Goal: Task Accomplishment & Management: Manage account settings

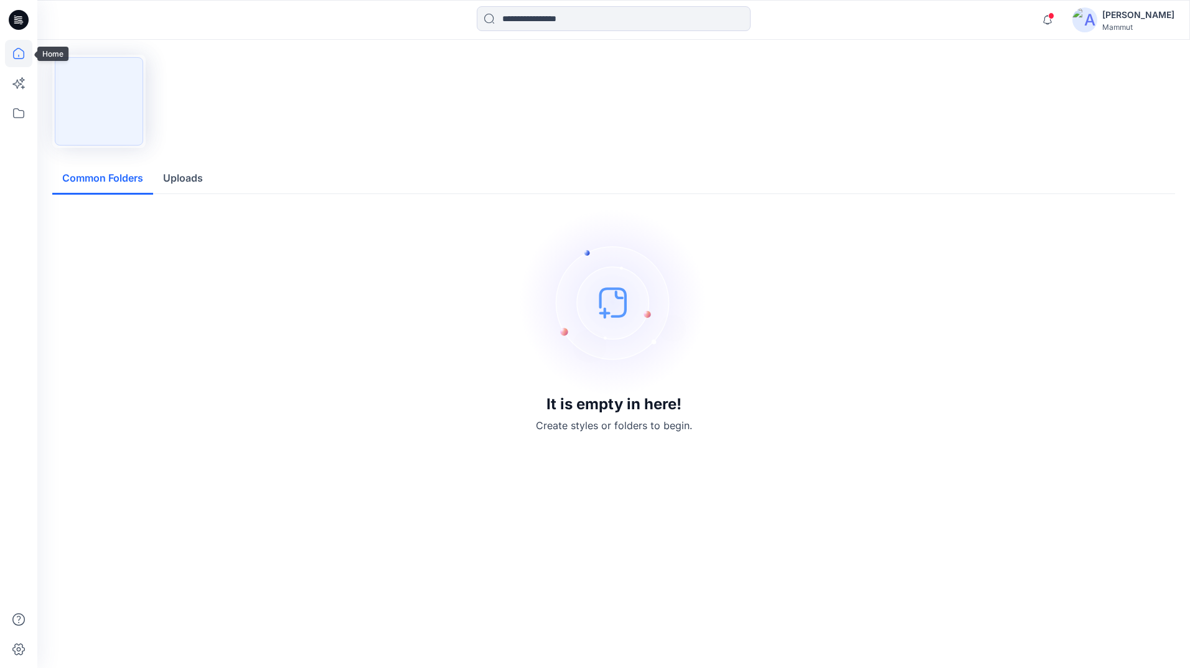
click at [16, 50] on icon at bounding box center [18, 53] width 27 height 27
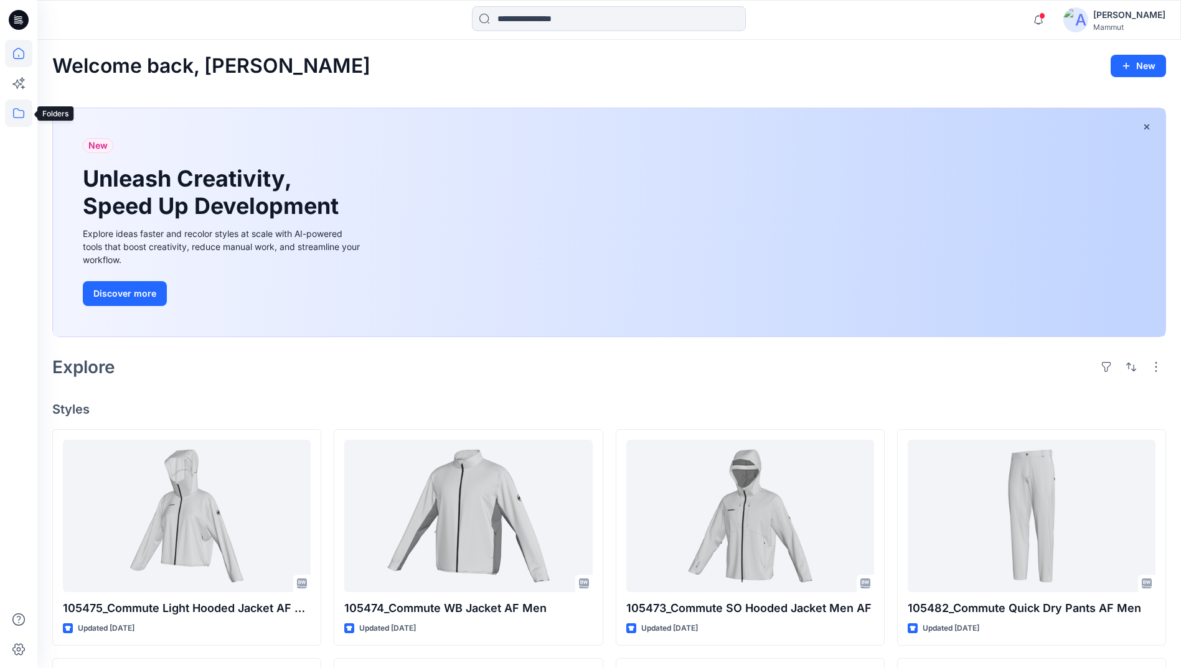
click at [15, 111] on icon at bounding box center [18, 113] width 27 height 27
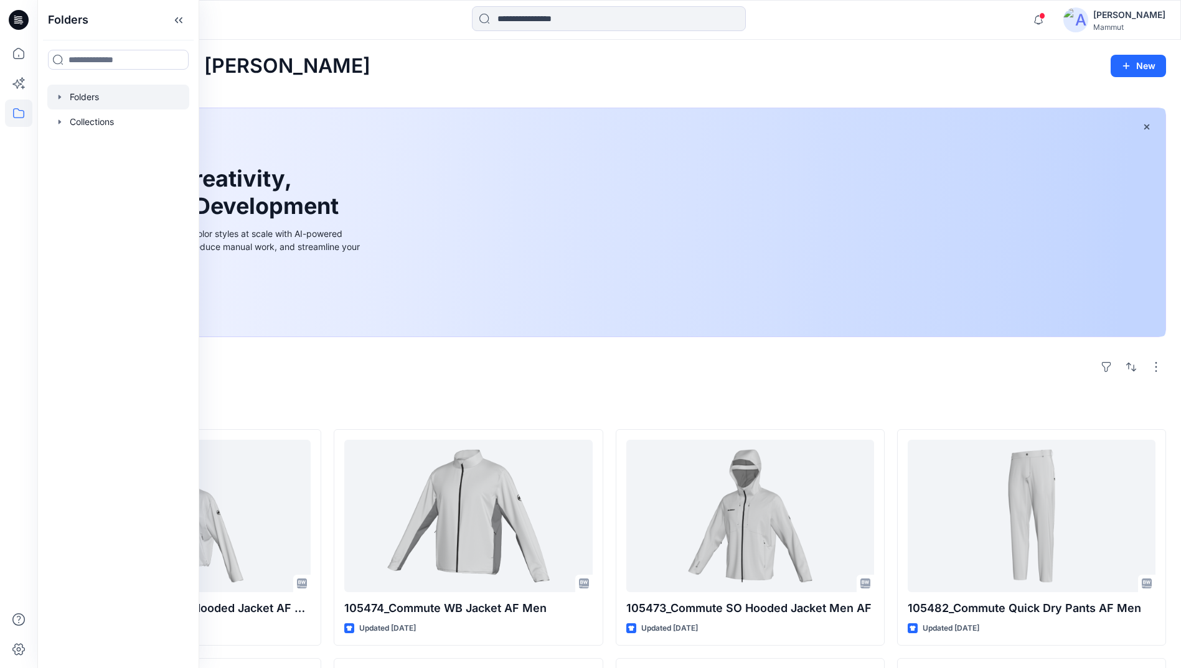
click at [70, 91] on div at bounding box center [118, 97] width 142 height 25
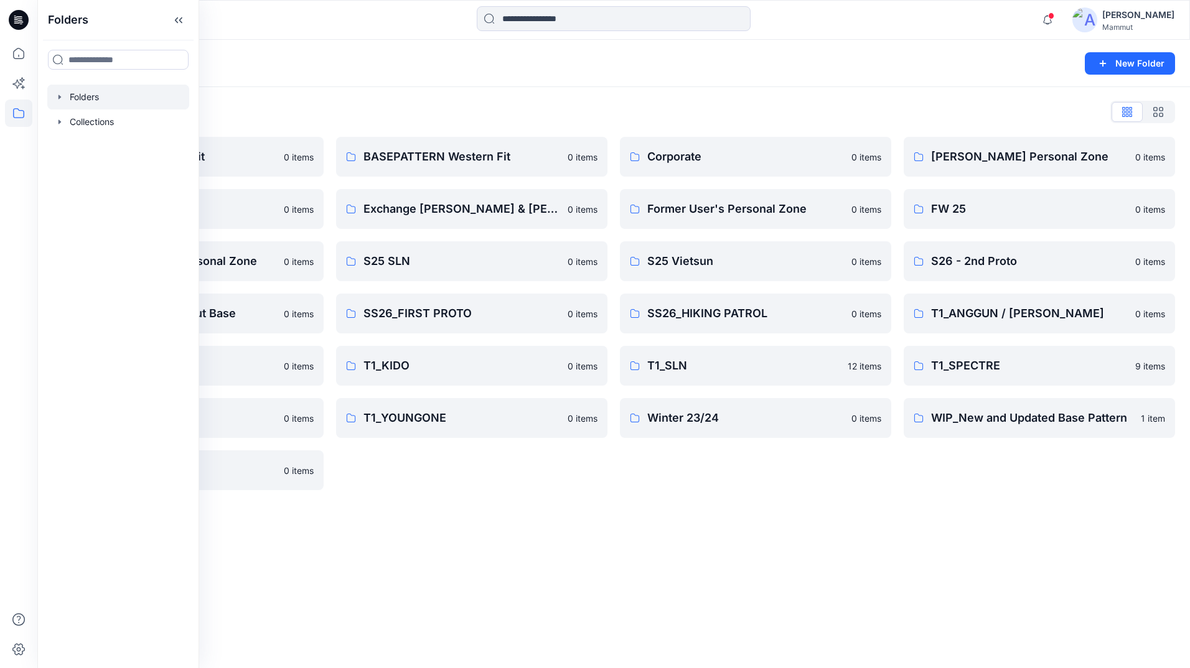
click at [500, 475] on div "BASEPATTERN Western Fit 0 items Exchange [PERSON_NAME] & [PERSON_NAME] 0 items …" at bounding box center [471, 313] width 271 height 353
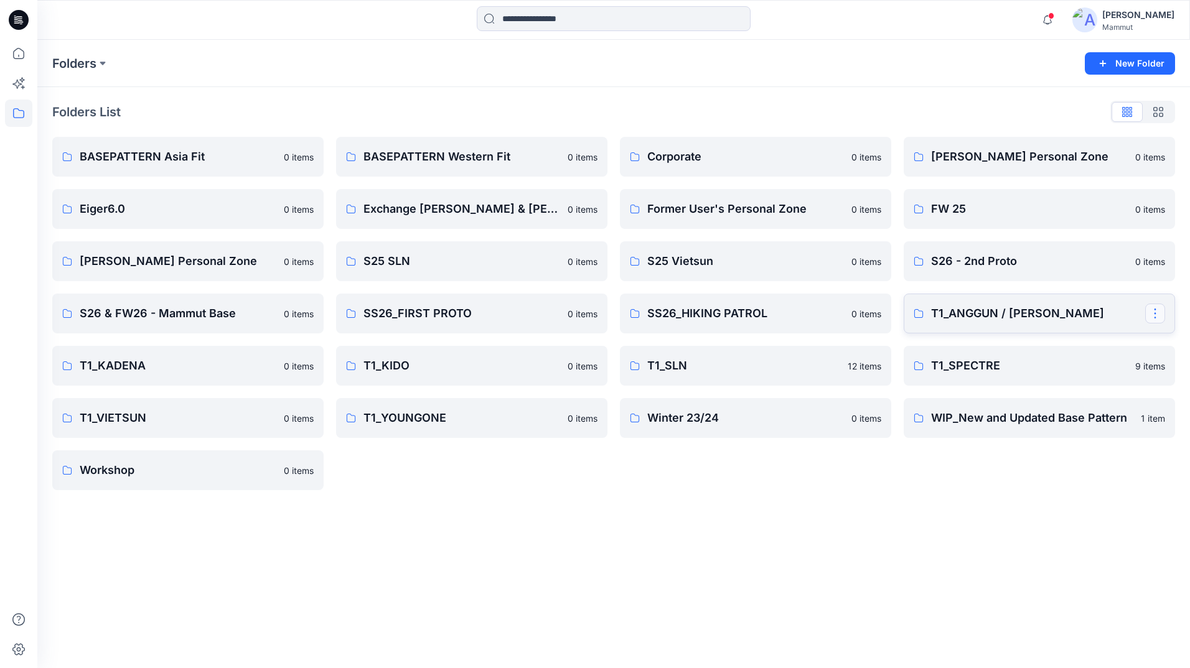
click at [1154, 312] on button "button" at bounding box center [1155, 314] width 20 height 20
click at [1084, 385] on p "Manage Users" at bounding box center [1079, 388] width 58 height 13
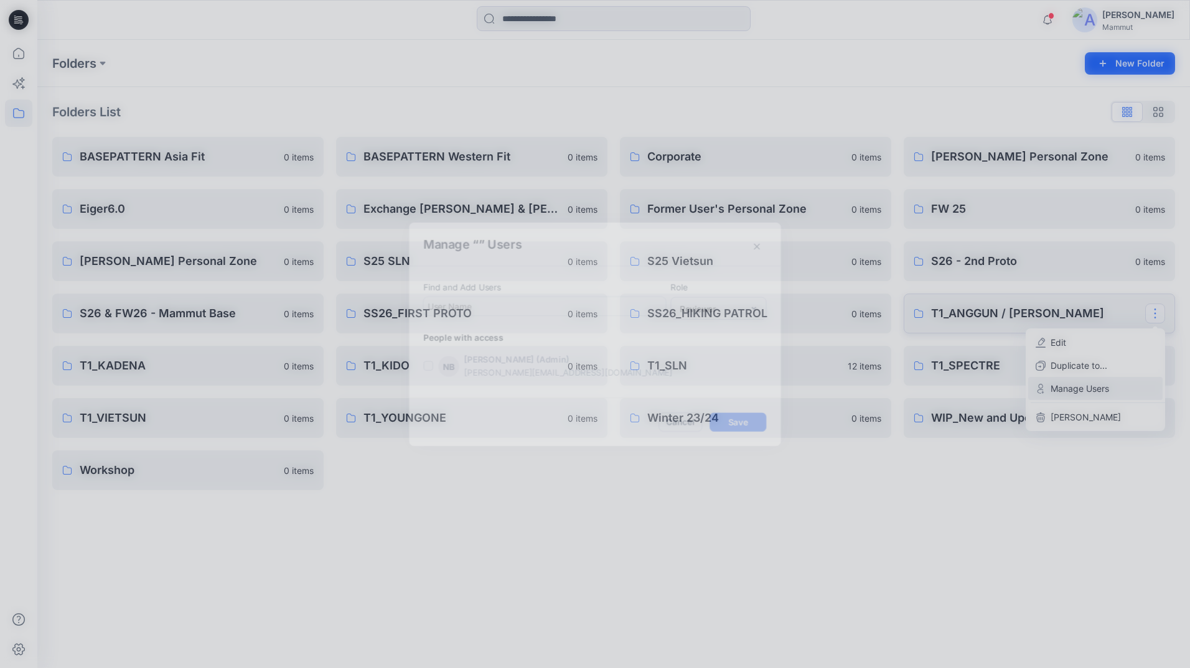
scroll to position [1087, 0]
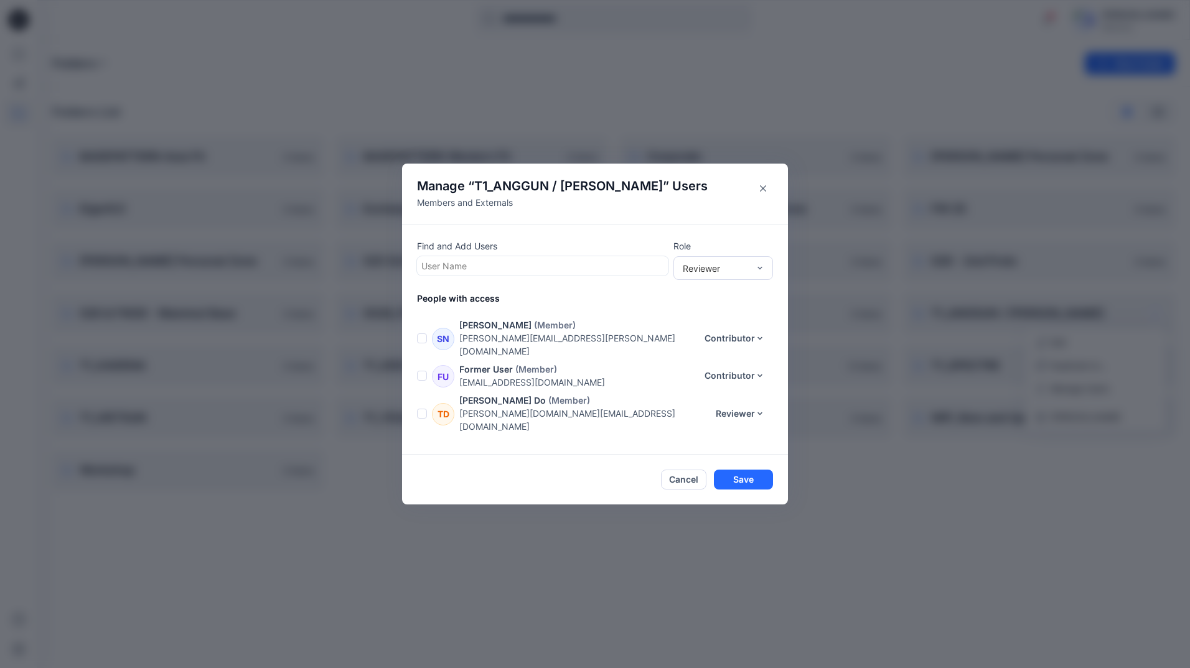
click at [490, 263] on div at bounding box center [542, 266] width 243 height 16
type input "*"
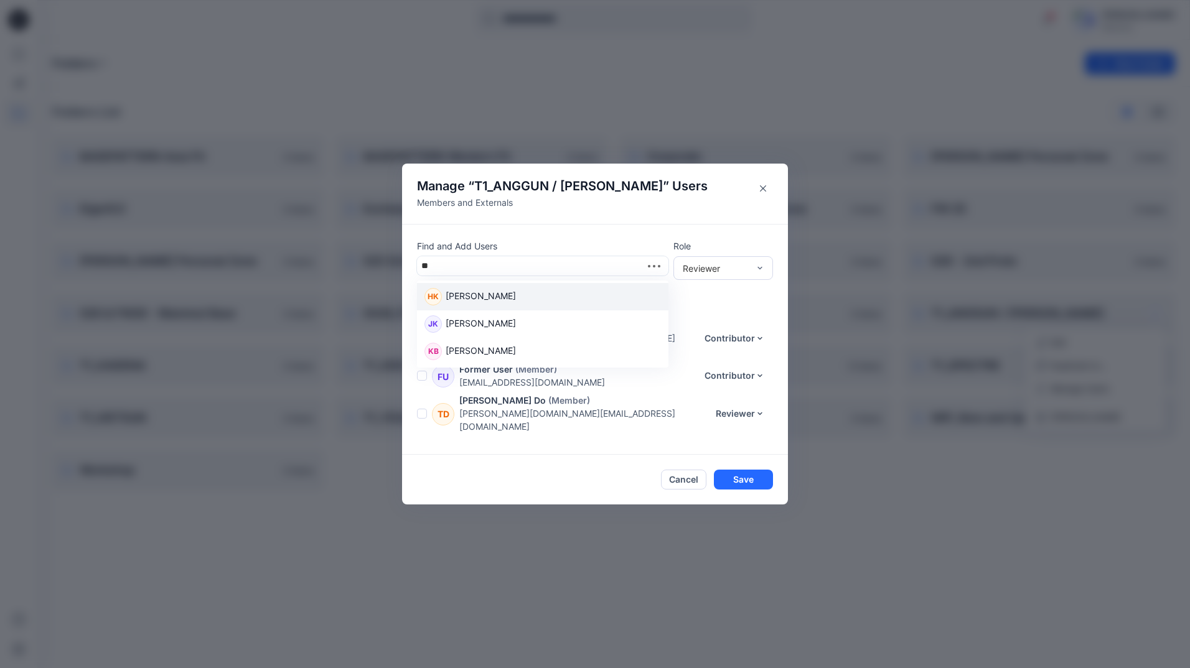
type input "***"
click at [471, 293] on p "[PERSON_NAME]" at bounding box center [481, 297] width 70 height 16
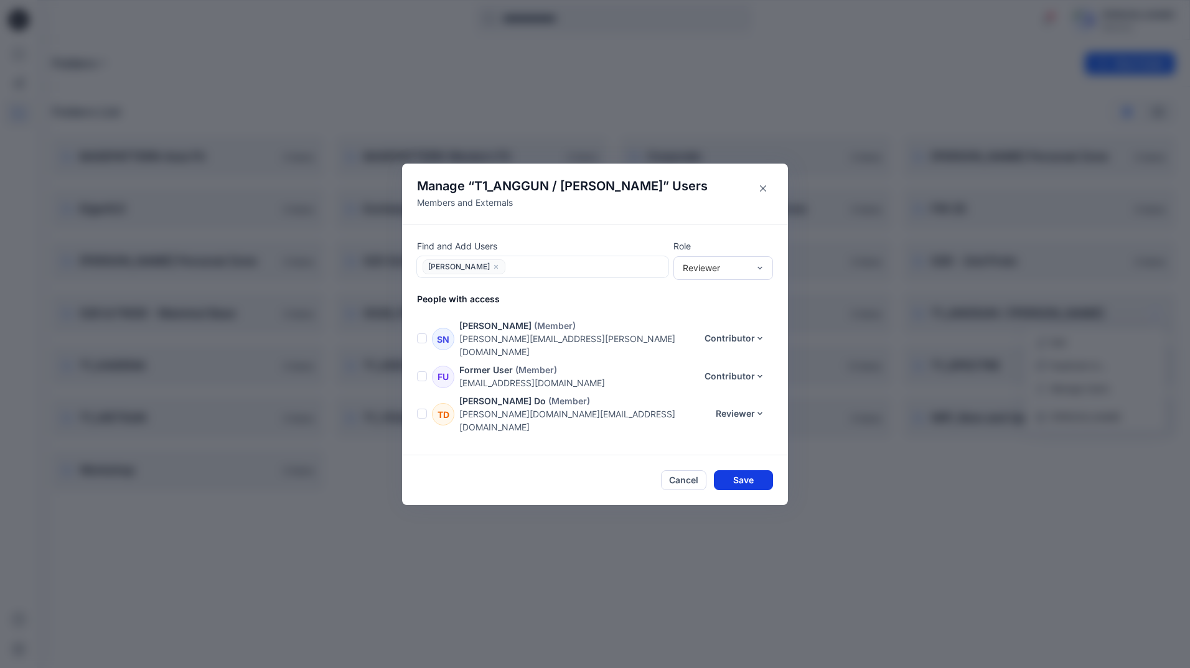
click at [746, 478] on button "Save" at bounding box center [743, 480] width 59 height 20
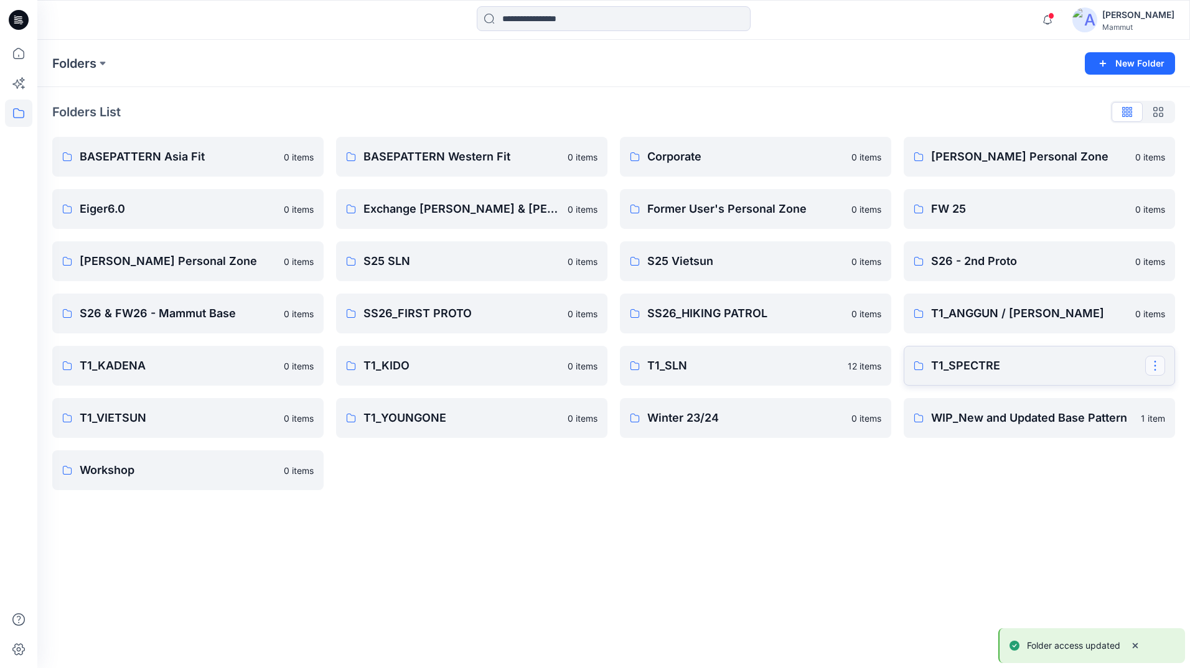
click at [1159, 363] on button "button" at bounding box center [1155, 366] width 20 height 20
click at [1089, 440] on p "Manage Users" at bounding box center [1079, 440] width 58 height 13
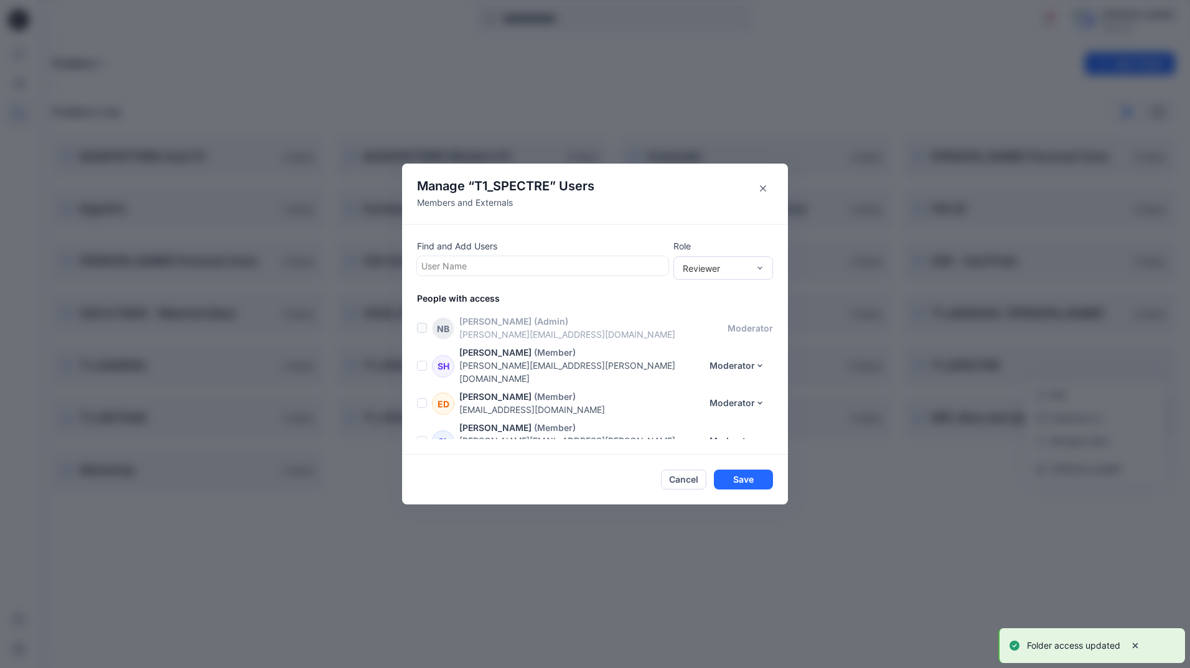
click at [486, 267] on div at bounding box center [542, 266] width 243 height 16
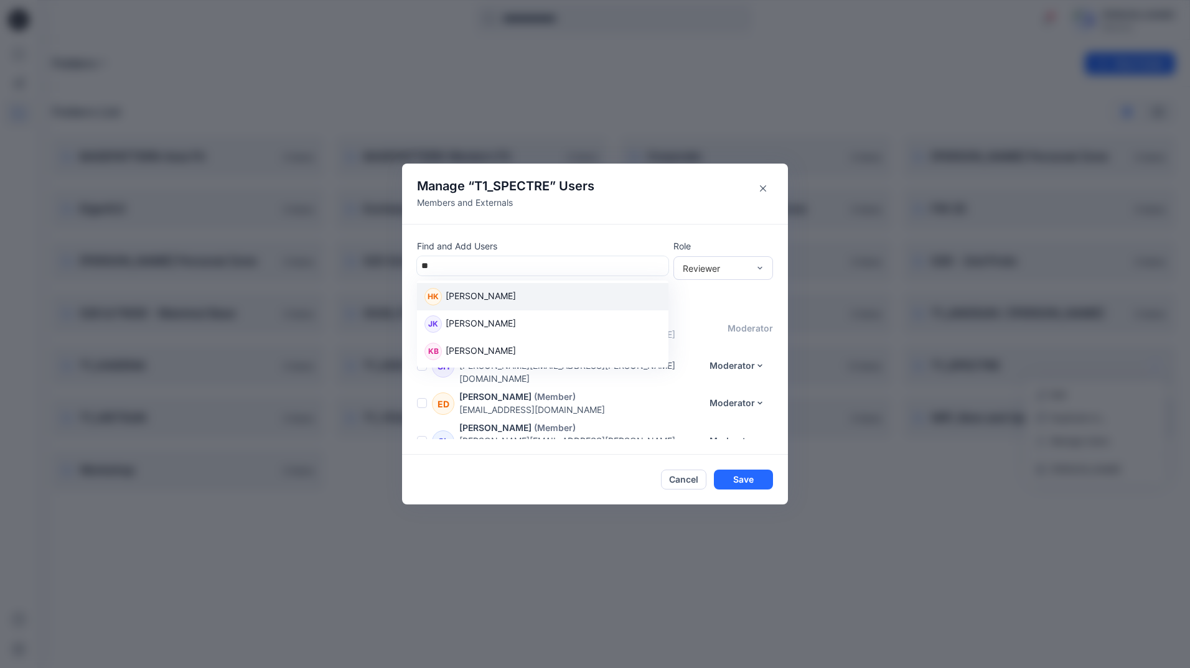
type input "***"
click at [485, 292] on div "KB [PERSON_NAME]" at bounding box center [542, 296] width 236 height 17
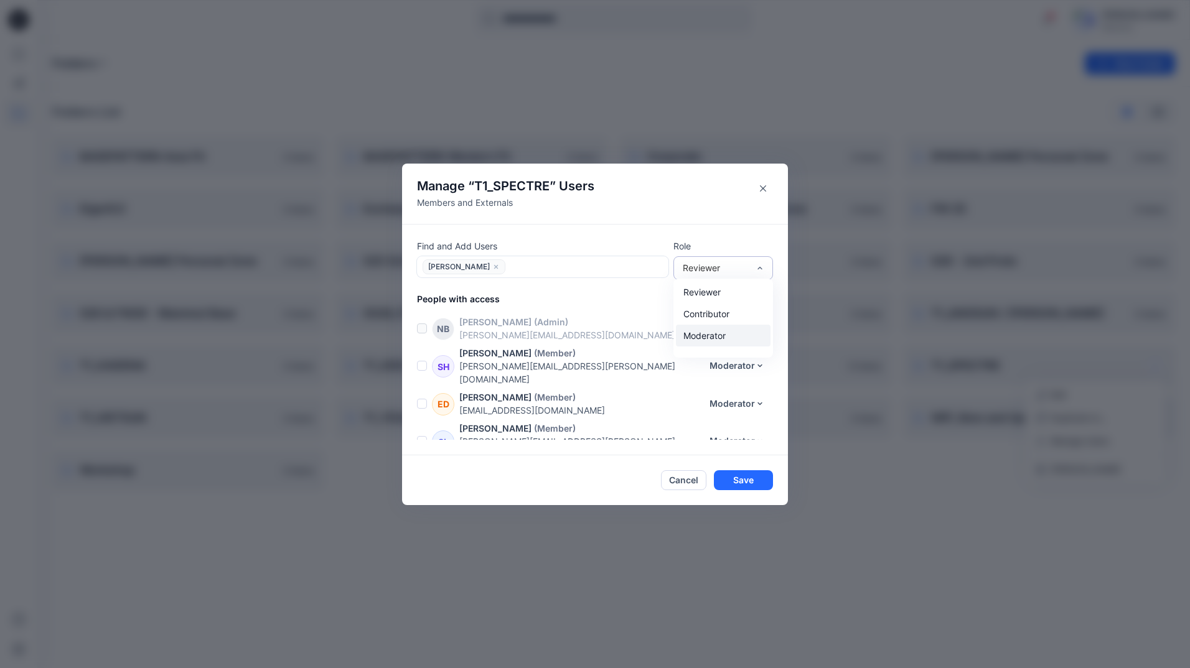
click at [714, 333] on div "Moderator" at bounding box center [723, 336] width 95 height 22
click at [746, 480] on button "Save" at bounding box center [743, 480] width 59 height 20
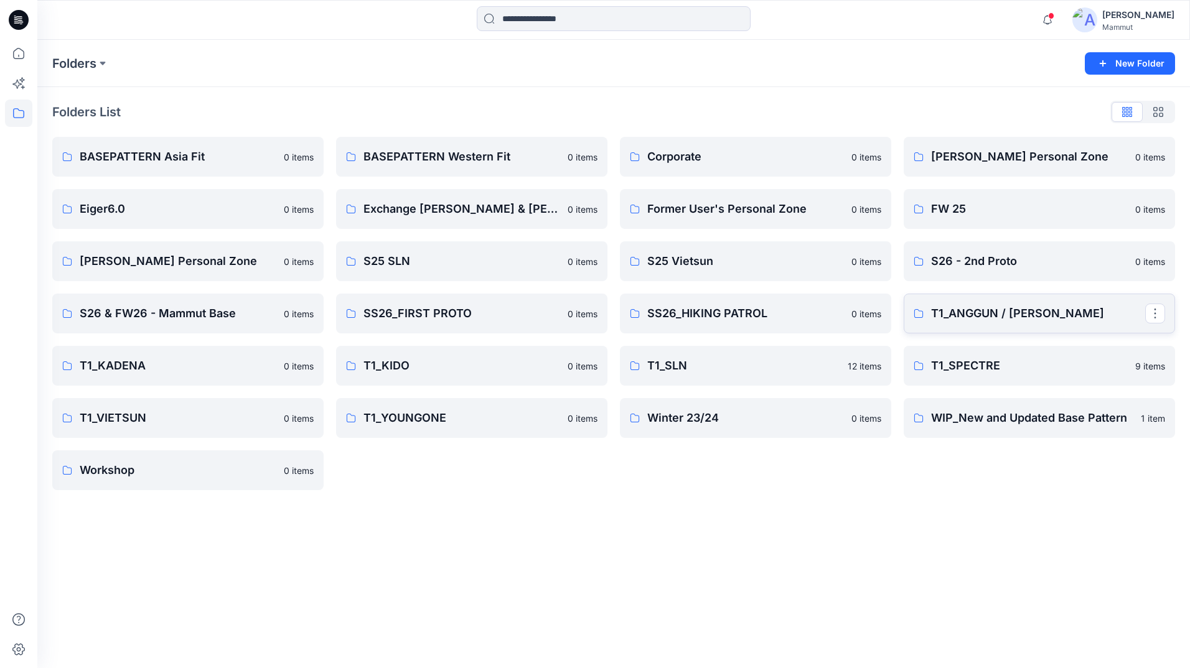
click at [1085, 308] on p "T1_ANGGUN / [PERSON_NAME]" at bounding box center [1038, 313] width 214 height 17
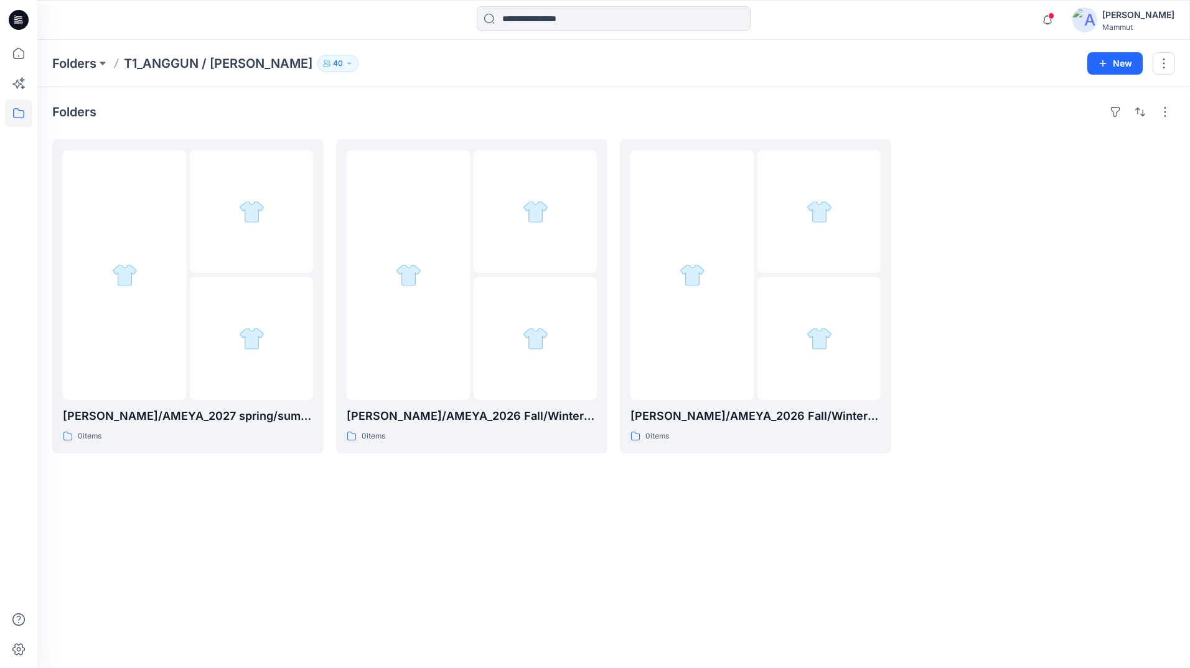
click at [345, 64] on icon "button" at bounding box center [348, 63] width 7 height 7
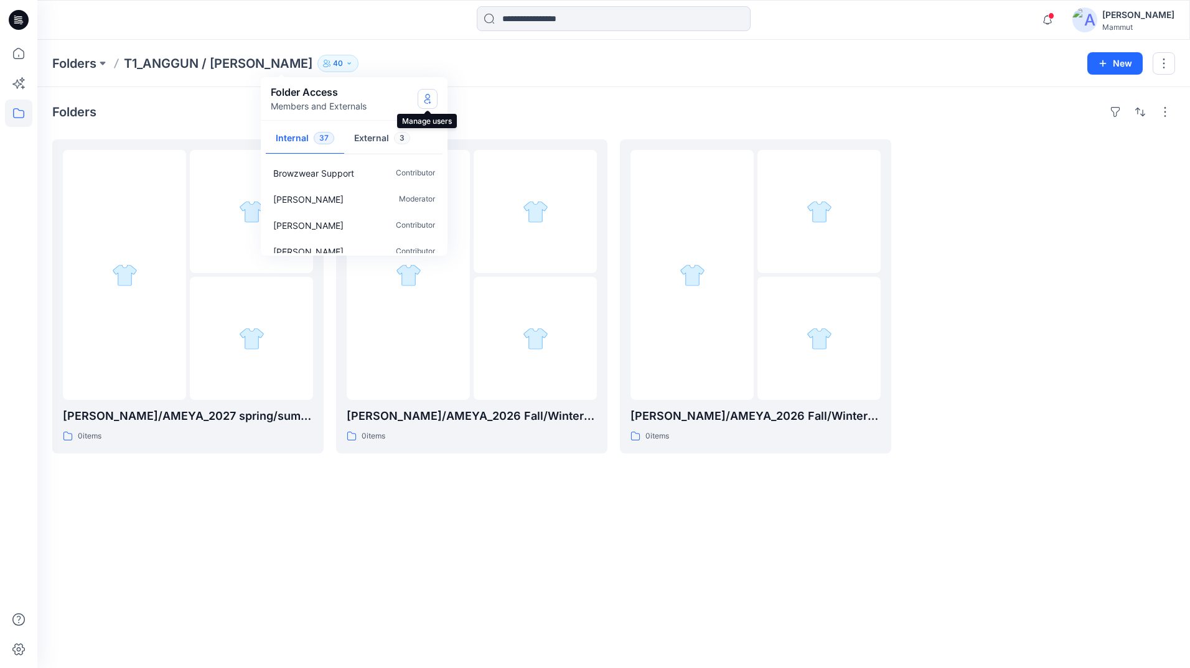
click at [426, 100] on icon "Manage Users" at bounding box center [427, 101] width 6 height 5
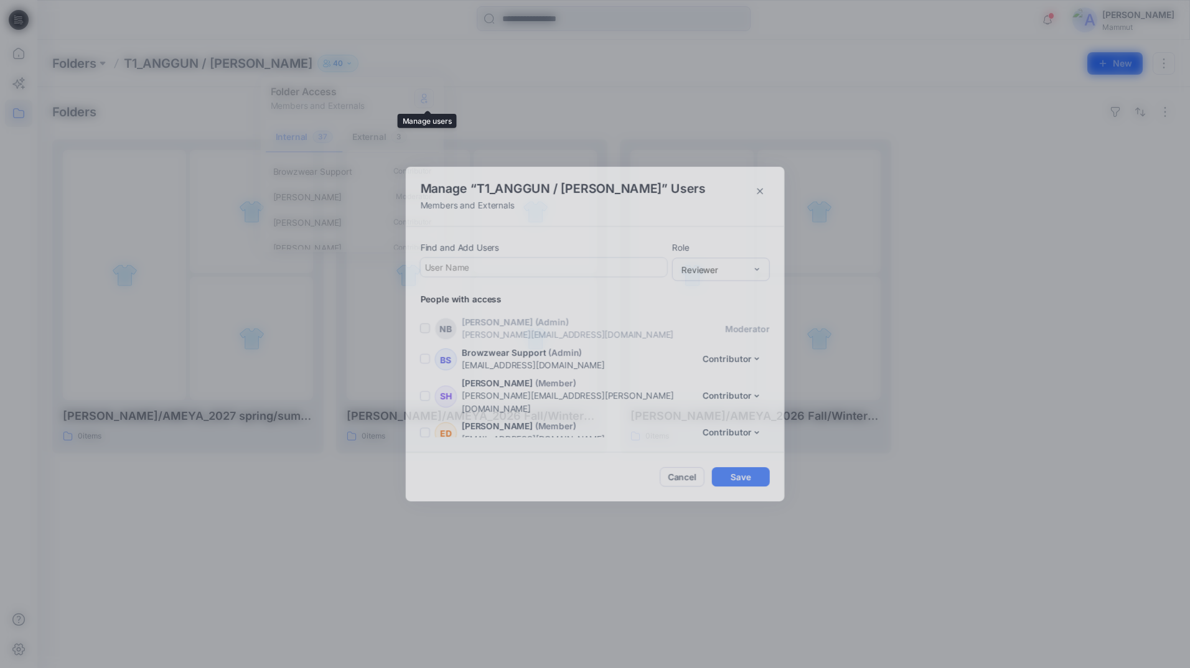
scroll to position [1118, 0]
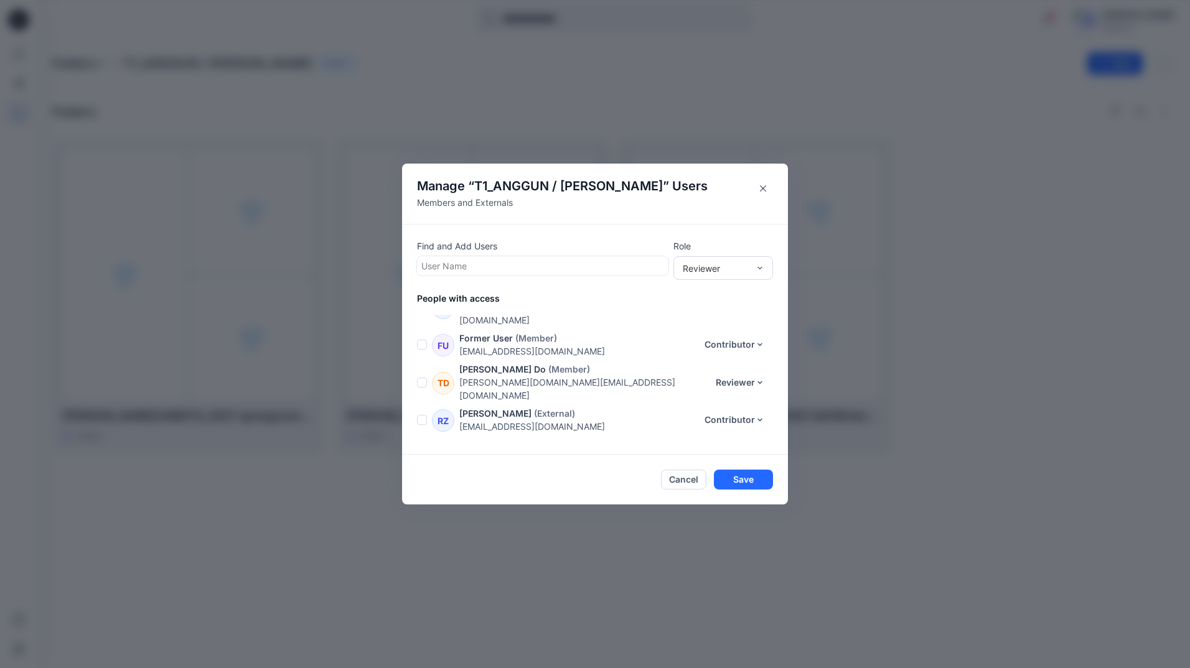
click at [765, 597] on button "Reviewer" at bounding box center [740, 607] width 65 height 20
click at [726, 494] on button "Moderator" at bounding box center [727, 498] width 82 height 23
click at [737, 479] on button "Save" at bounding box center [743, 480] width 59 height 20
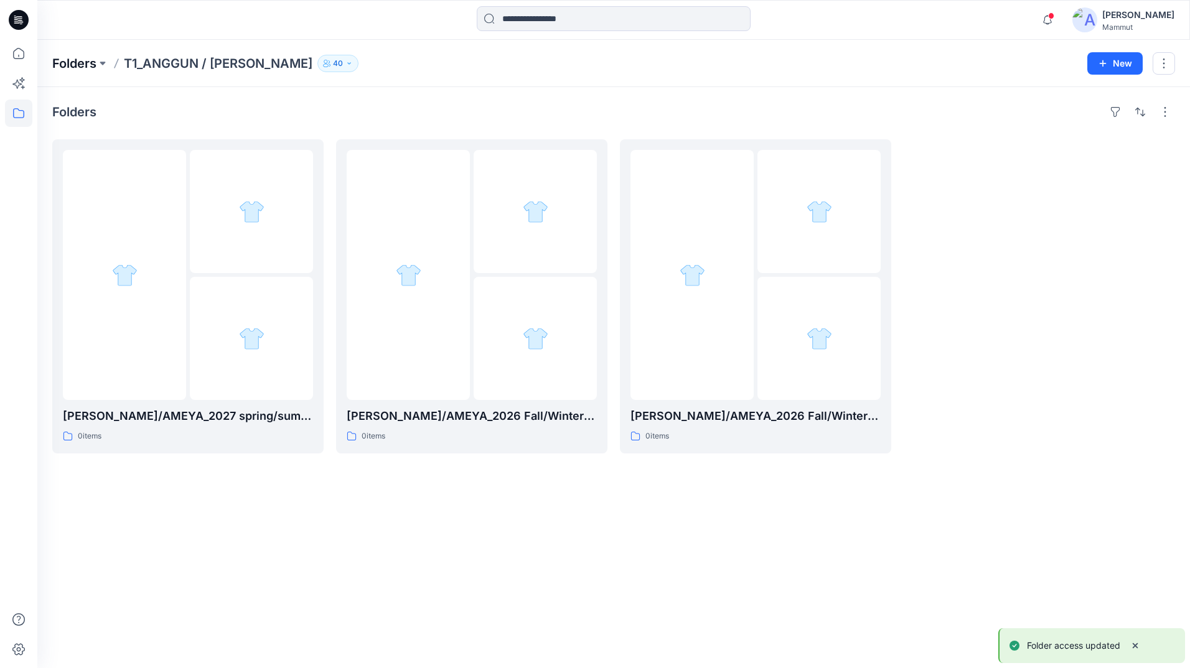
click at [87, 63] on p "Folders" at bounding box center [74, 63] width 44 height 17
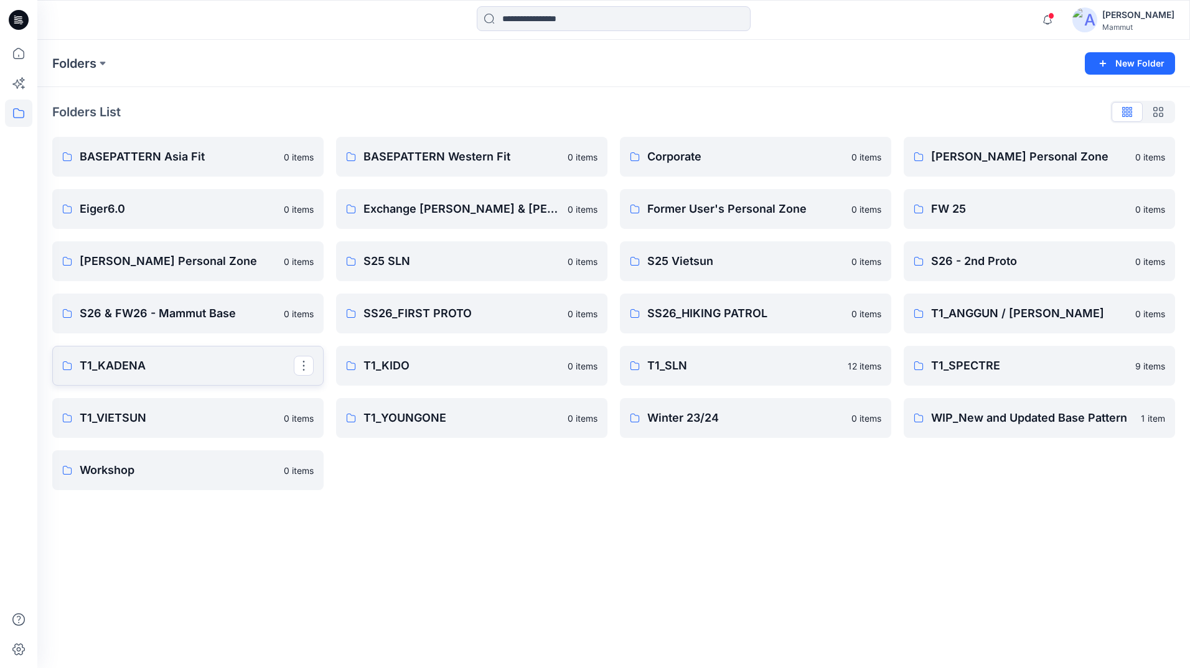
click at [210, 367] on p "T1_KADENA" at bounding box center [187, 365] width 214 height 17
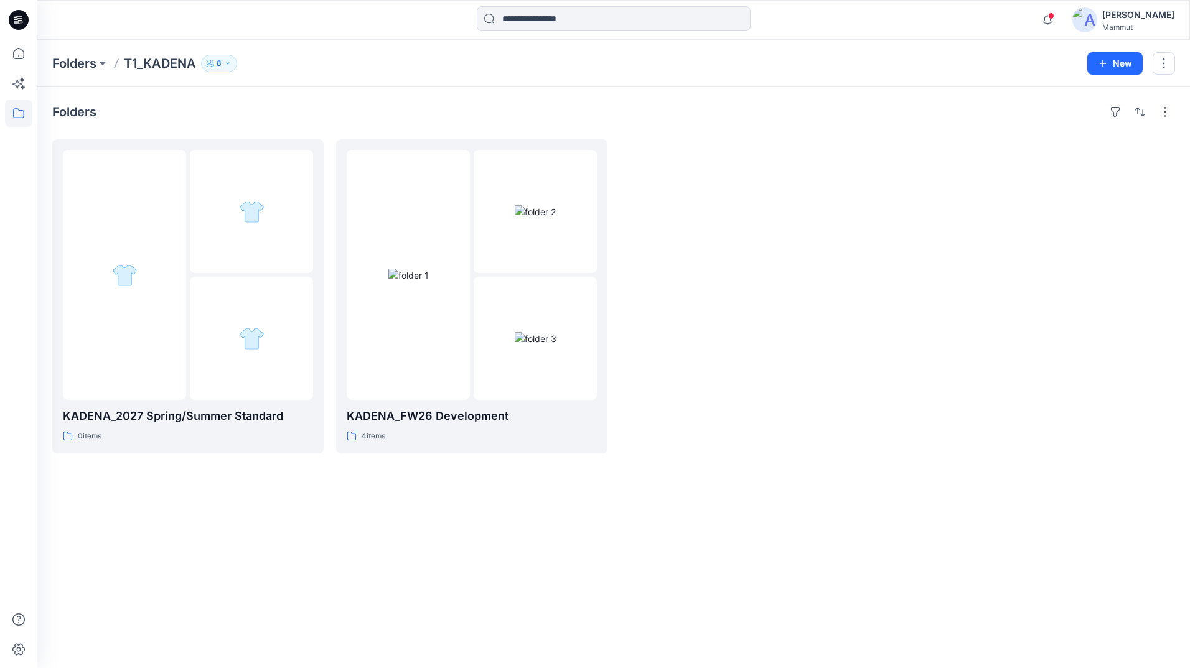
click at [221, 62] on p "8" at bounding box center [219, 64] width 5 height 14
click at [371, 96] on icon "Manage Users" at bounding box center [369, 99] width 5 height 10
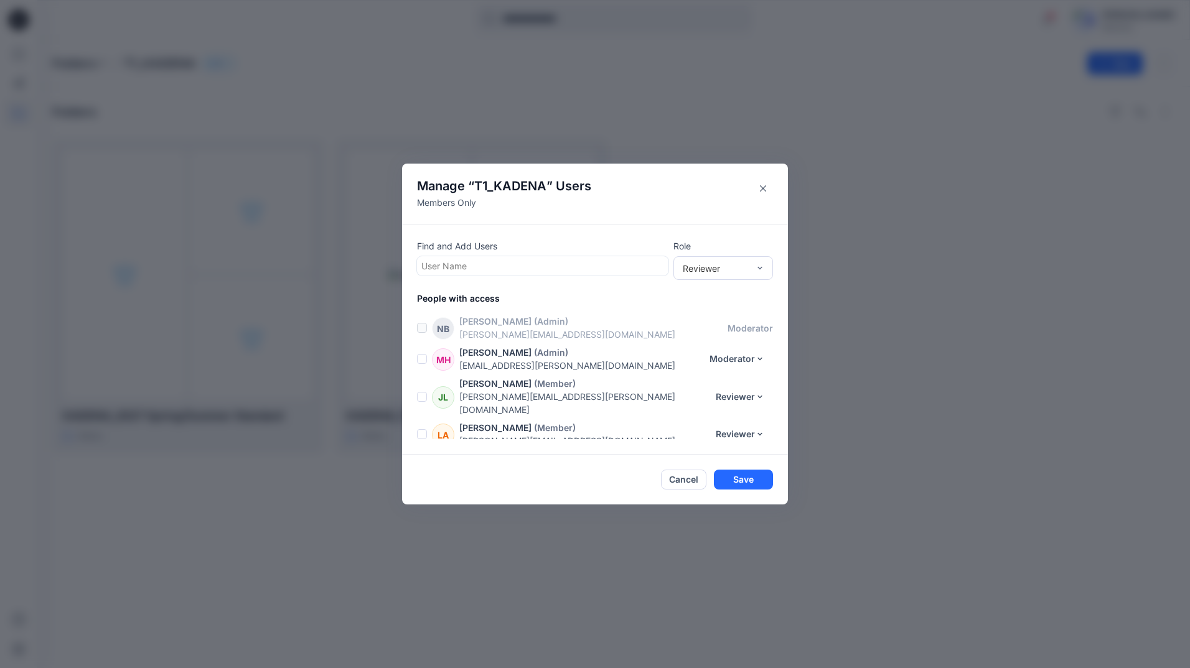
scroll to position [119, 0]
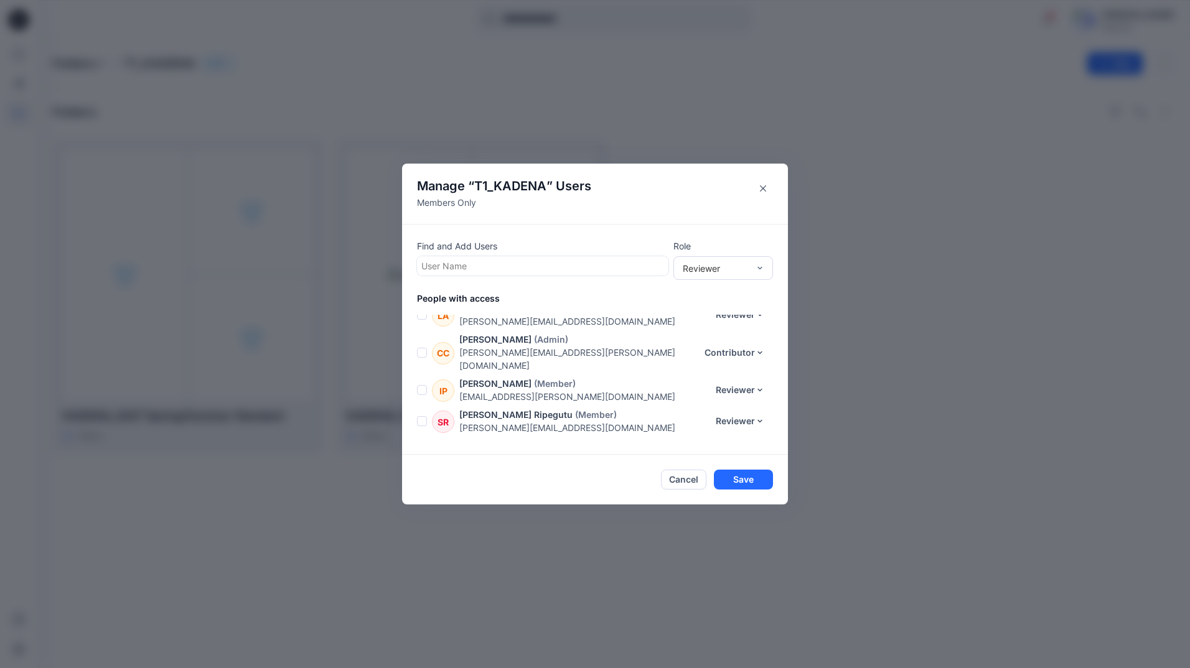
click at [511, 268] on div at bounding box center [542, 266] width 243 height 16
type input "**"
click at [491, 294] on div "KB [PERSON_NAME]" at bounding box center [542, 296] width 236 height 17
click at [709, 337] on div "Moderator" at bounding box center [723, 336] width 95 height 22
click at [744, 484] on button "Save" at bounding box center [743, 480] width 59 height 20
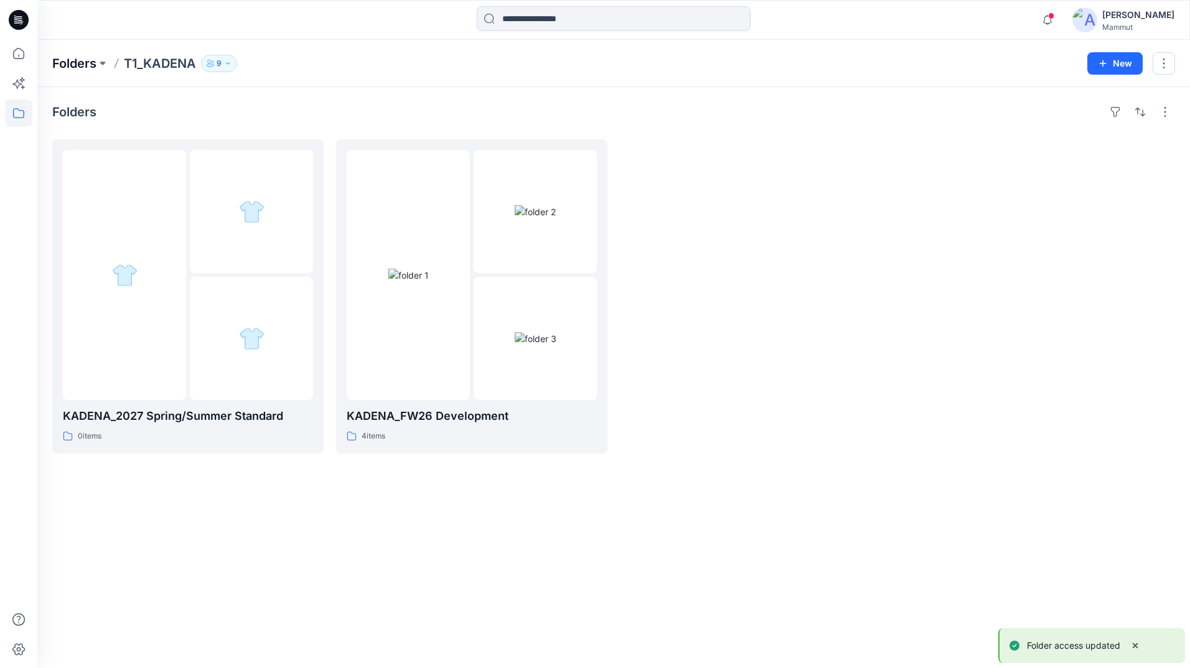
click at [72, 61] on p "Folders" at bounding box center [74, 63] width 44 height 17
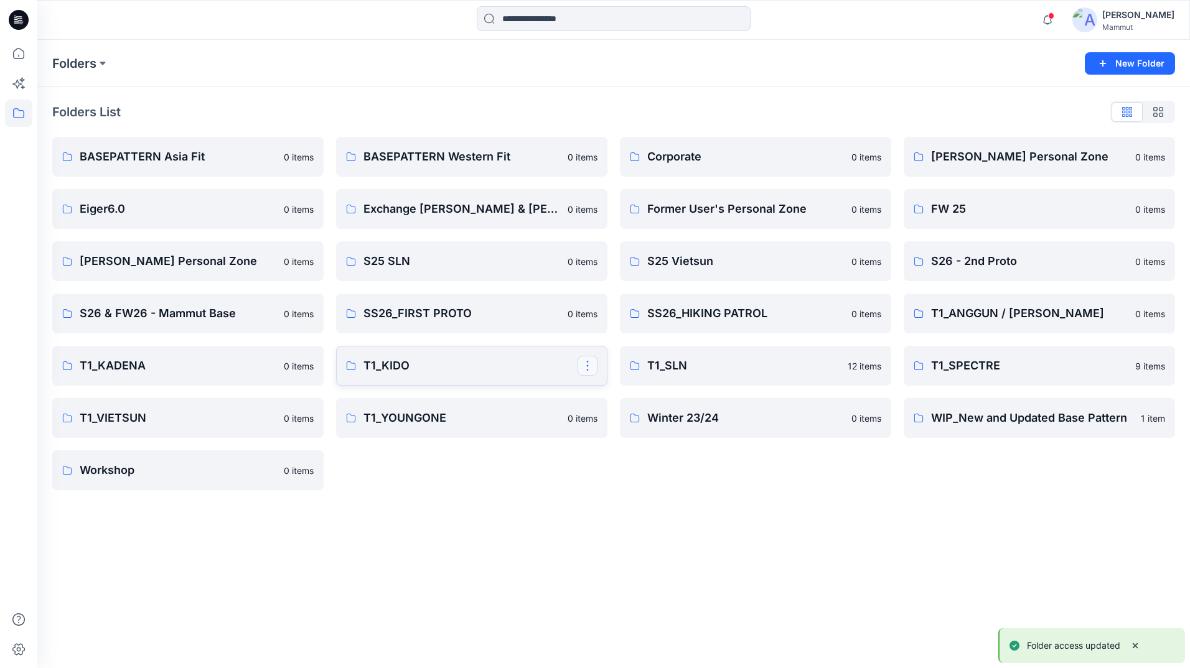
click at [587, 365] on button "button" at bounding box center [588, 366] width 20 height 20
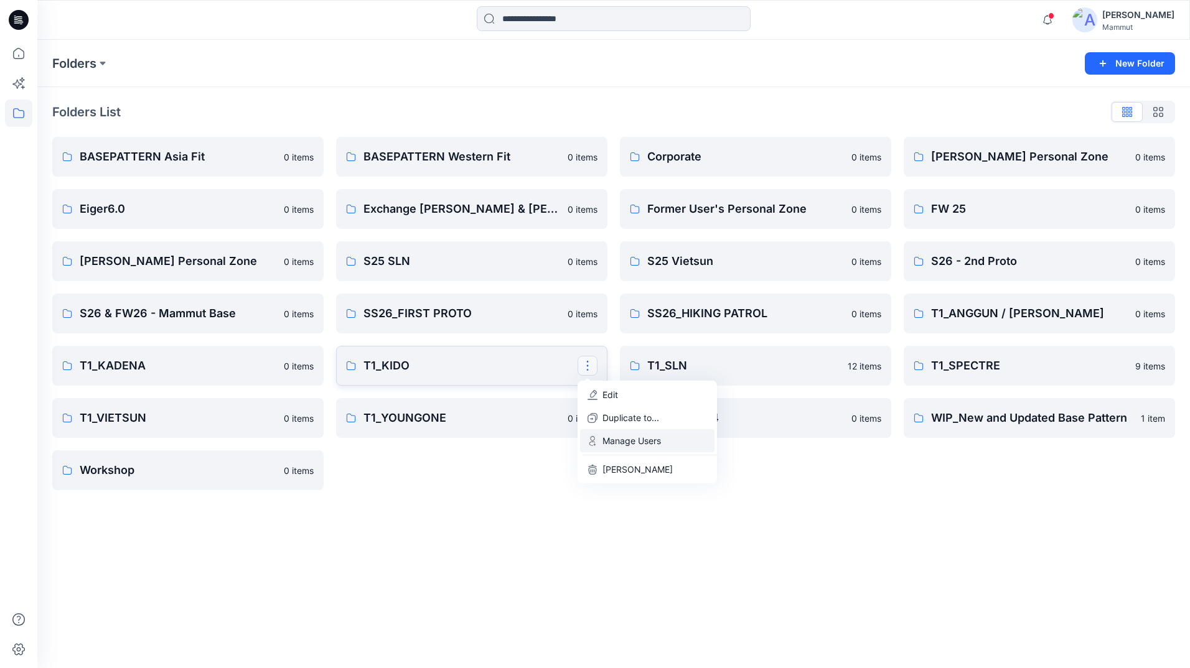
click at [624, 442] on p "Manage Users" at bounding box center [631, 440] width 58 height 13
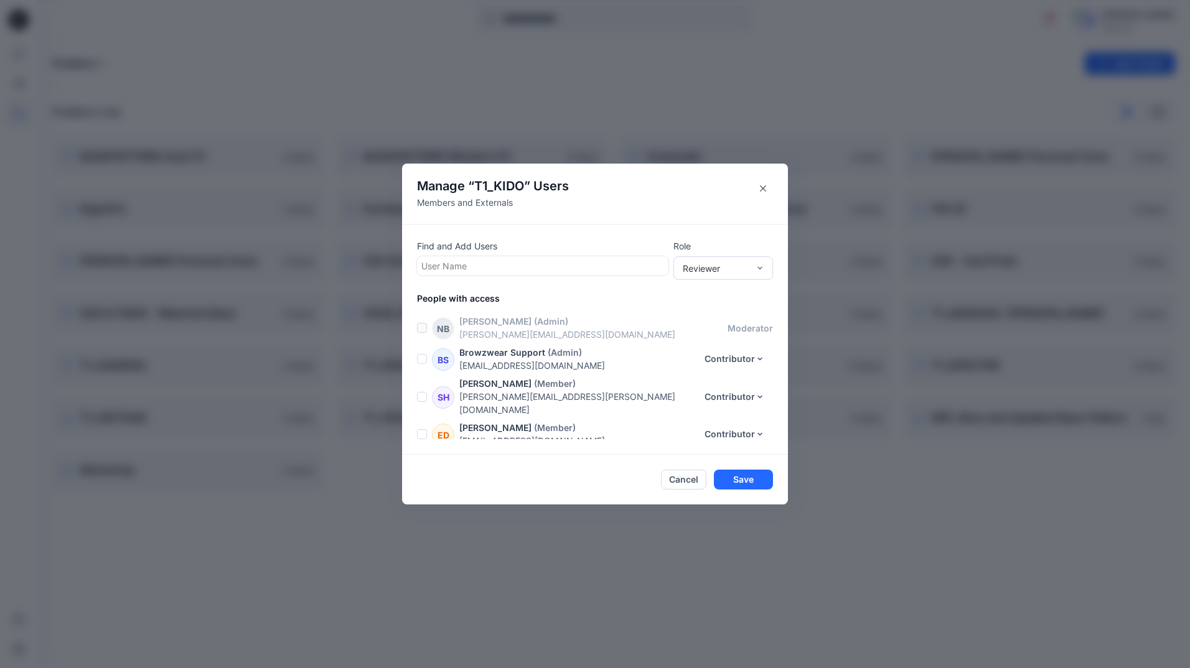
click at [452, 266] on div at bounding box center [542, 266] width 243 height 16
type input "***"
click at [464, 297] on p "[PERSON_NAME]" at bounding box center [481, 297] width 70 height 16
click at [760, 262] on div at bounding box center [760, 268] width 10 height 22
click at [721, 334] on div "Moderator" at bounding box center [723, 336] width 95 height 22
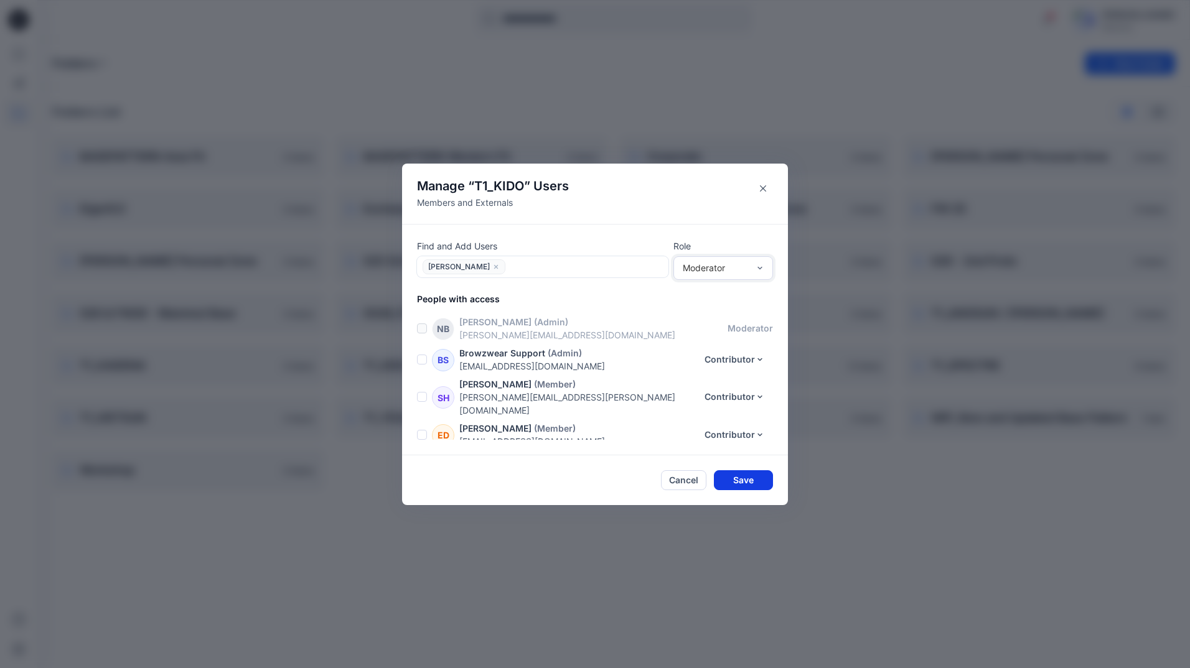
click at [742, 483] on button "Save" at bounding box center [743, 480] width 59 height 20
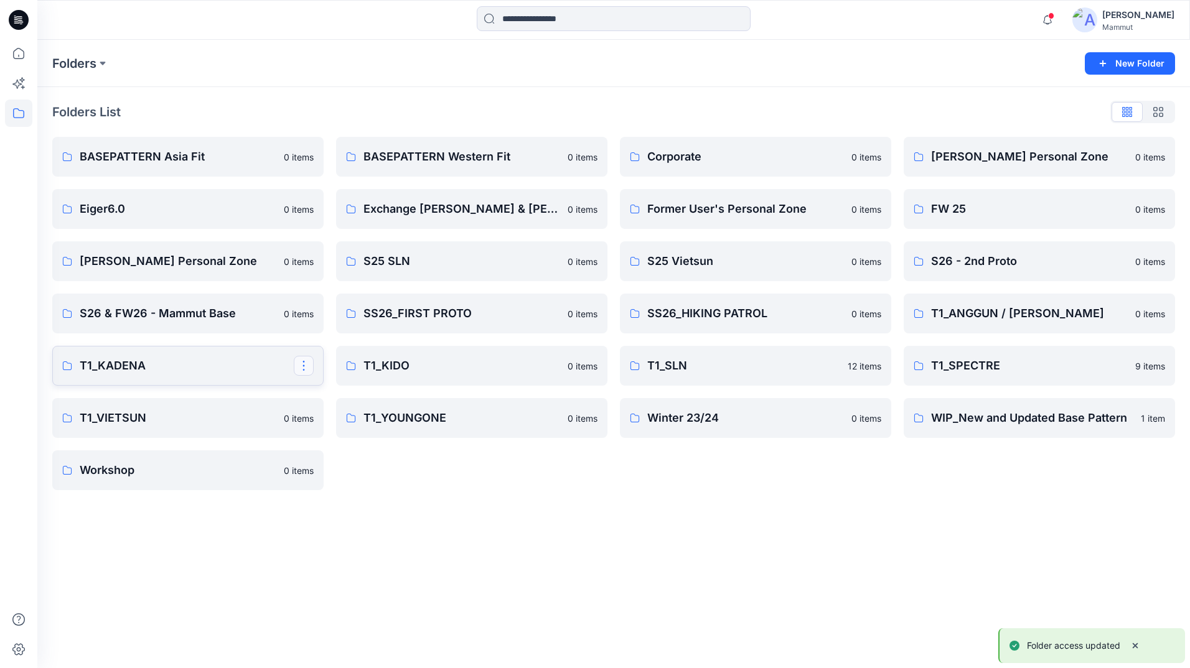
click at [308, 359] on button "button" at bounding box center [304, 366] width 20 height 20
click at [353, 439] on p "Manage Users" at bounding box center [348, 440] width 58 height 13
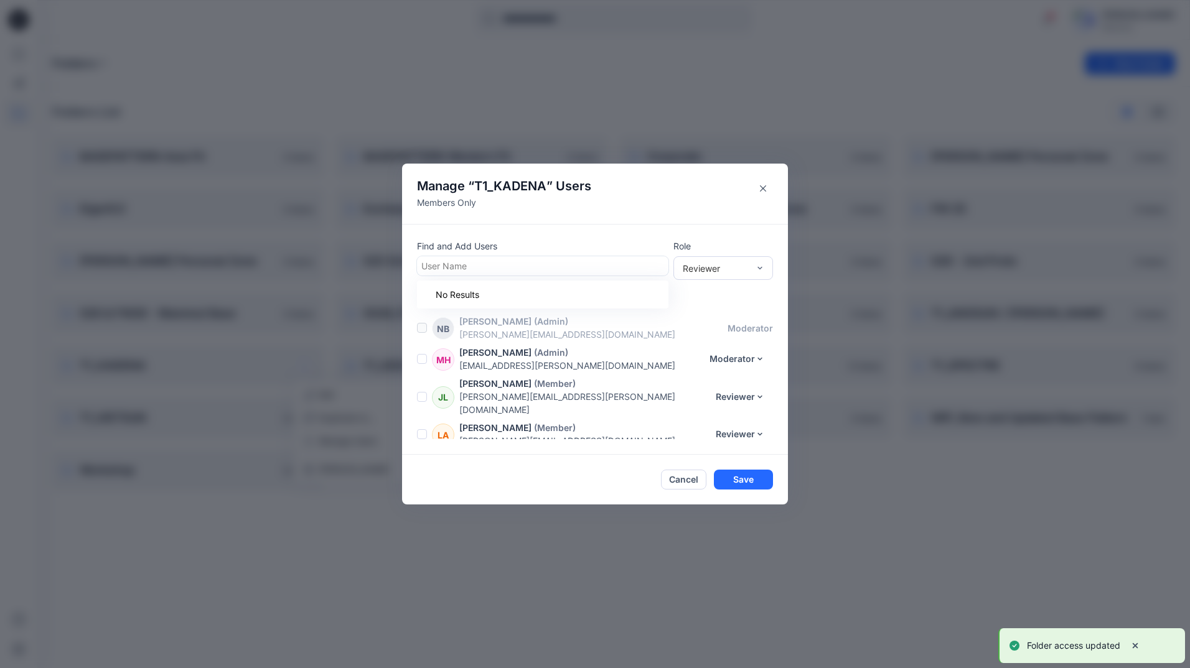
click at [461, 268] on div at bounding box center [542, 266] width 243 height 16
type input "**"
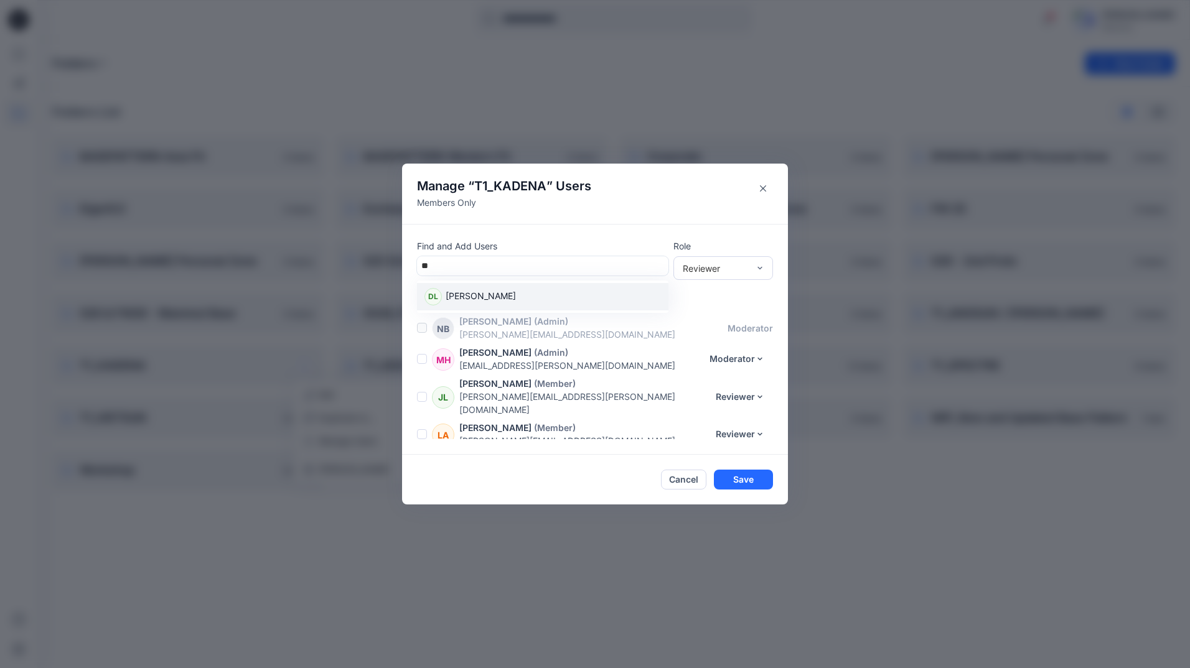
click at [477, 301] on p "[PERSON_NAME]" at bounding box center [481, 297] width 70 height 16
click at [729, 332] on div "Moderator" at bounding box center [723, 336] width 95 height 22
click at [740, 483] on button "Save" at bounding box center [743, 480] width 59 height 20
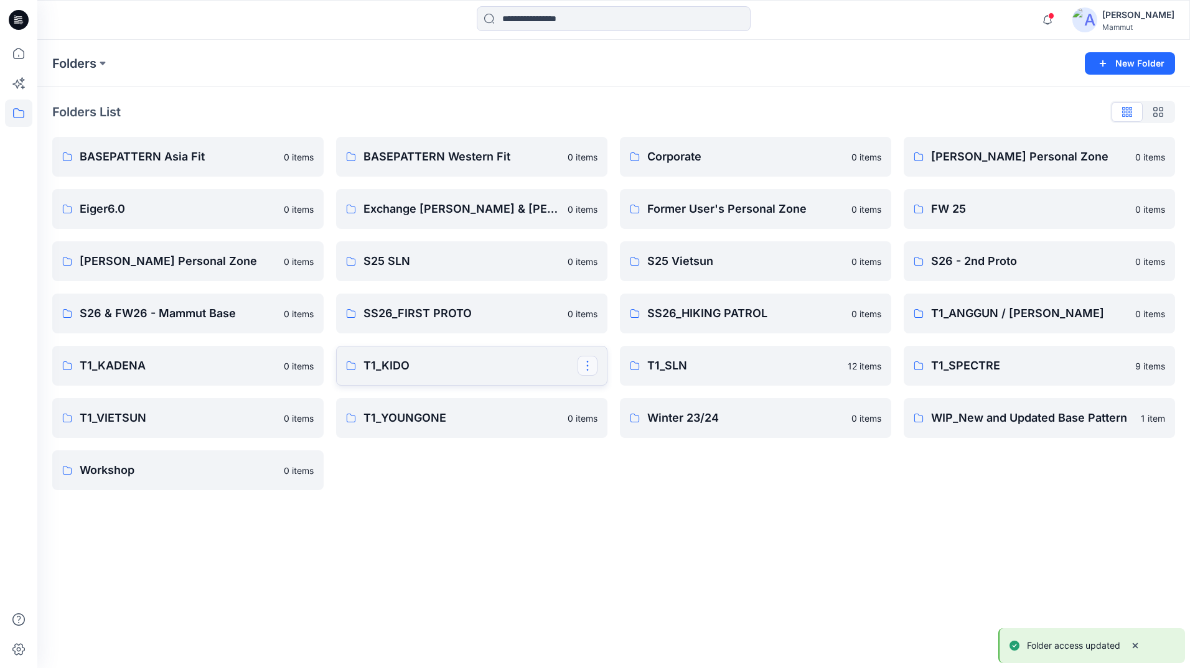
click at [590, 365] on button "button" at bounding box center [588, 366] width 20 height 20
click at [630, 437] on p "Manage Users" at bounding box center [631, 440] width 58 height 13
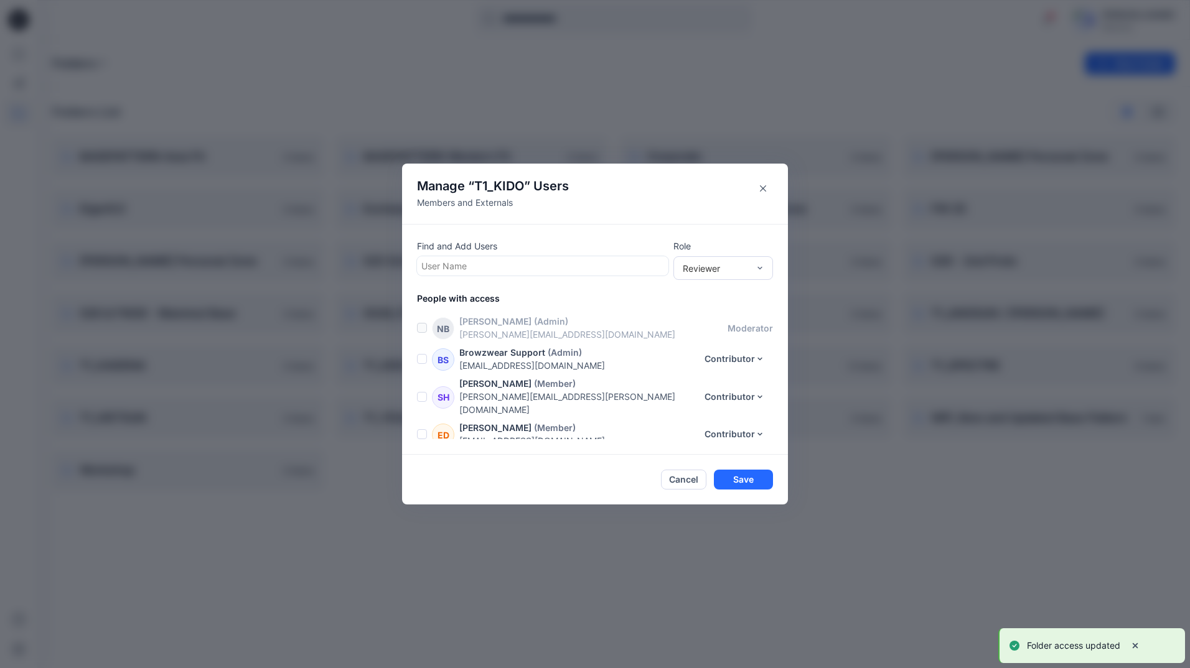
click at [512, 258] on div "User Name" at bounding box center [542, 266] width 248 height 18
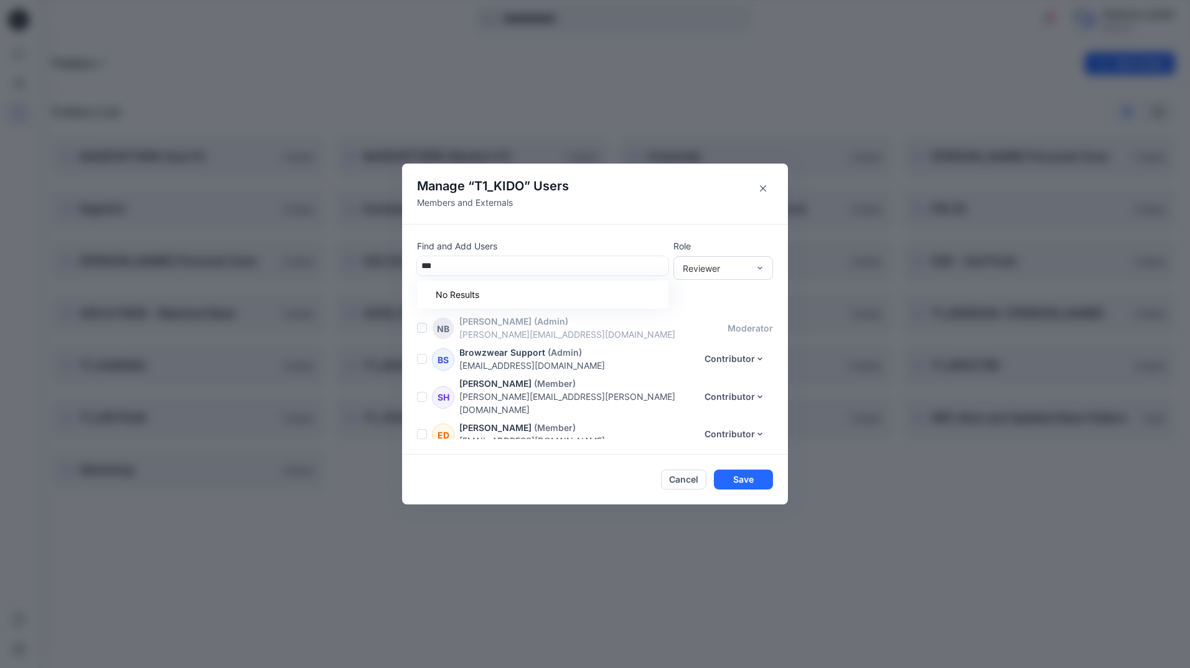
scroll to position [291, 0]
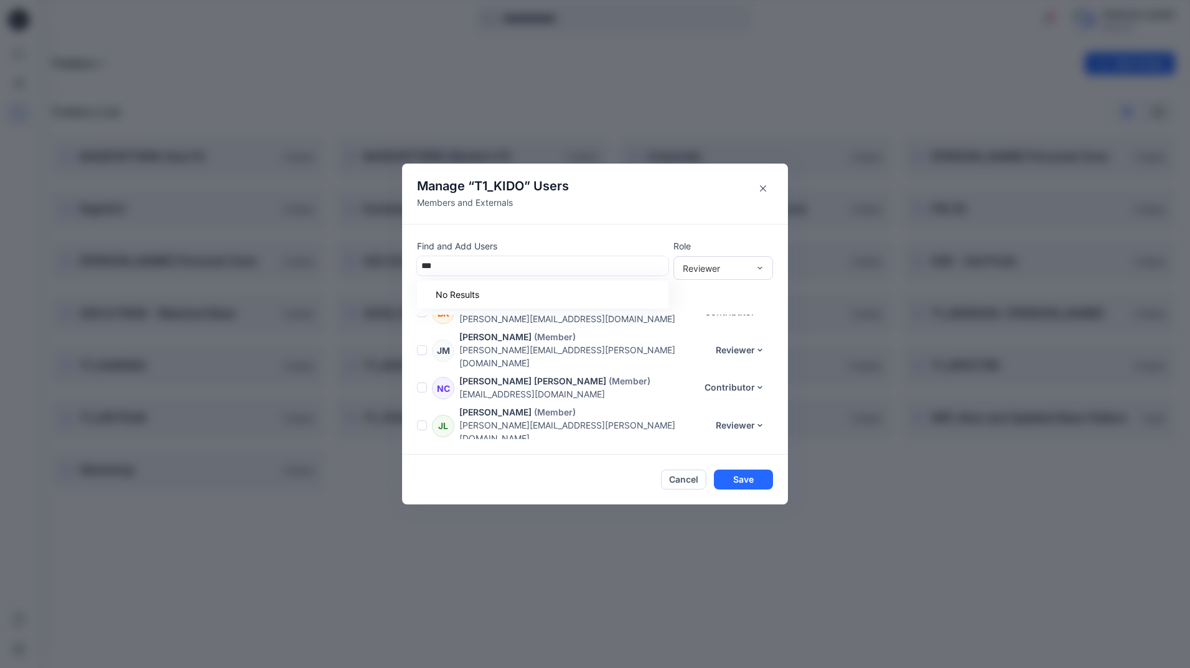
type input "***"
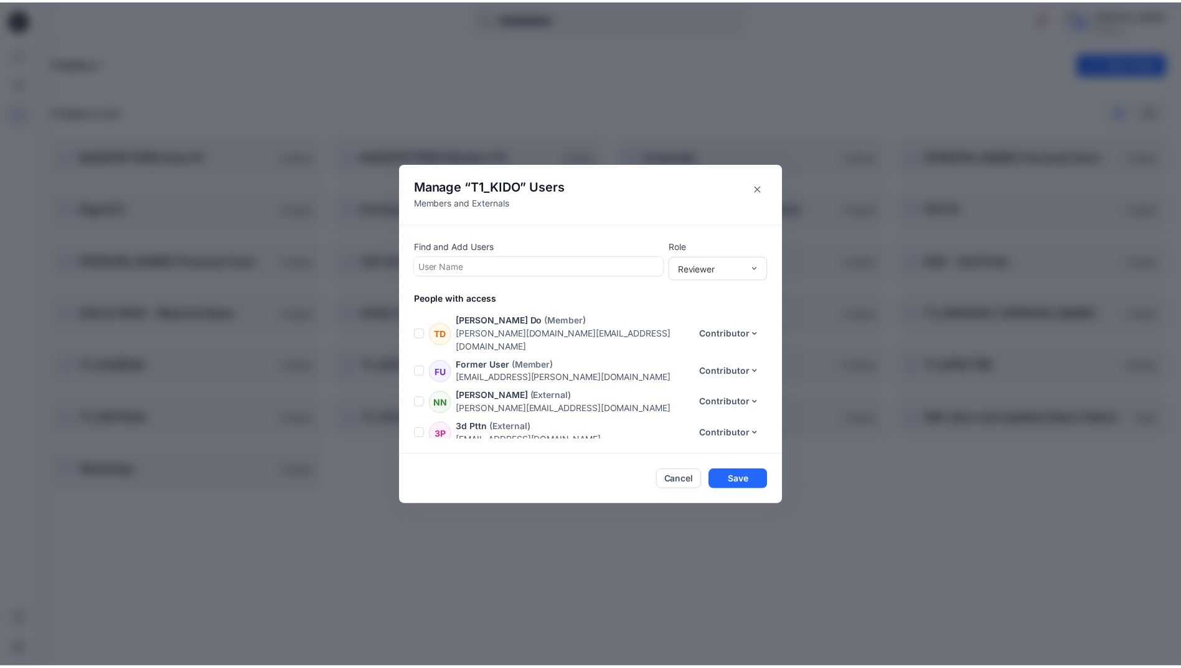
scroll to position [1180, 0]
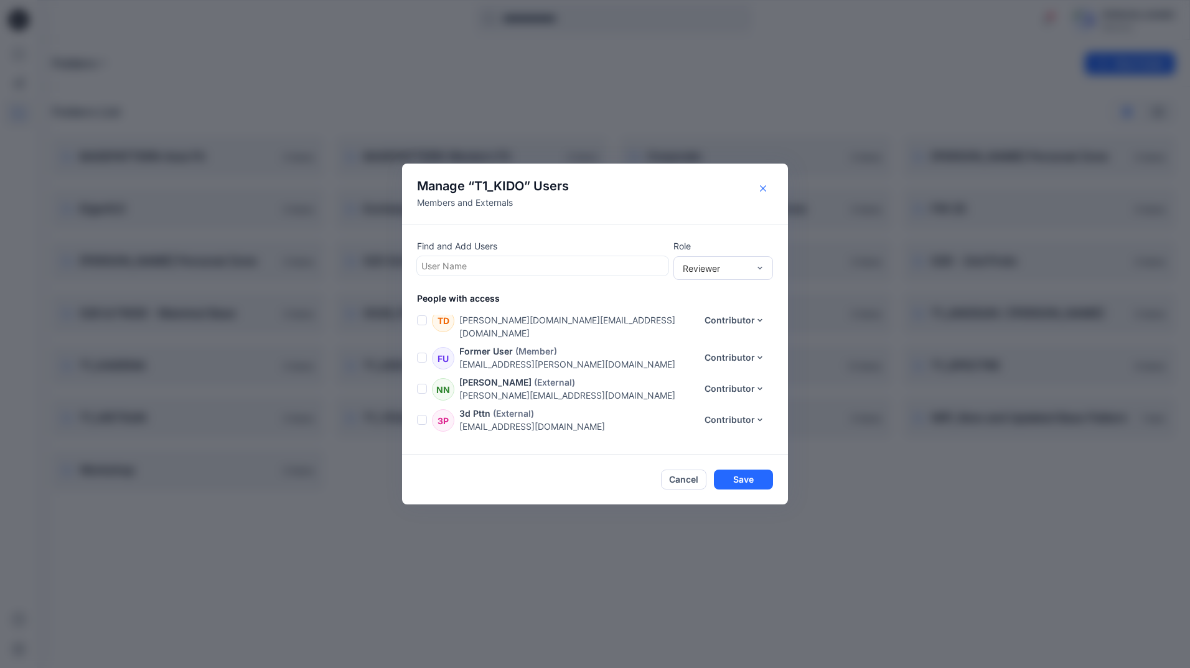
click at [762, 182] on button "Close" at bounding box center [763, 189] width 20 height 20
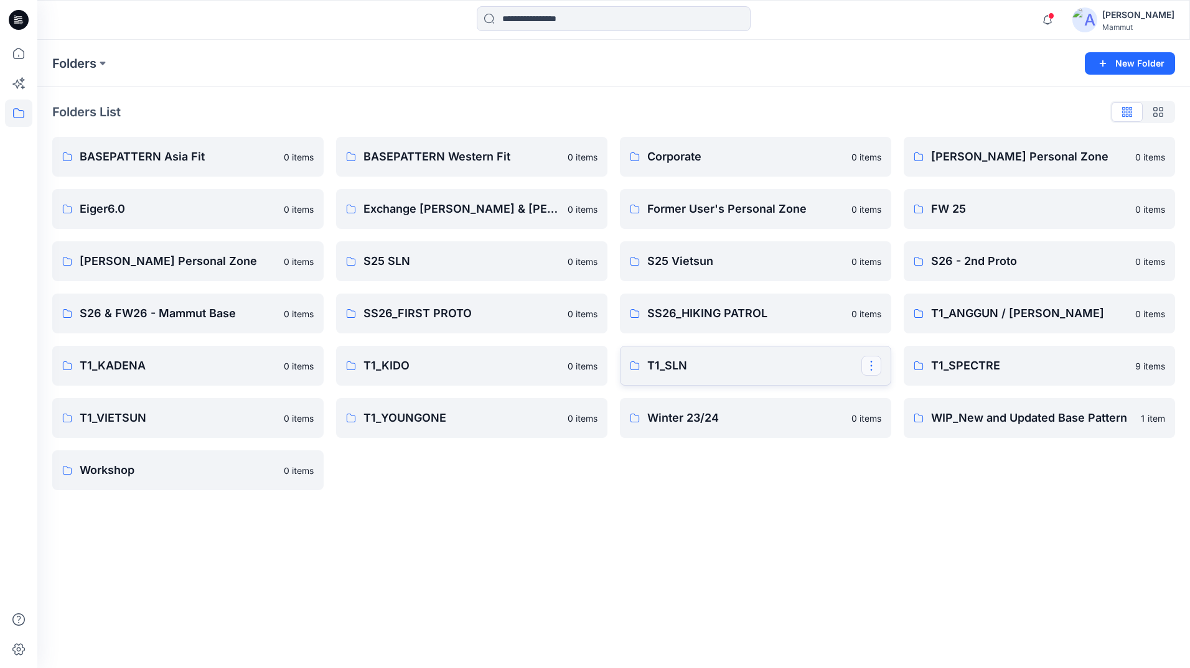
click at [866, 365] on button "button" at bounding box center [871, 366] width 20 height 20
click at [896, 444] on p "Manage Users" at bounding box center [915, 440] width 58 height 13
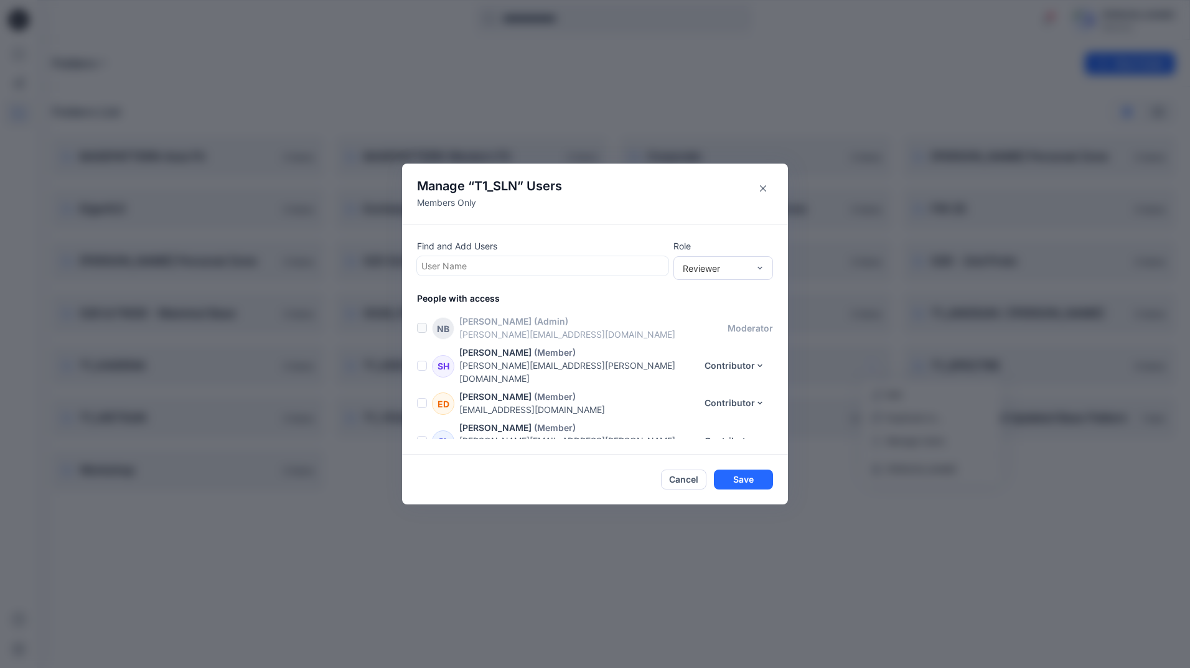
click at [463, 267] on div at bounding box center [542, 266] width 243 height 16
type input "*"
type input "***"
click at [475, 300] on p "[PERSON_NAME]" at bounding box center [481, 297] width 70 height 16
click at [712, 329] on div "Moderator" at bounding box center [723, 336] width 95 height 22
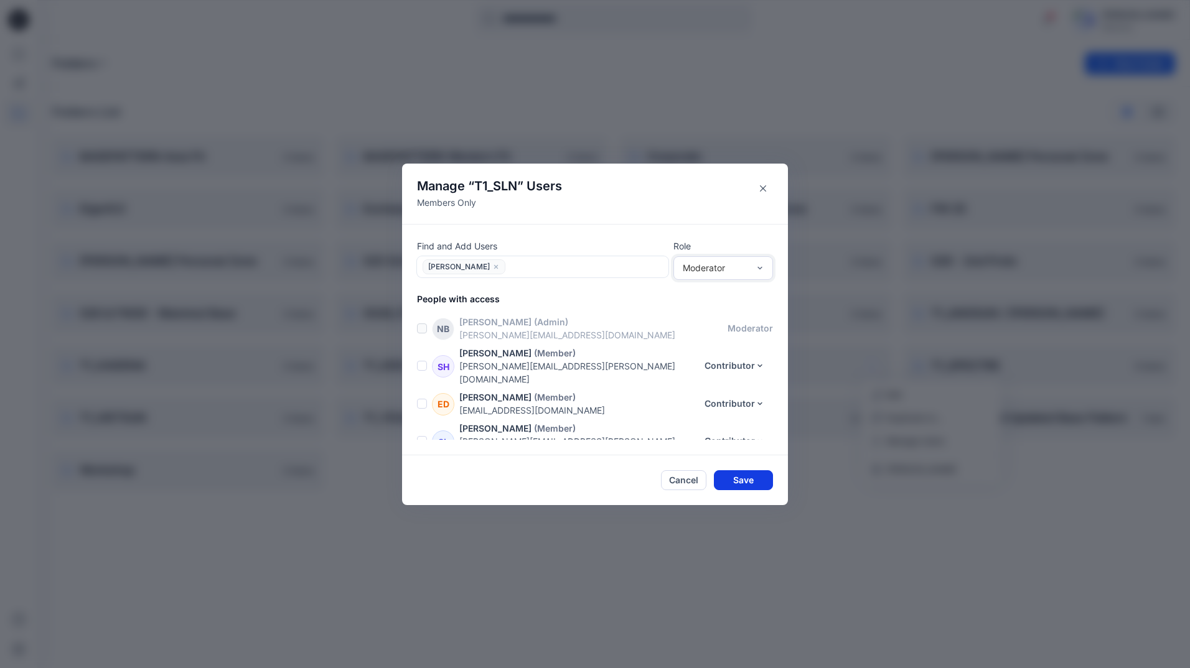
click at [743, 477] on button "Save" at bounding box center [743, 480] width 59 height 20
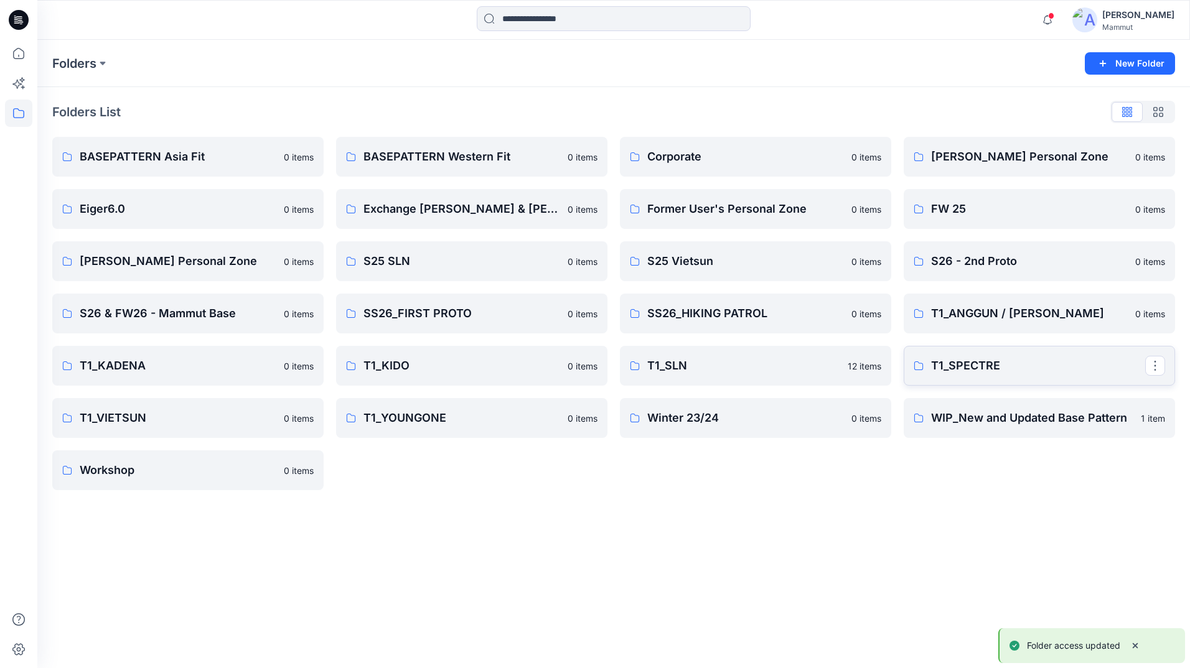
click at [1121, 365] on p "T1_SPECTRE" at bounding box center [1038, 365] width 214 height 17
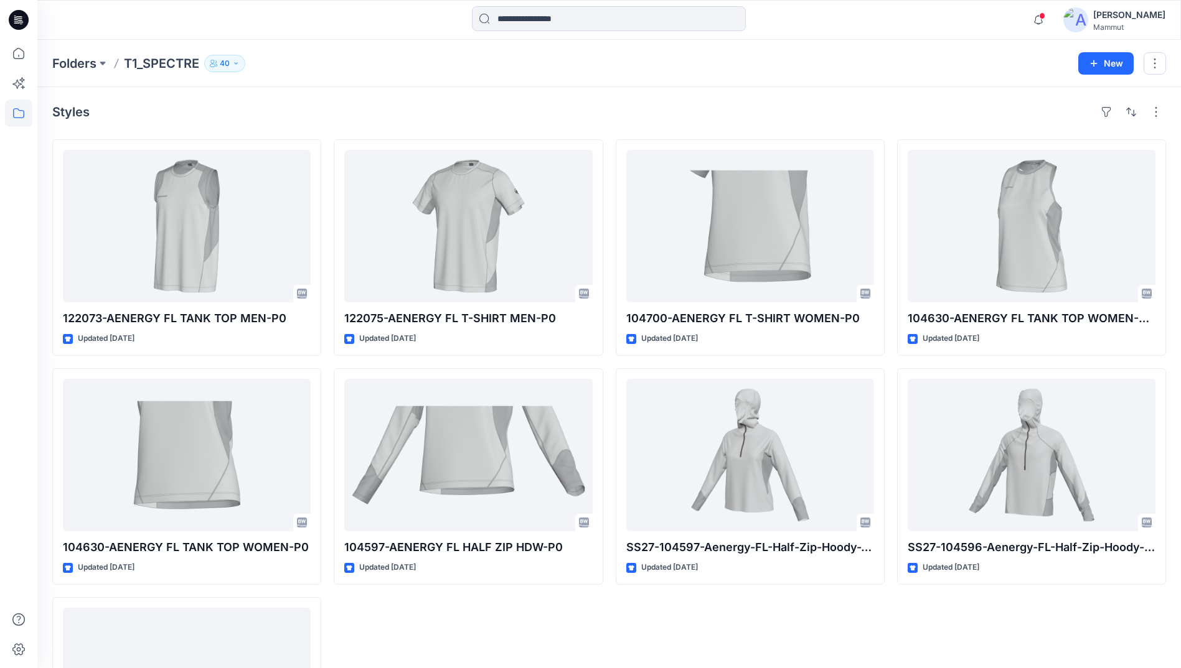
click at [236, 62] on icon "button" at bounding box center [235, 63] width 7 height 7
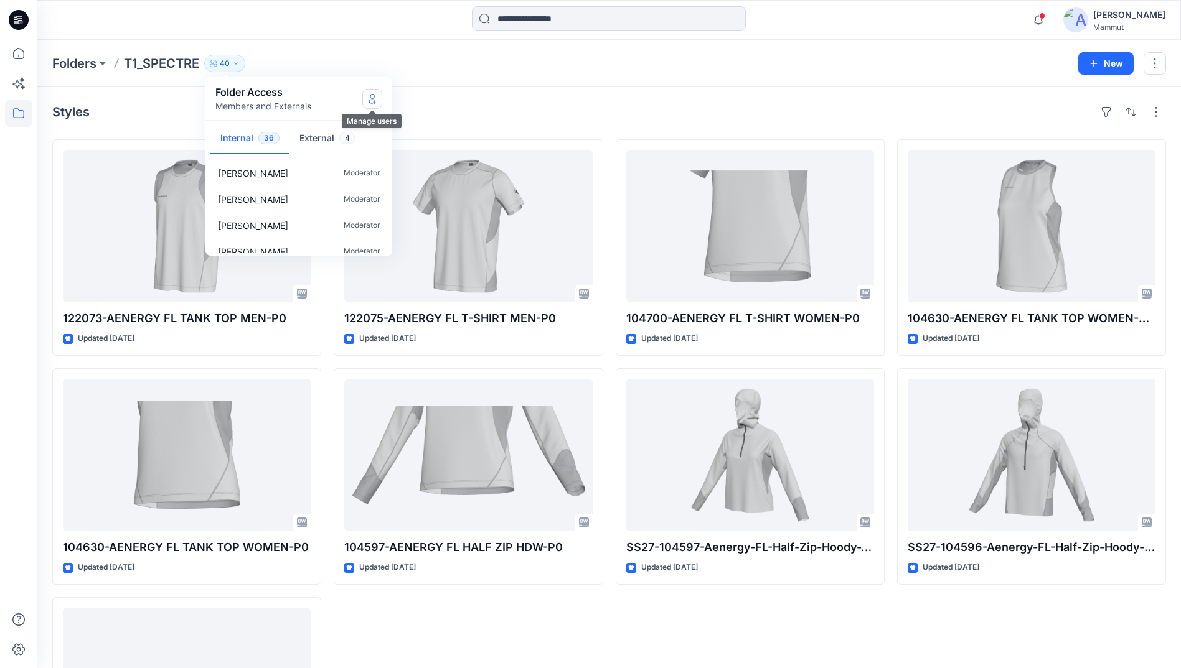
click at [377, 96] on icon "Manage Users" at bounding box center [372, 99] width 10 height 10
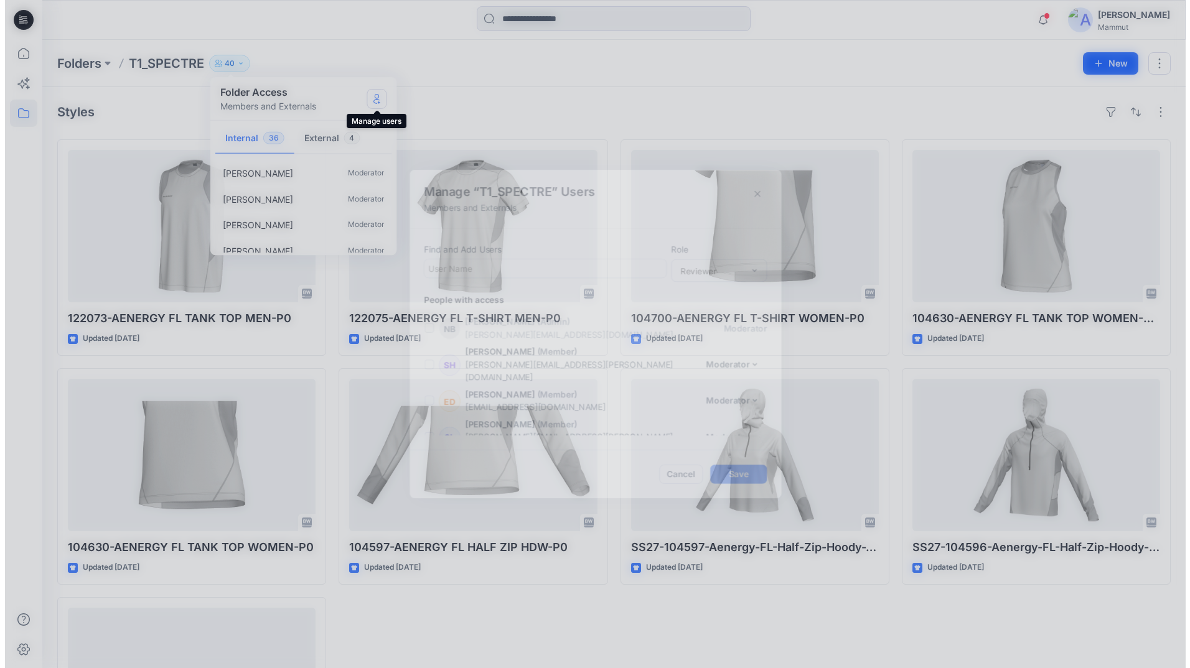
scroll to position [1118, 0]
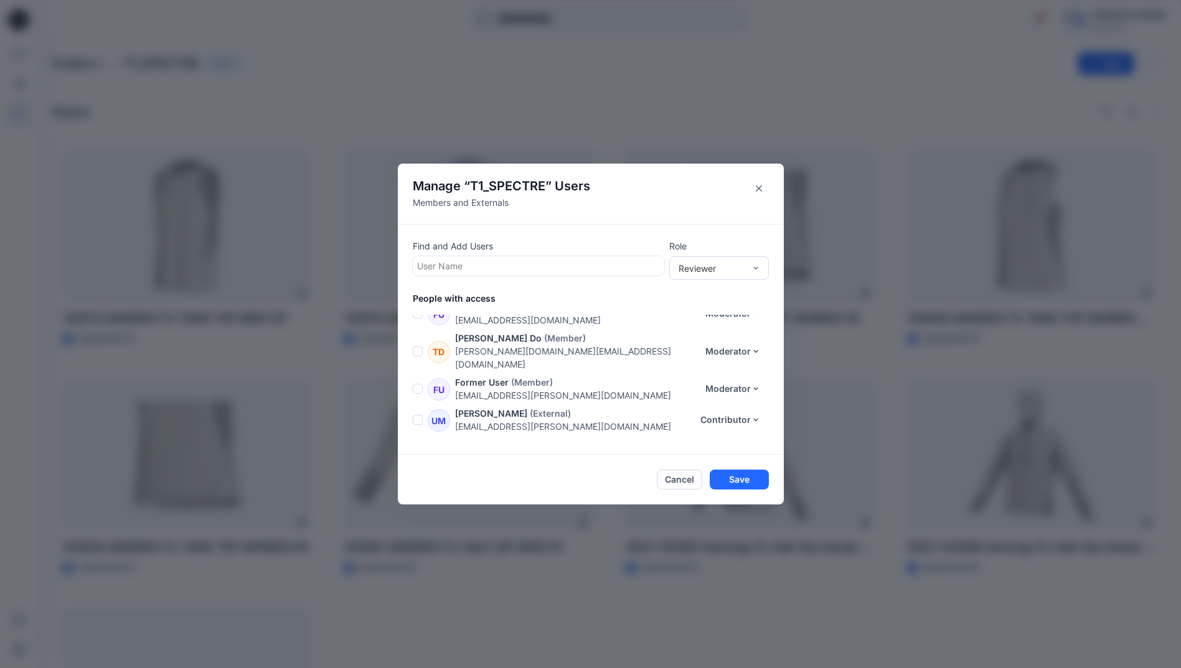
click at [475, 260] on div at bounding box center [538, 266] width 243 height 16
type input "***"
click at [769, 180] on button "Close" at bounding box center [759, 189] width 20 height 20
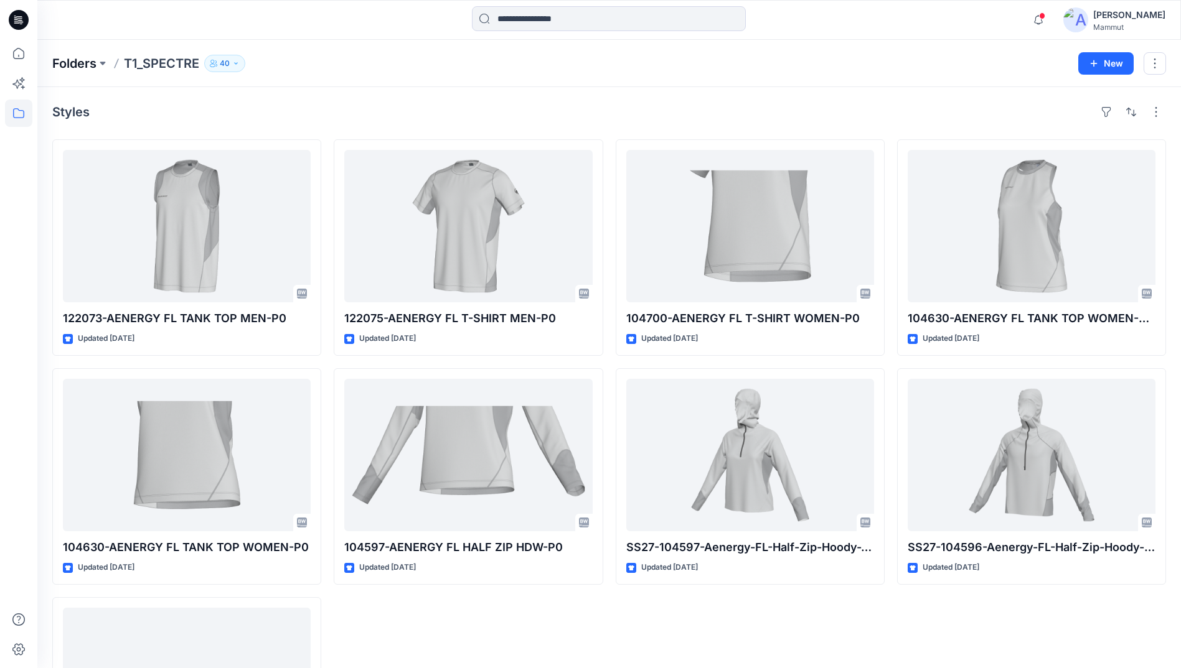
click at [85, 60] on p "Folders" at bounding box center [74, 63] width 44 height 17
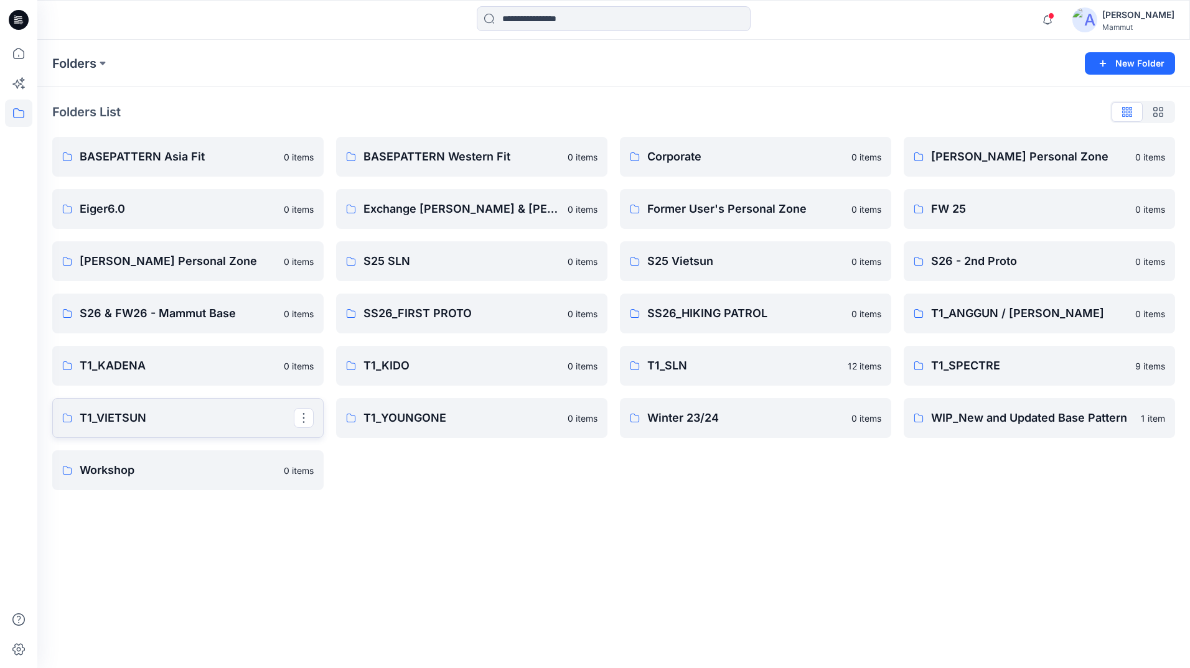
click at [136, 423] on p "T1_VIETSUN" at bounding box center [187, 417] width 214 height 17
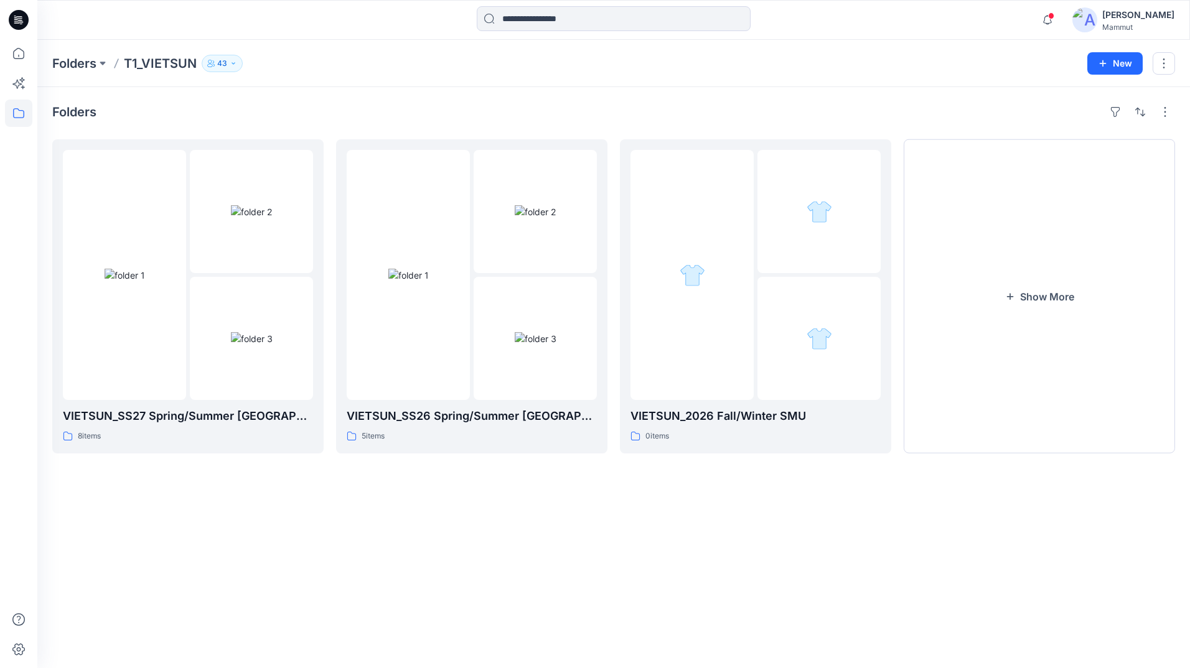
click at [233, 65] on icon "button" at bounding box center [233, 63] width 7 height 7
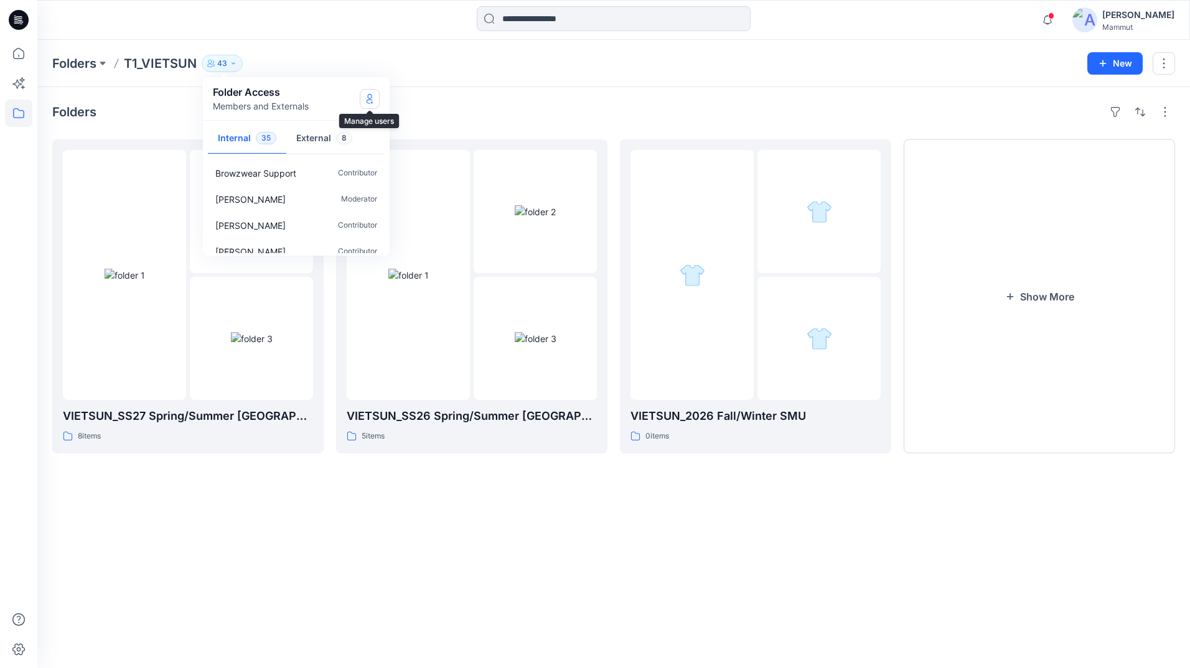
click at [370, 99] on icon "Manage Users" at bounding box center [370, 101] width 6 height 5
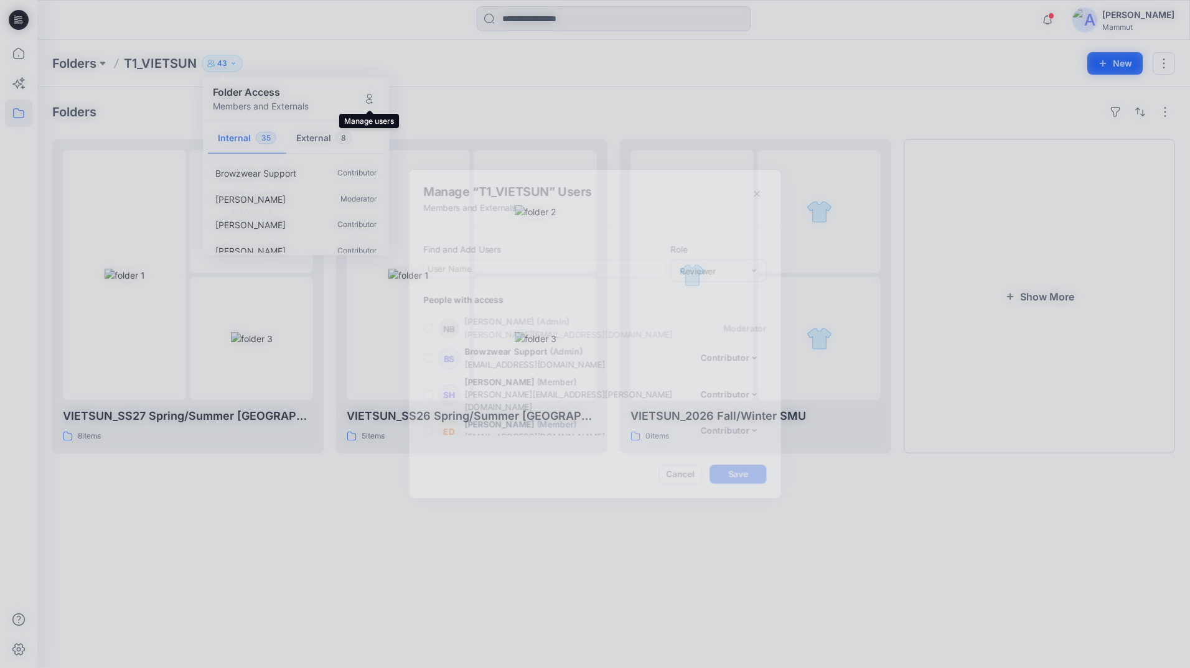
scroll to position [1211, 0]
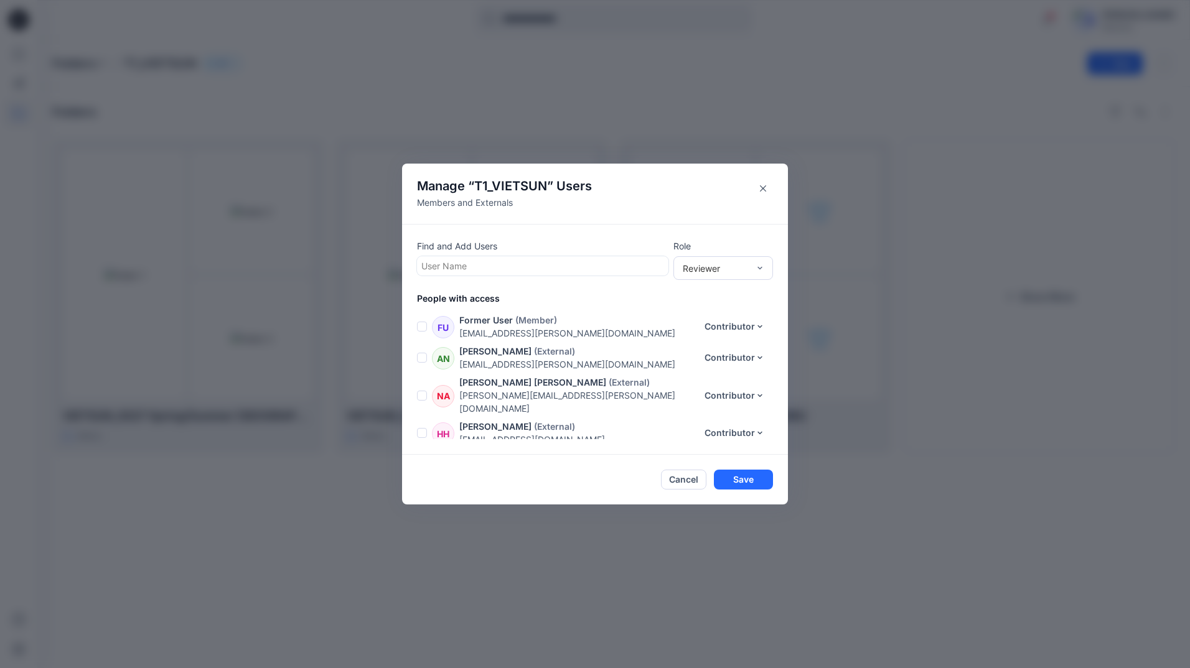
click at [480, 267] on div at bounding box center [542, 266] width 243 height 16
type input "***"
click at [537, 292] on div "KB [PERSON_NAME]" at bounding box center [542, 296] width 236 height 17
click at [765, 264] on div "Reviewer" at bounding box center [723, 268] width 100 height 24
click at [727, 334] on div "Moderator" at bounding box center [723, 336] width 95 height 22
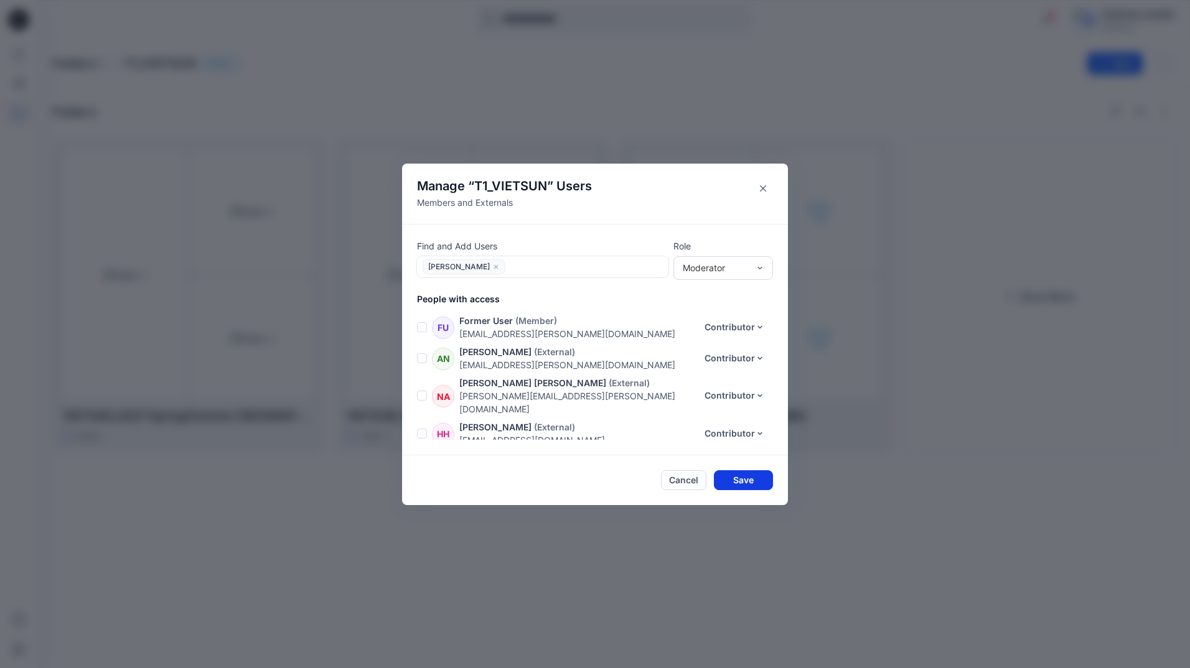
click at [747, 484] on button "Save" at bounding box center [743, 480] width 59 height 20
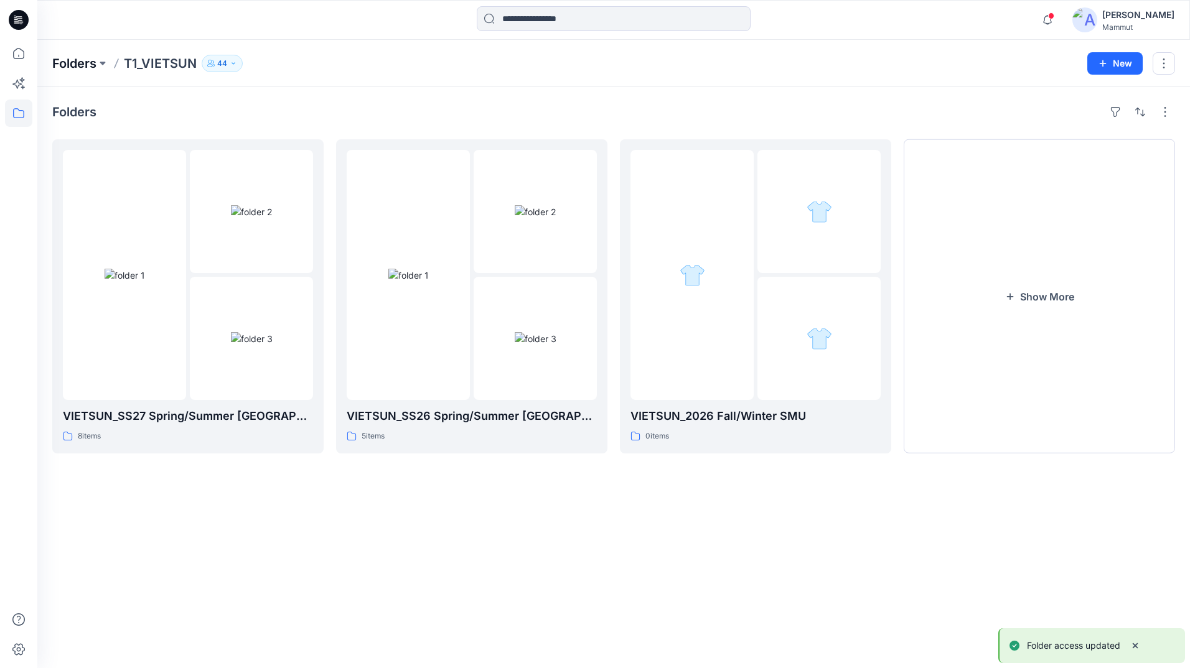
click at [58, 58] on p "Folders" at bounding box center [74, 63] width 44 height 17
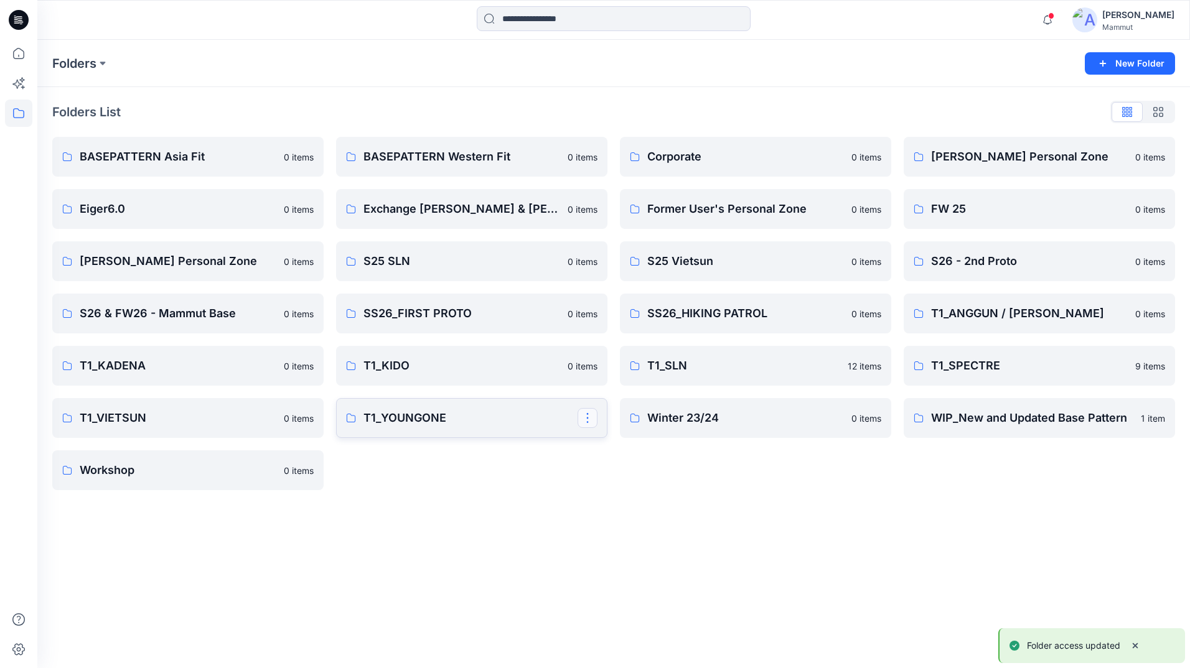
click at [587, 418] on button "button" at bounding box center [588, 418] width 20 height 20
click at [627, 499] on p "Manage Users" at bounding box center [631, 493] width 58 height 13
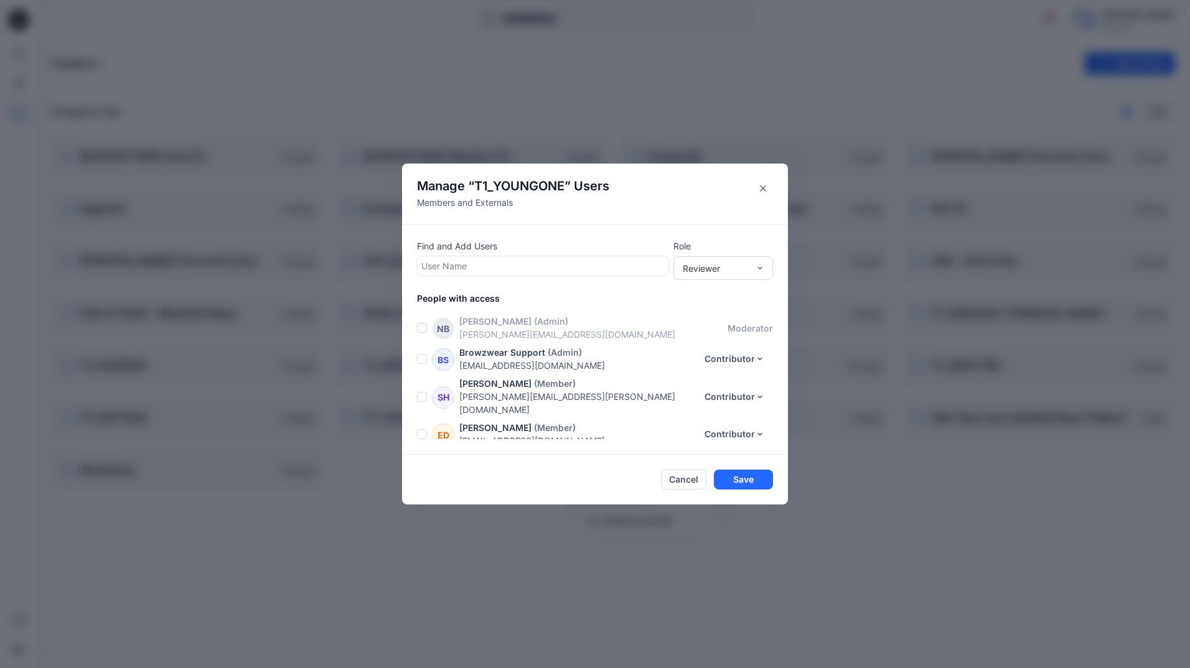
click at [446, 263] on div at bounding box center [542, 266] width 243 height 16
type input "***"
click at [472, 296] on p "[PERSON_NAME]" at bounding box center [481, 297] width 70 height 16
click at [765, 264] on div "Reviewer" at bounding box center [723, 268] width 100 height 24
click at [720, 333] on div "Moderator" at bounding box center [723, 336] width 95 height 22
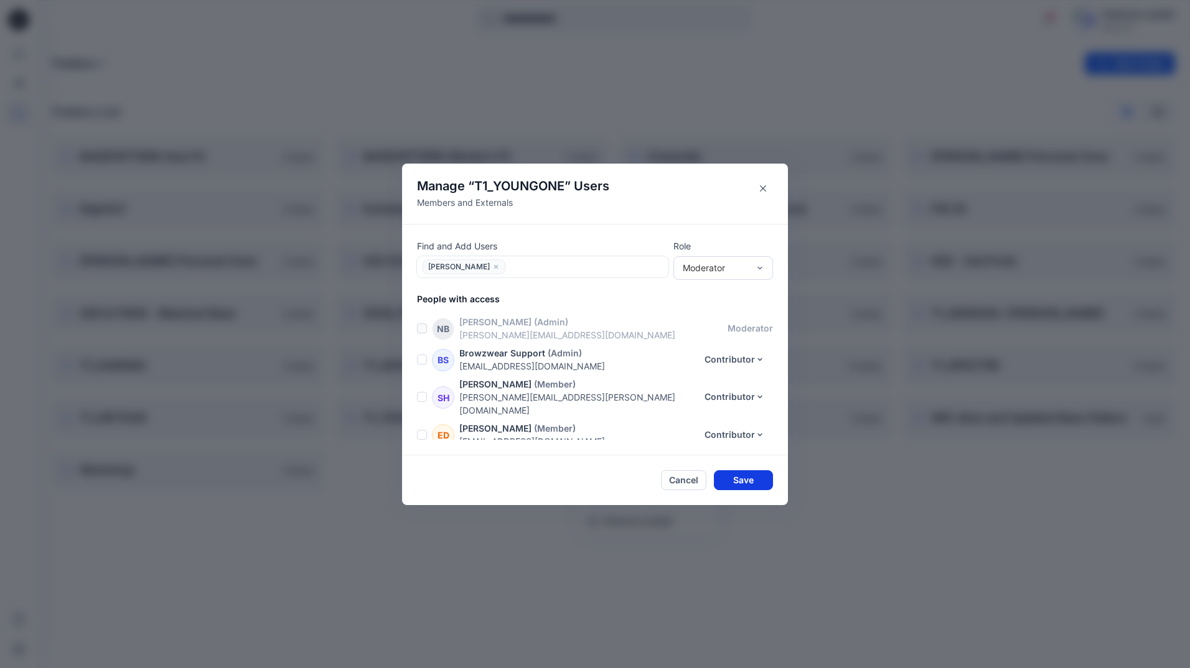
click at [739, 484] on button "Save" at bounding box center [743, 480] width 59 height 20
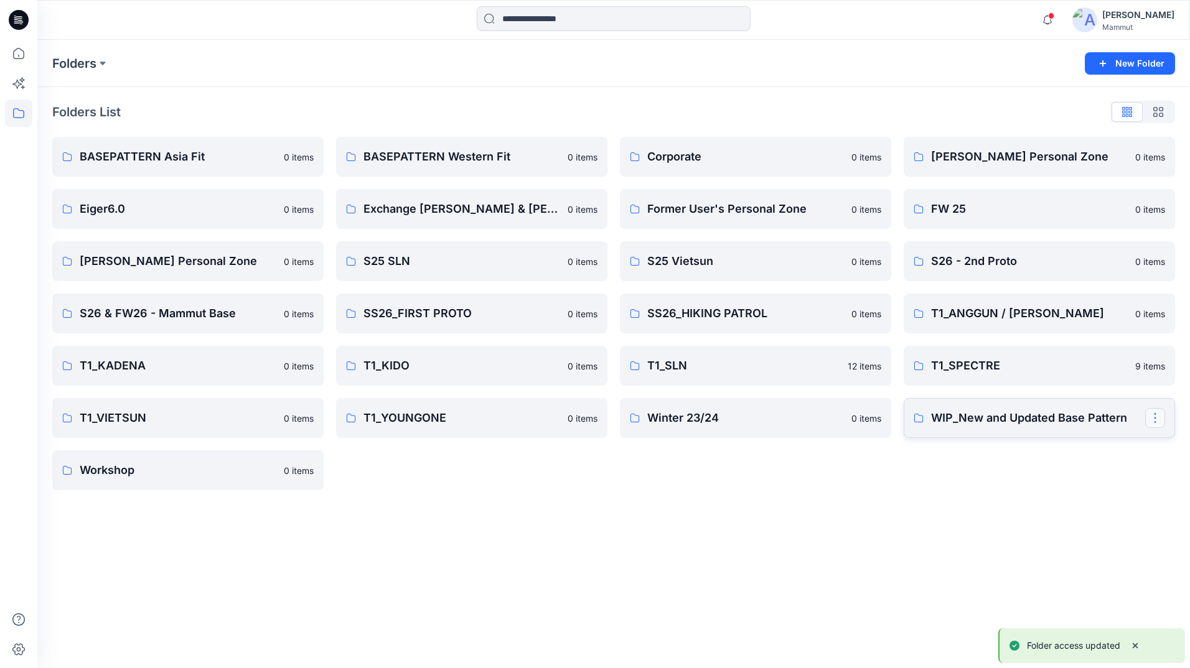
click at [1150, 417] on button "button" at bounding box center [1155, 418] width 20 height 20
click at [1064, 491] on p "Manage Users" at bounding box center [1079, 493] width 58 height 13
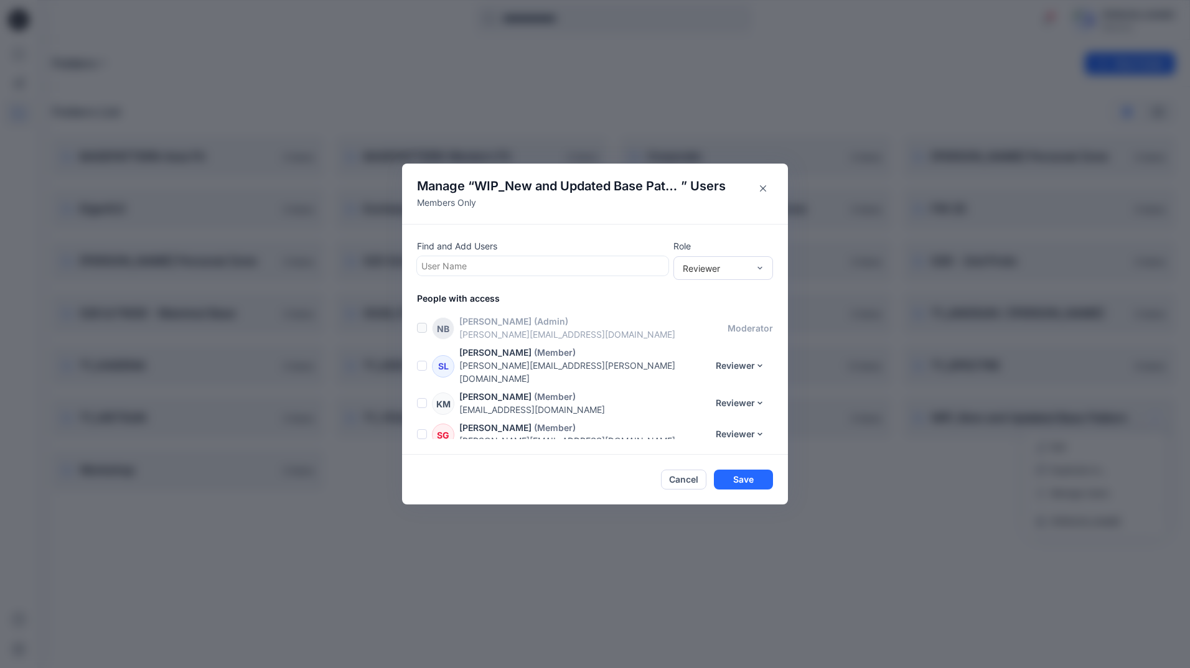
click at [467, 267] on div at bounding box center [542, 266] width 243 height 16
type input "***"
click at [482, 297] on div "KB [PERSON_NAME]" at bounding box center [542, 296] width 236 height 17
click at [718, 335] on div "Moderator" at bounding box center [723, 336] width 95 height 22
click at [744, 484] on button "Save" at bounding box center [743, 480] width 59 height 20
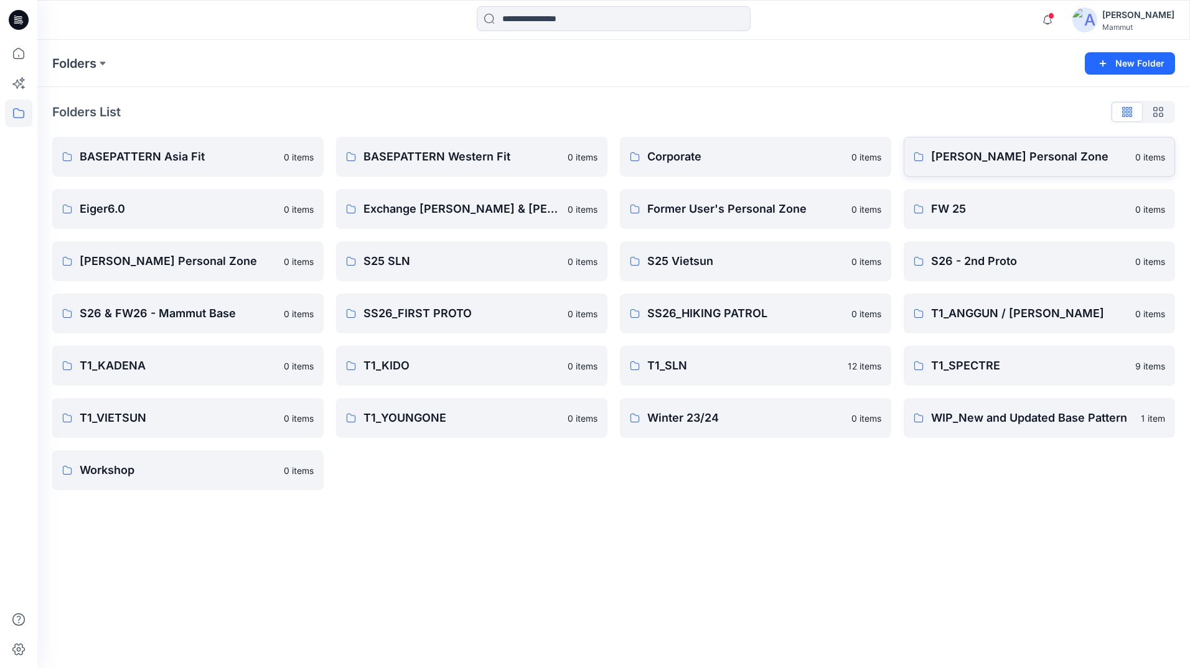
click at [1052, 149] on p "[PERSON_NAME] Personal Zone" at bounding box center [1029, 156] width 197 height 17
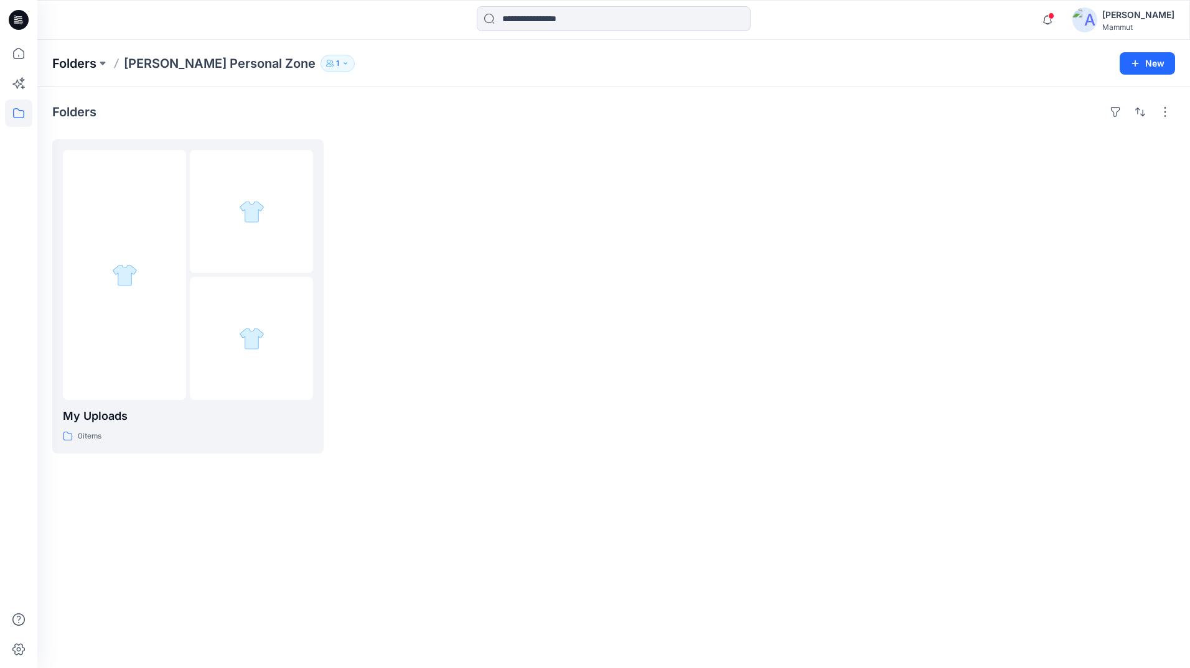
click at [66, 58] on p "Folders" at bounding box center [74, 63] width 44 height 17
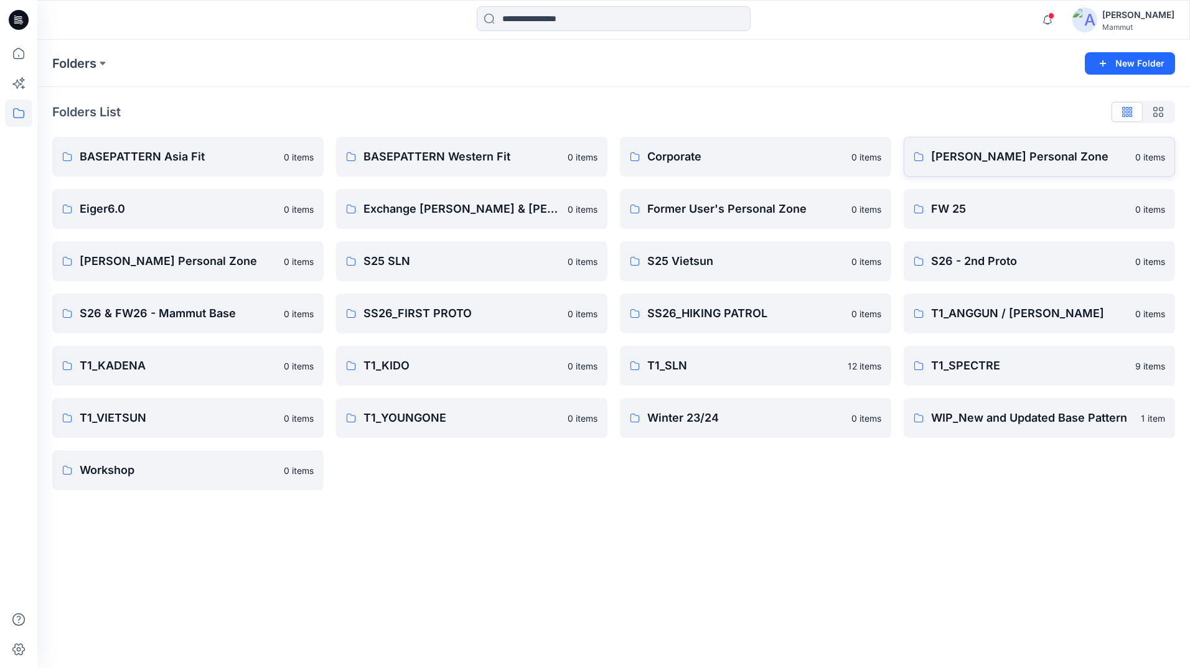
drag, startPoint x: 1151, startPoint y: 157, endPoint x: 956, endPoint y: 161, distance: 194.8
click at [956, 161] on p "[PERSON_NAME] Personal Zone" at bounding box center [1029, 156] width 197 height 17
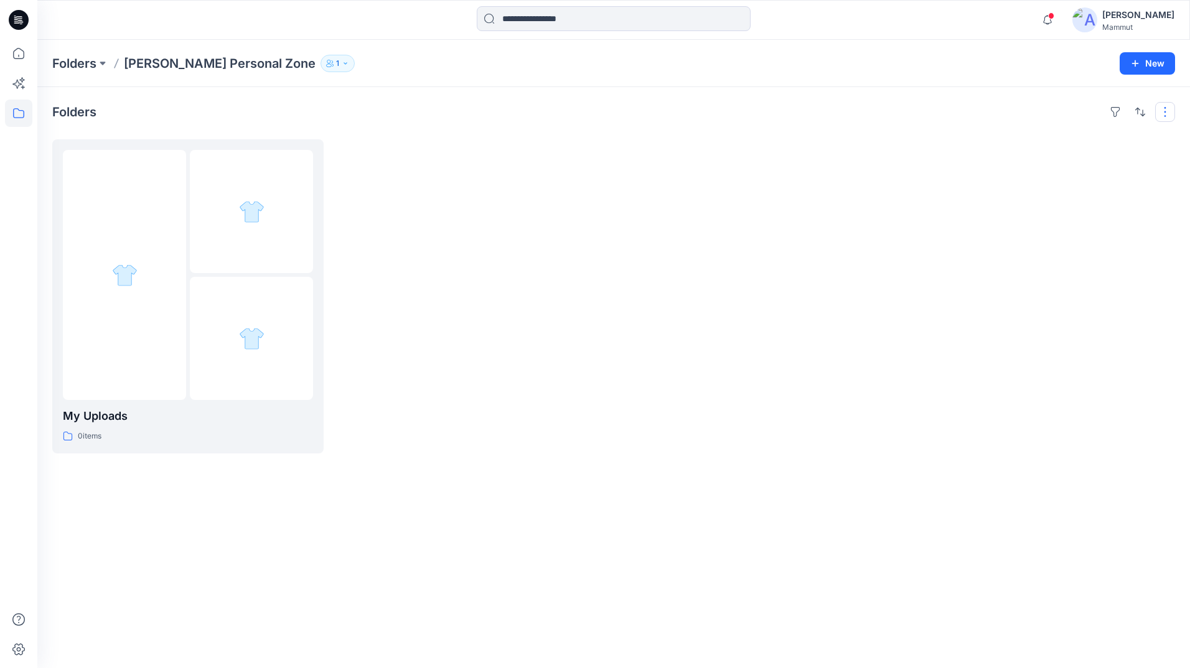
click at [1165, 115] on button "button" at bounding box center [1165, 112] width 20 height 20
click at [1165, 112] on button "button" at bounding box center [1165, 112] width 20 height 20
click at [70, 66] on p "Folders" at bounding box center [74, 63] width 44 height 17
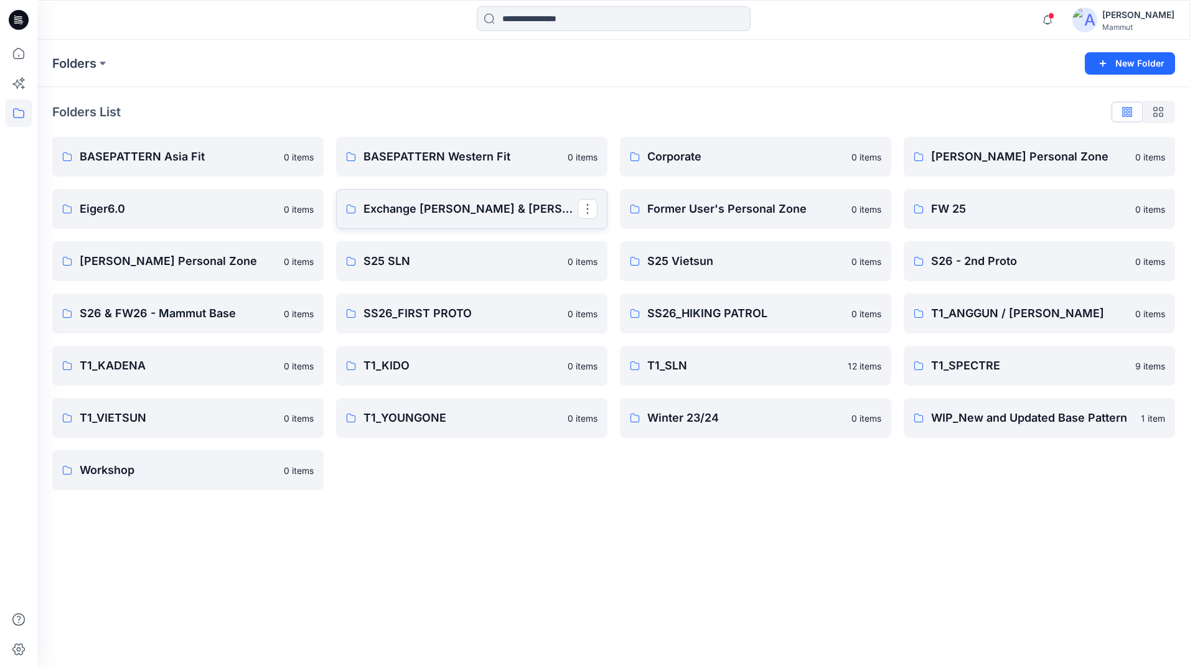
click at [461, 210] on p "Exchange [PERSON_NAME] & [PERSON_NAME]" at bounding box center [470, 208] width 214 height 17
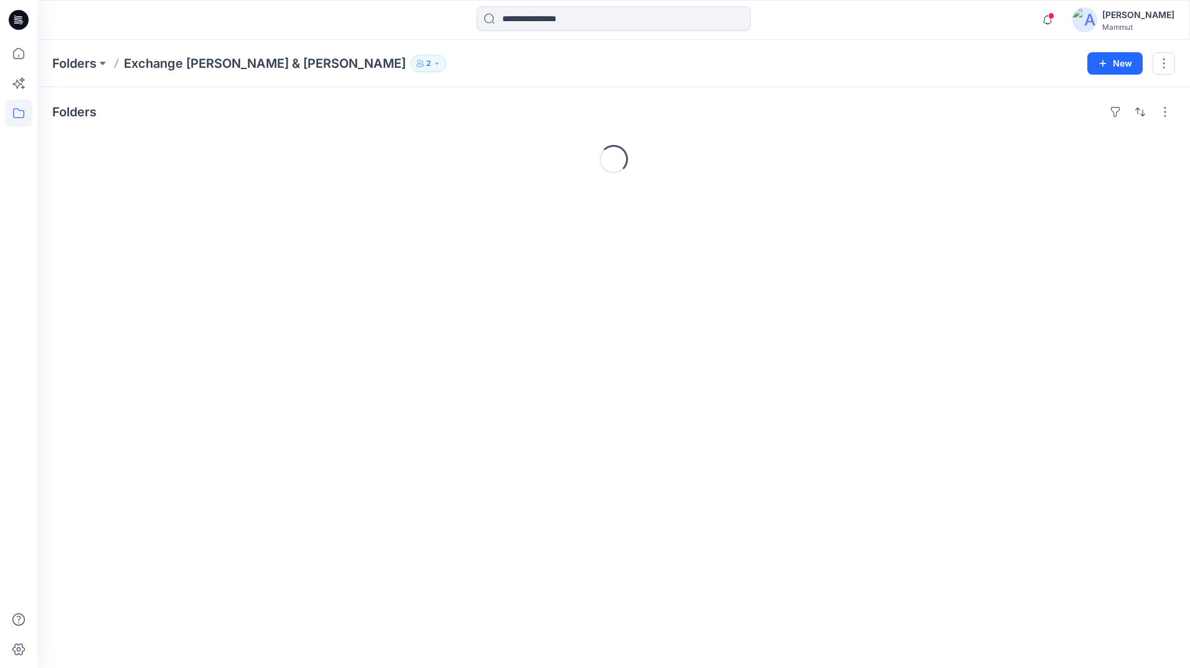
click at [433, 62] on icon "button" at bounding box center [436, 63] width 7 height 7
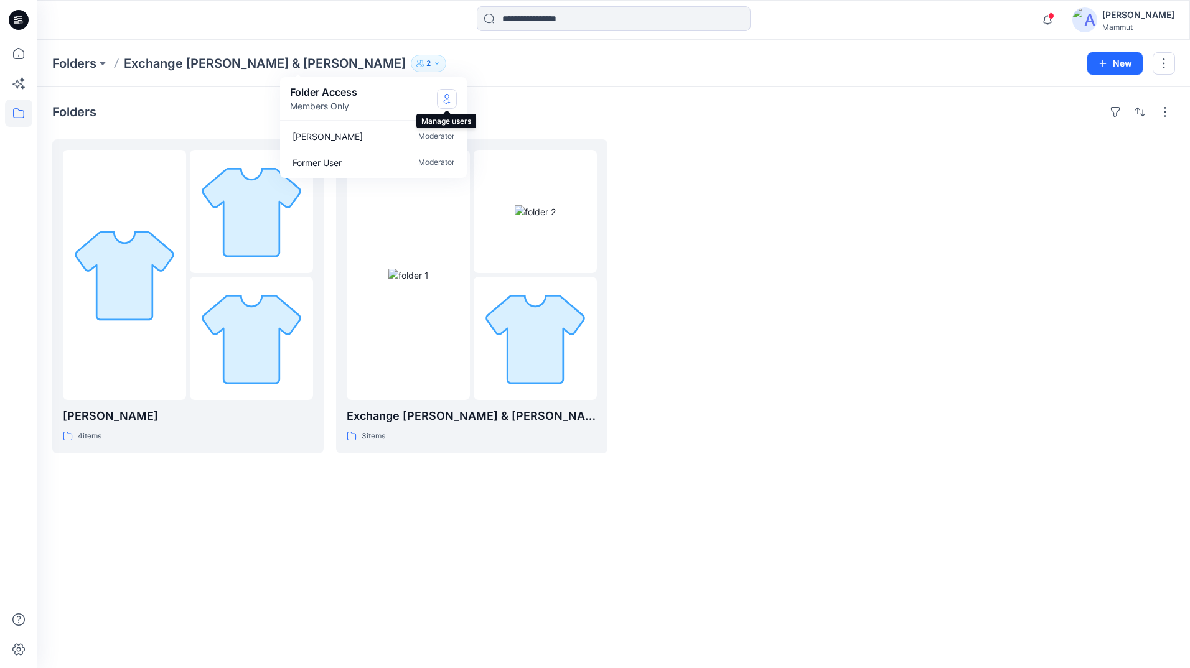
click at [451, 100] on icon "Manage Users" at bounding box center [447, 99] width 10 height 10
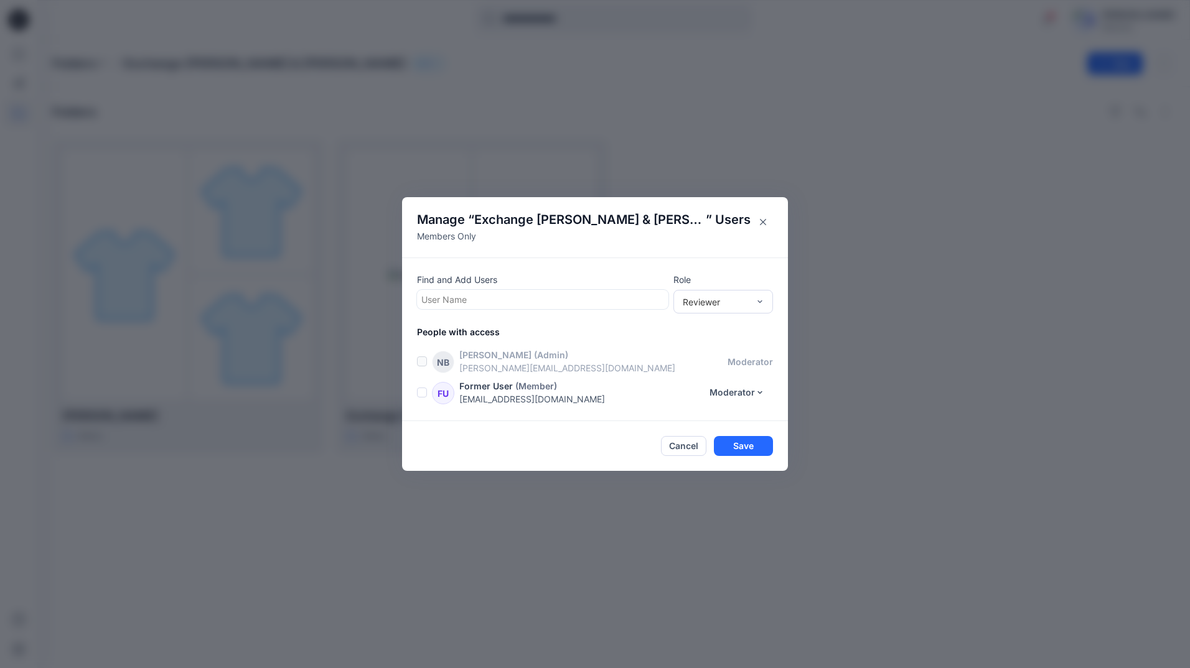
click at [446, 298] on div at bounding box center [542, 300] width 243 height 16
type input "***"
click at [500, 330] on div "KB [PERSON_NAME]" at bounding box center [542, 330] width 236 height 17
click at [716, 367] on div "Moderator" at bounding box center [723, 369] width 95 height 22
click at [747, 444] on button "Save" at bounding box center [743, 447] width 59 height 20
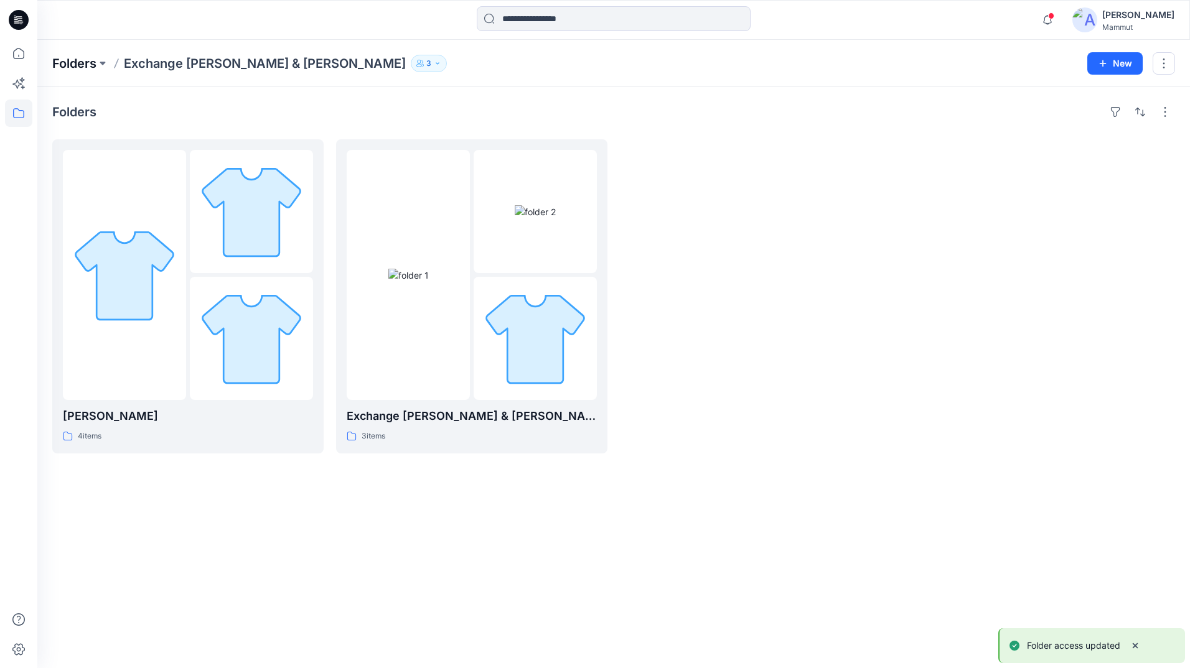
click at [79, 59] on p "Folders" at bounding box center [74, 63] width 44 height 17
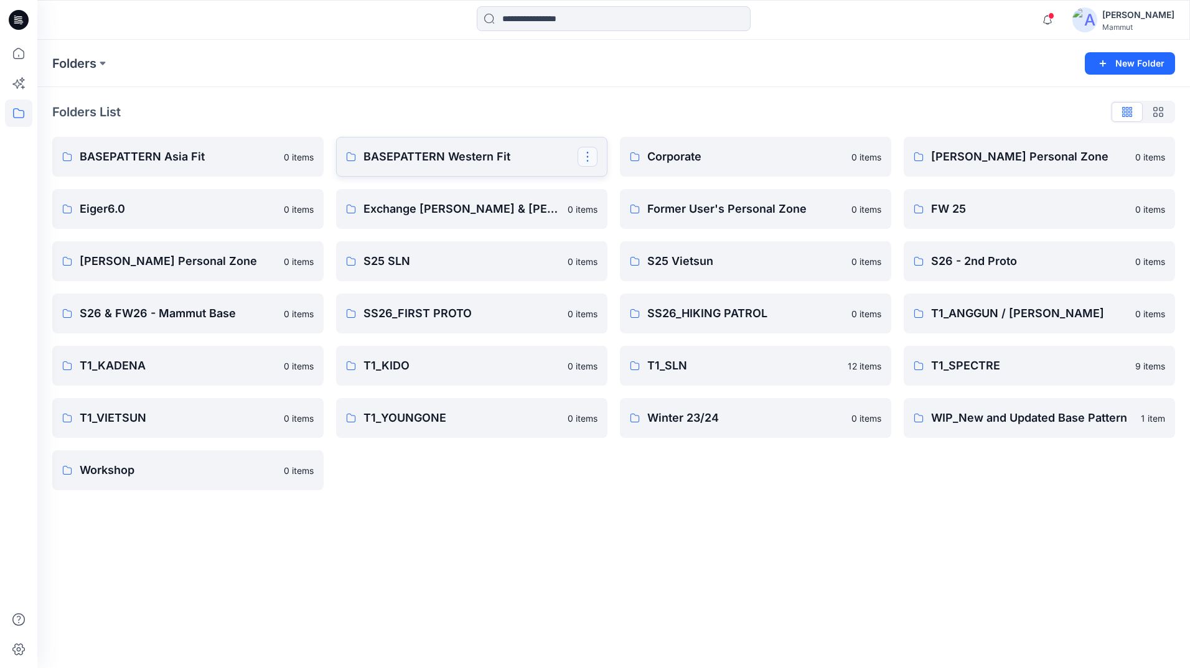
click at [579, 151] on button "button" at bounding box center [588, 157] width 20 height 20
click at [619, 237] on p "Manage Users" at bounding box center [631, 231] width 58 height 13
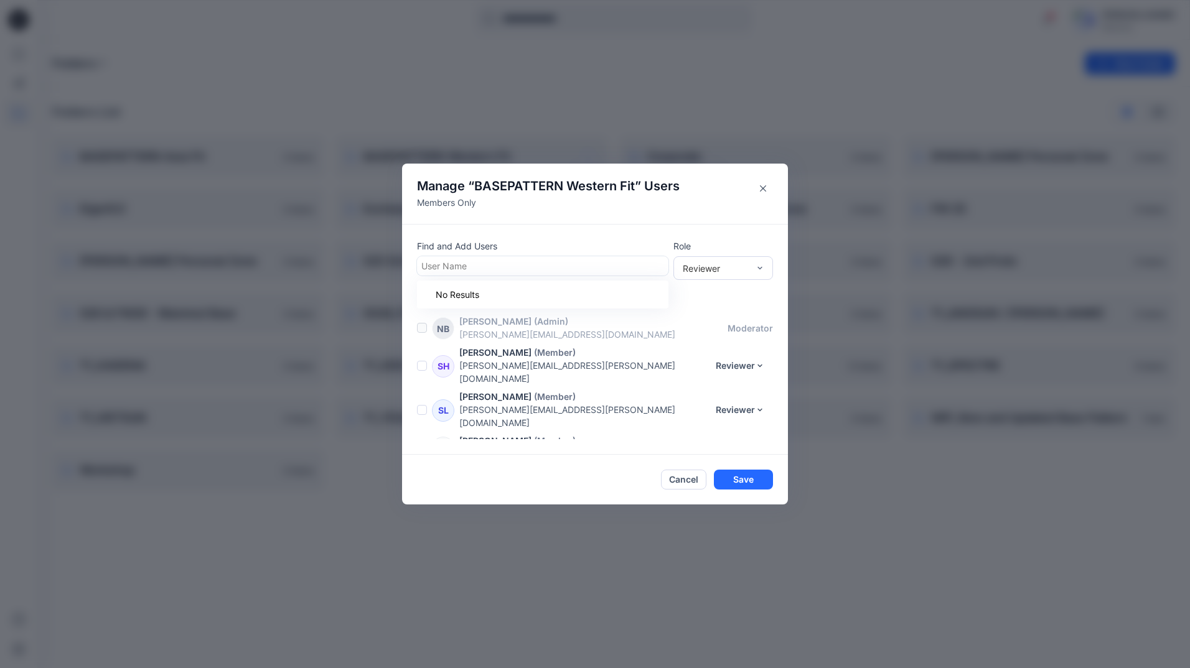
click at [451, 268] on div at bounding box center [542, 266] width 243 height 16
type input "***"
click at [765, 192] on button "Close" at bounding box center [763, 189] width 20 height 20
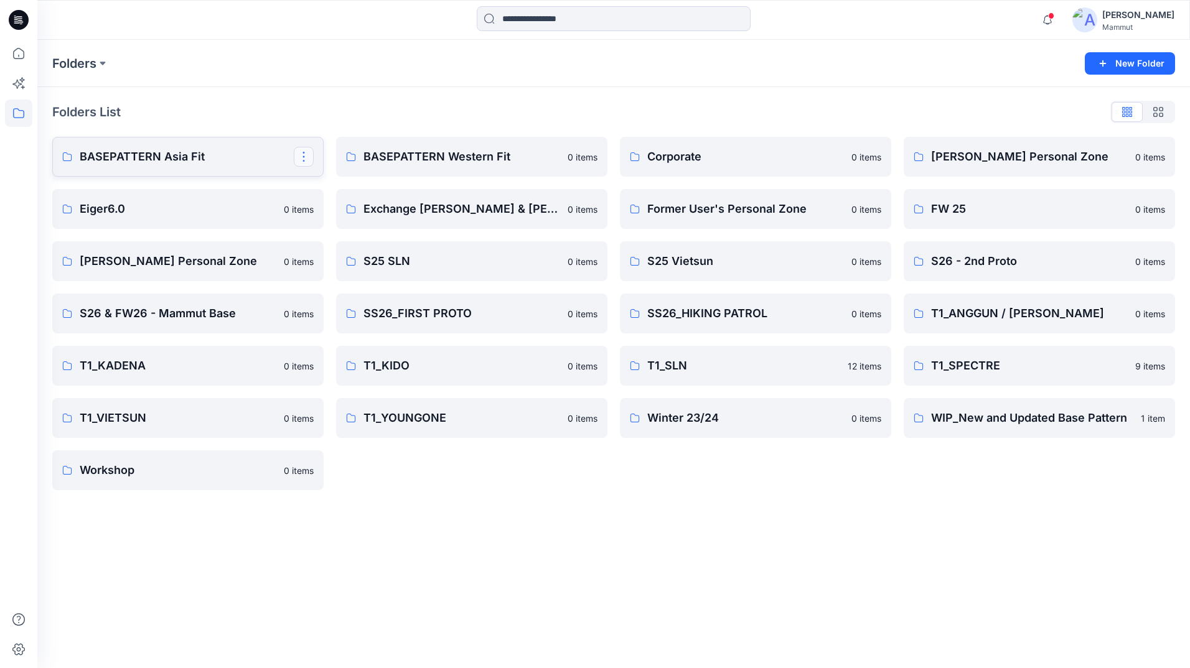
click at [300, 158] on button "button" at bounding box center [304, 157] width 20 height 20
click at [364, 227] on p "Manage Users" at bounding box center [348, 231] width 58 height 13
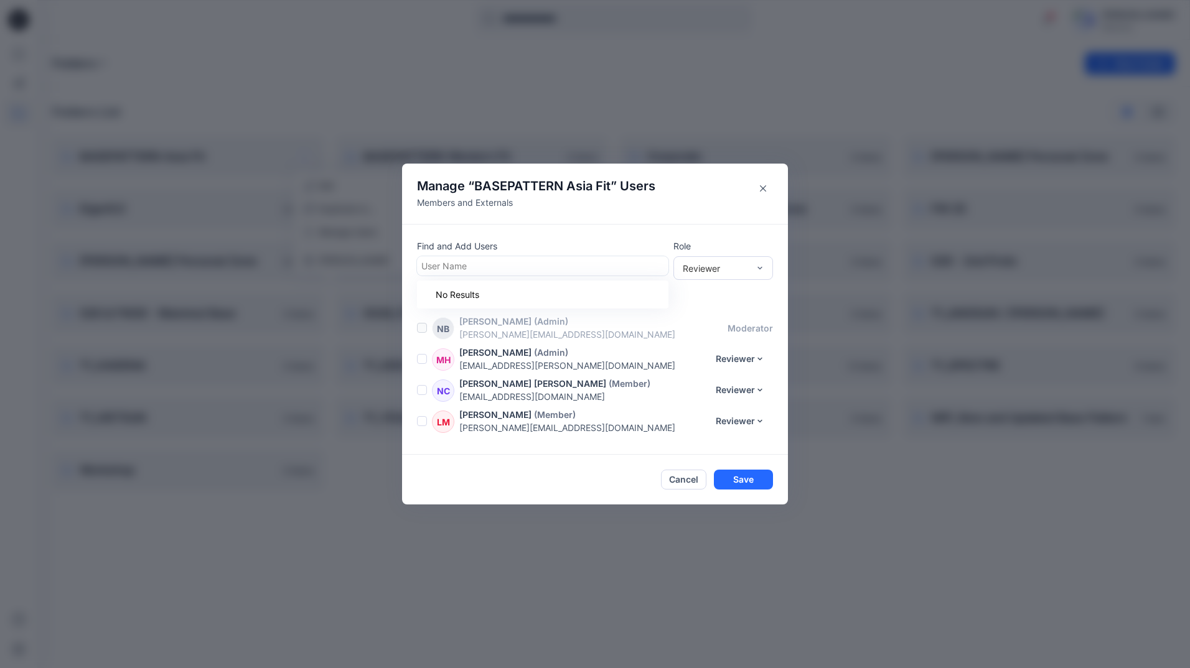
click at [472, 258] on div at bounding box center [542, 266] width 243 height 16
type input "**"
click at [763, 187] on icon "Close" at bounding box center [763, 188] width 6 height 6
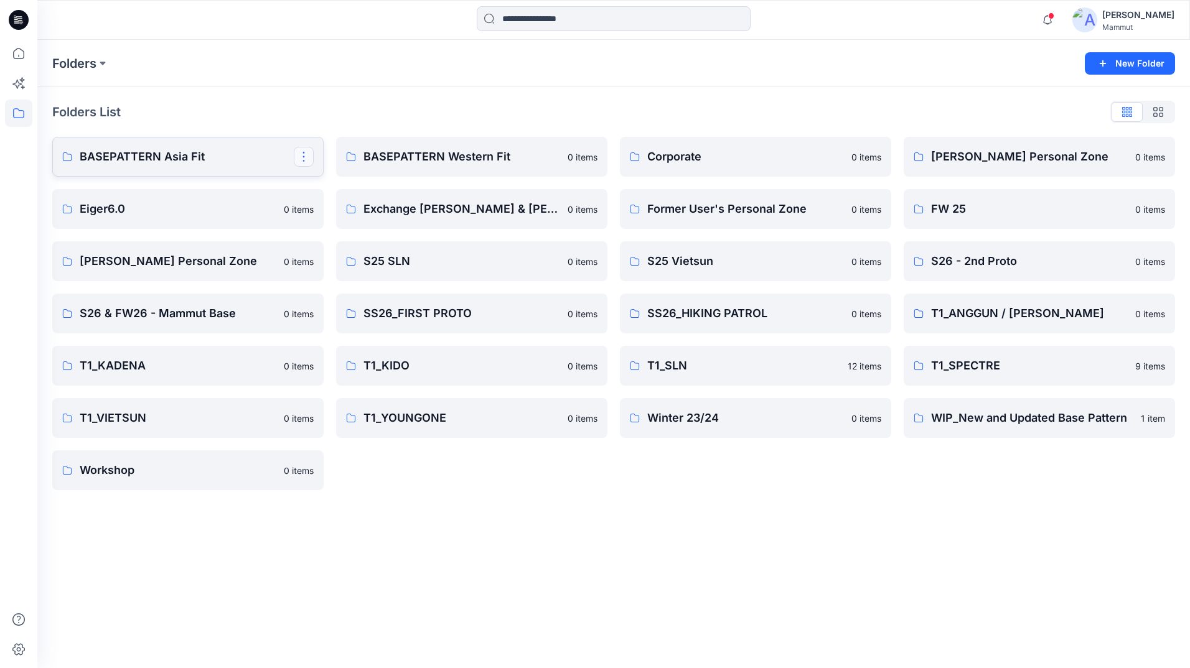
drag, startPoint x: 316, startPoint y: 159, endPoint x: 303, endPoint y: 154, distance: 13.2
click at [303, 154] on button "button" at bounding box center [304, 157] width 20 height 20
click at [349, 225] on button "Manage Users" at bounding box center [363, 231] width 134 height 23
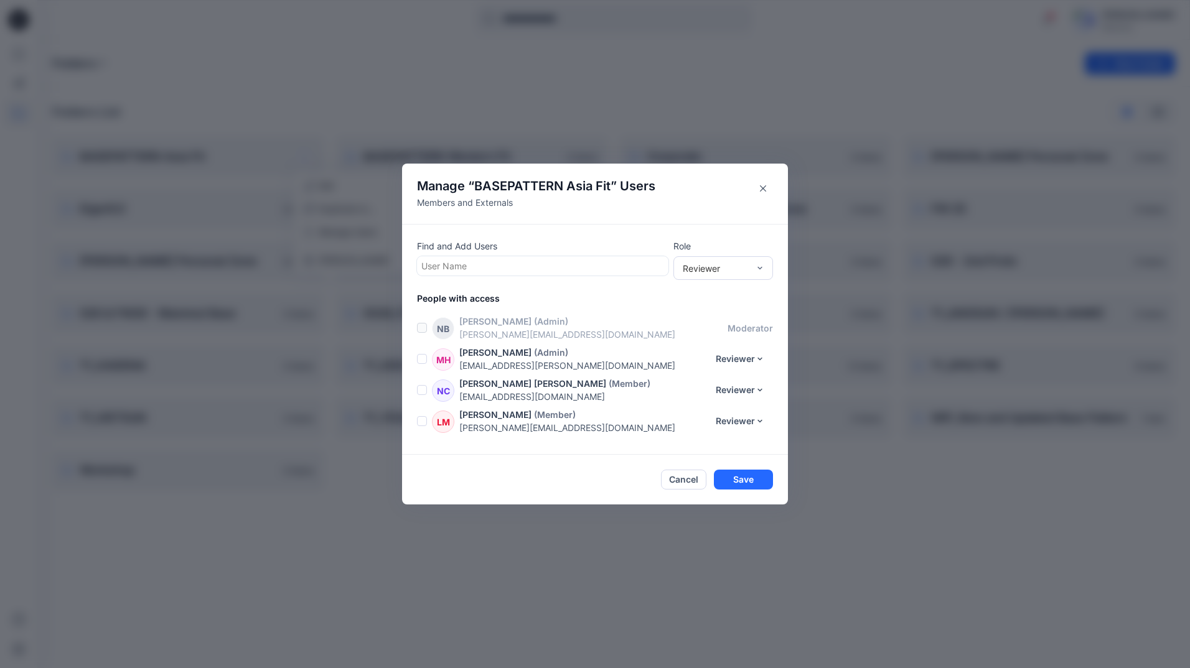
click at [463, 268] on div at bounding box center [542, 266] width 243 height 16
type input "***"
click at [477, 299] on p "[PERSON_NAME]" at bounding box center [481, 297] width 70 height 16
click at [765, 268] on div "Reviewer" at bounding box center [723, 268] width 100 height 24
click at [703, 329] on div "Moderator" at bounding box center [723, 336] width 95 height 22
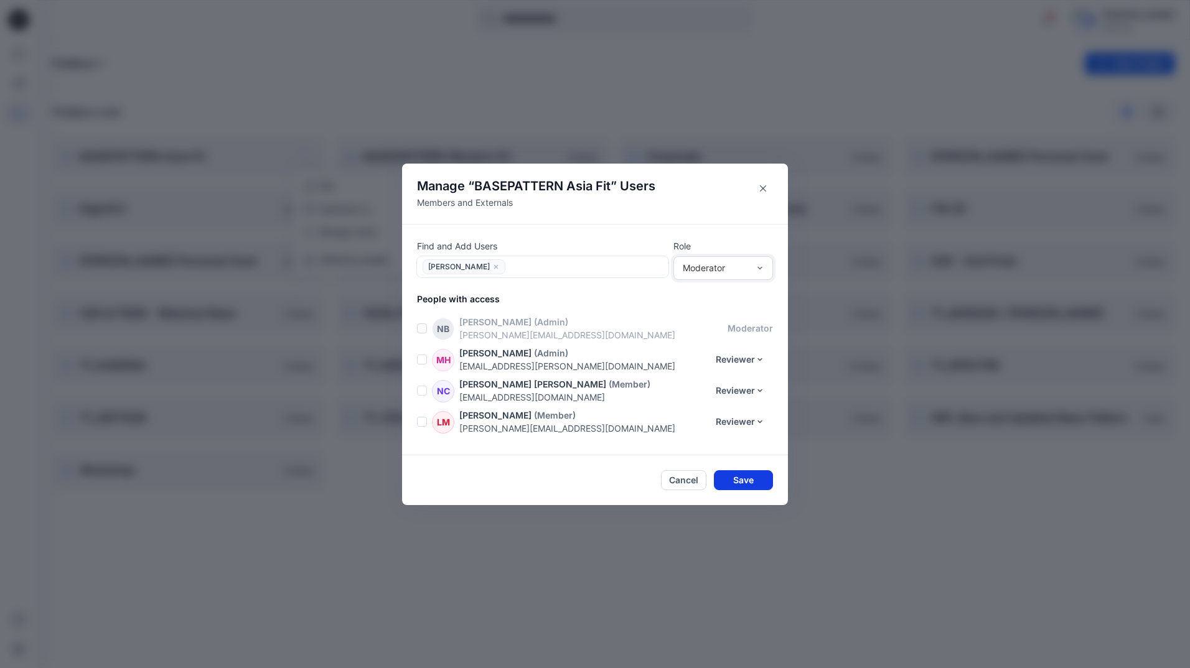
click at [741, 470] on button "Save" at bounding box center [743, 480] width 59 height 20
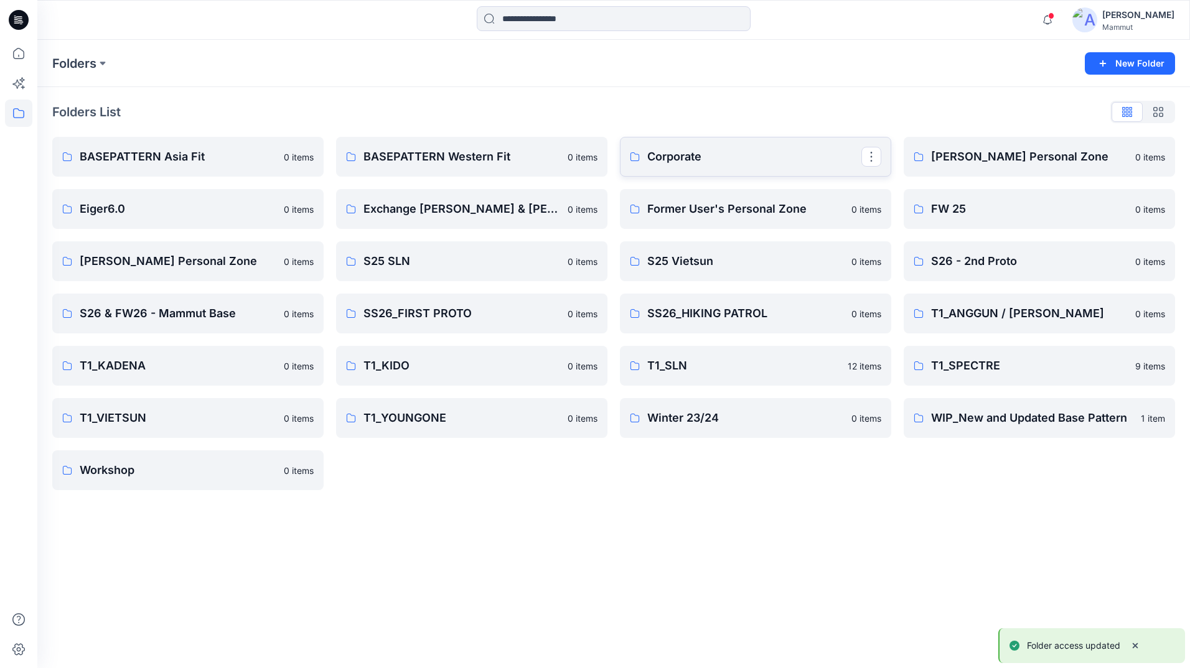
click at [729, 166] on link "Corporate" at bounding box center [755, 157] width 271 height 40
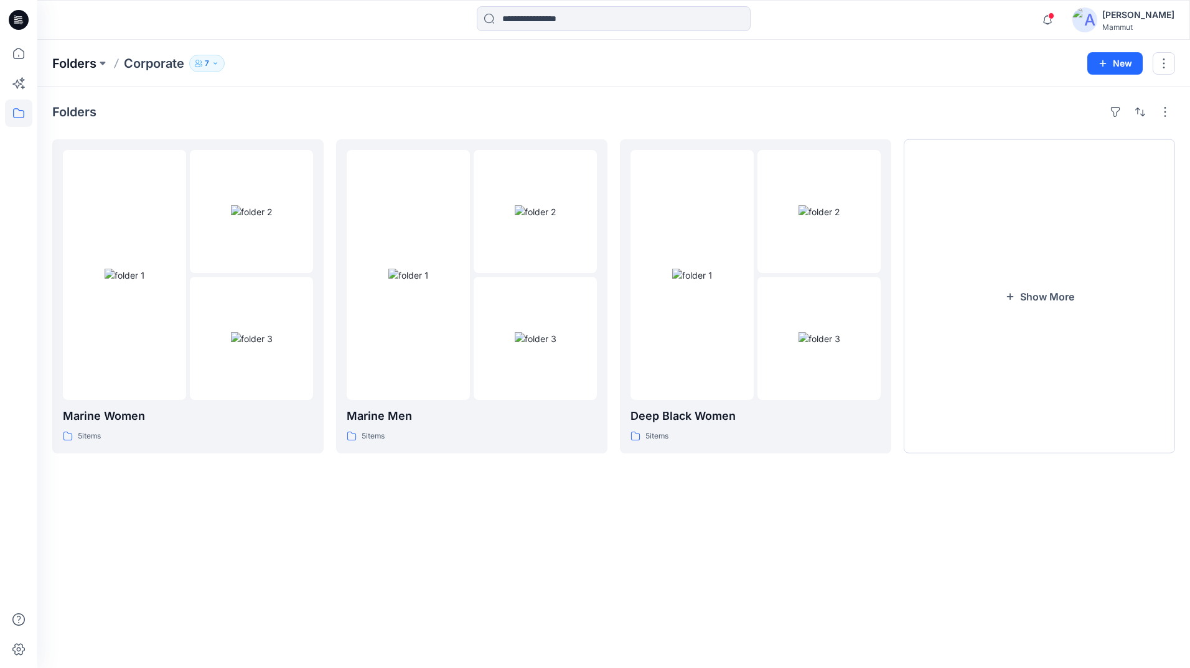
click at [76, 63] on p "Folders" at bounding box center [74, 63] width 44 height 17
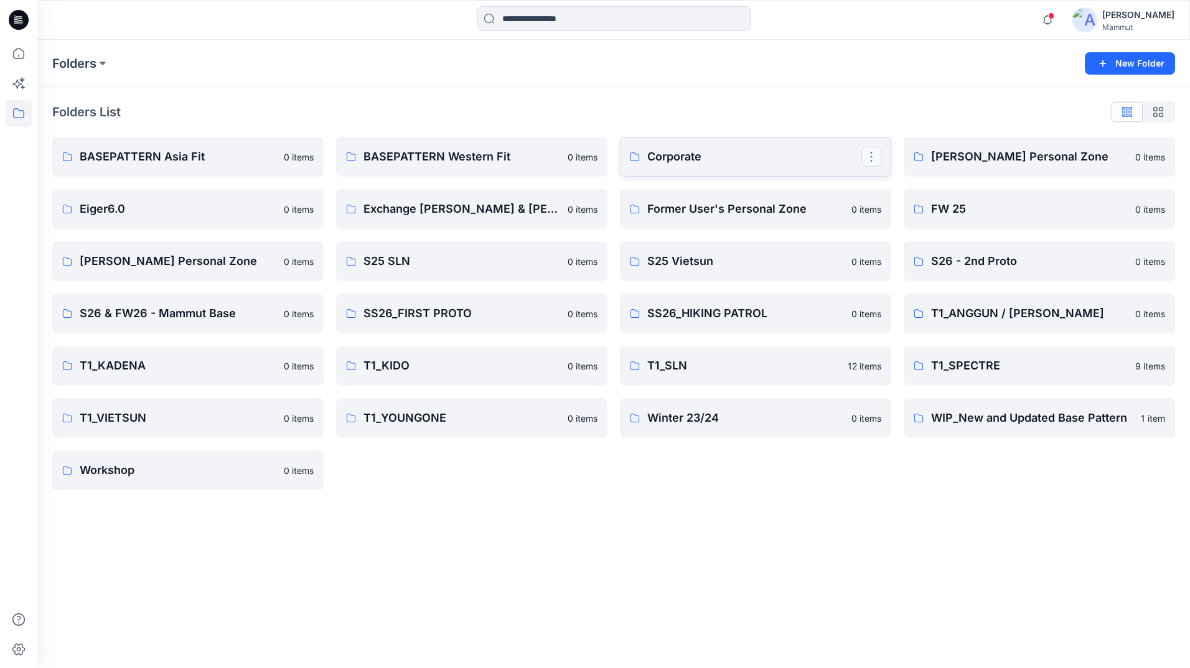
click at [873, 158] on button "button" at bounding box center [871, 157] width 20 height 20
click at [891, 235] on p "Manage Users" at bounding box center [915, 231] width 58 height 13
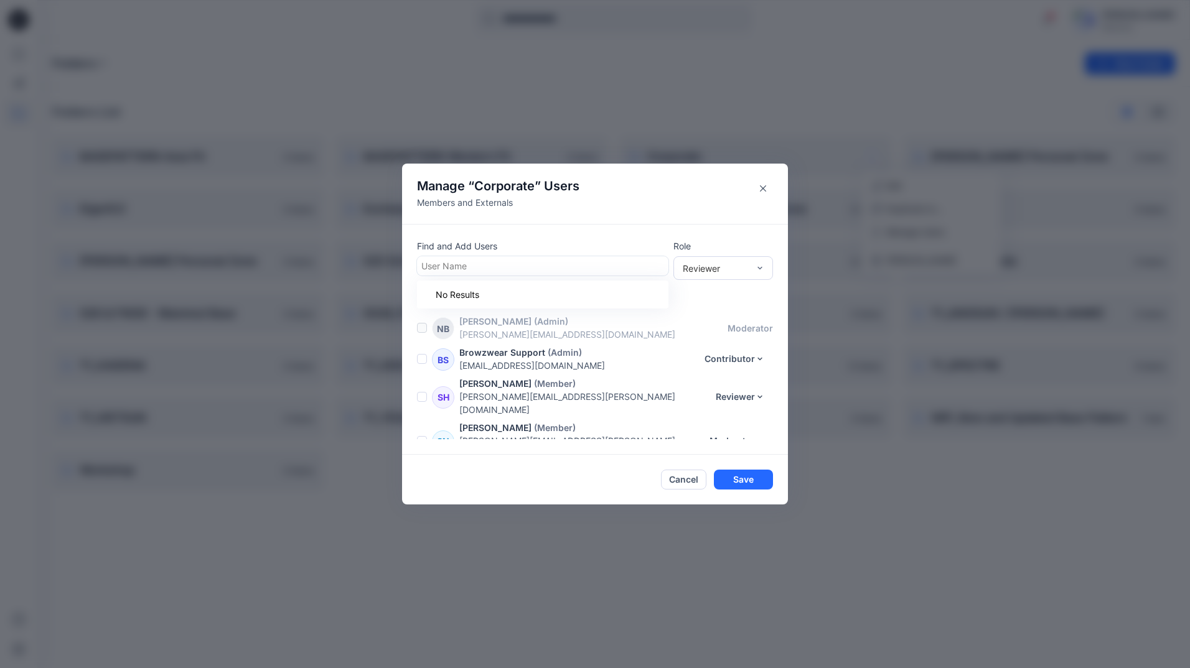
click at [443, 260] on div at bounding box center [542, 266] width 243 height 16
type input "***"
click at [505, 288] on div "[PERSON_NAME]" at bounding box center [542, 296] width 251 height 27
click at [765, 266] on div "Reviewer" at bounding box center [723, 268] width 100 height 24
click at [710, 344] on div "Moderator" at bounding box center [723, 336] width 95 height 22
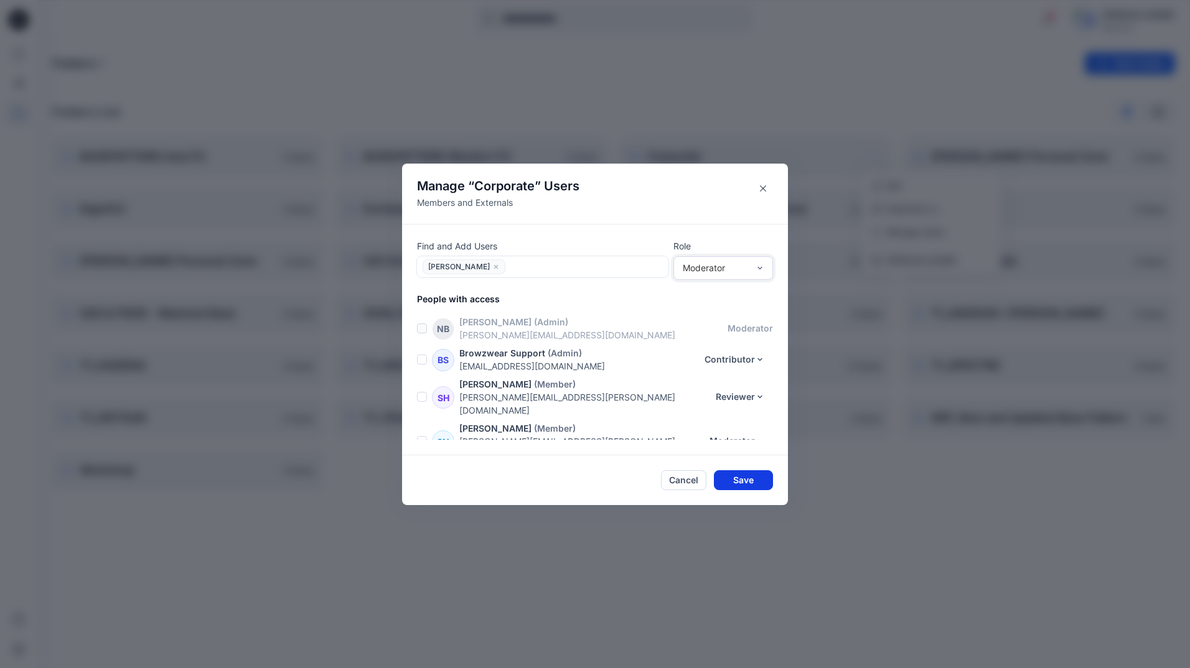
click at [737, 481] on button "Save" at bounding box center [743, 480] width 59 height 20
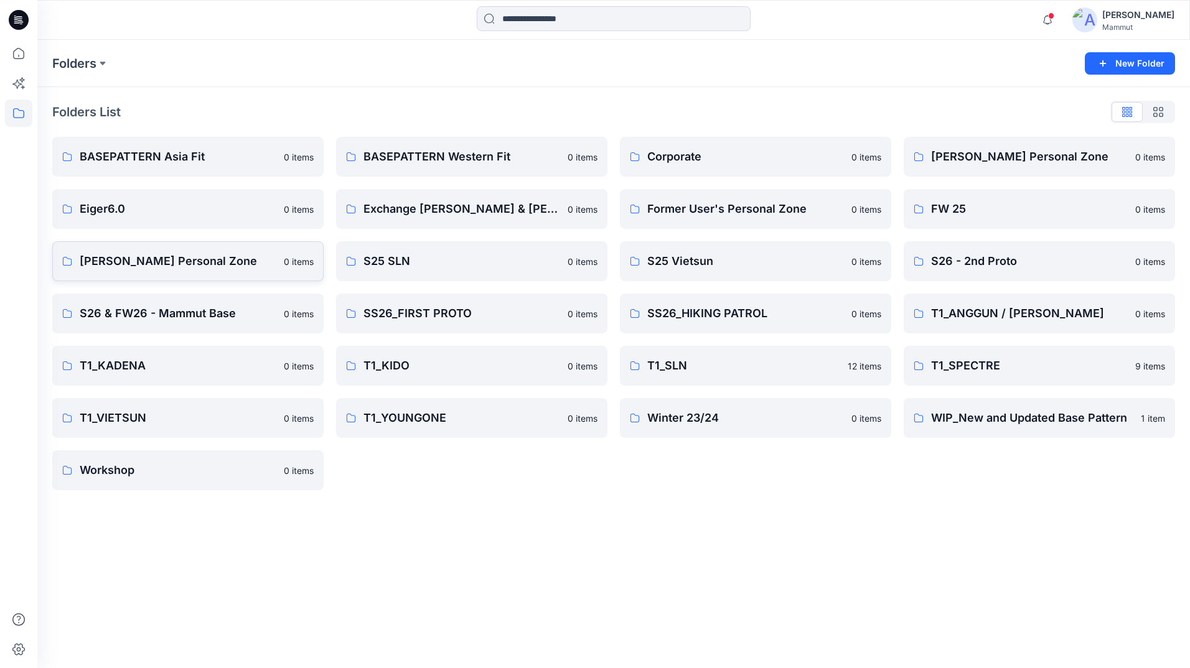
drag, startPoint x: 62, startPoint y: 259, endPoint x: 219, endPoint y: 255, distance: 157.5
click at [219, 255] on p "[PERSON_NAME] Personal Zone" at bounding box center [178, 261] width 197 height 17
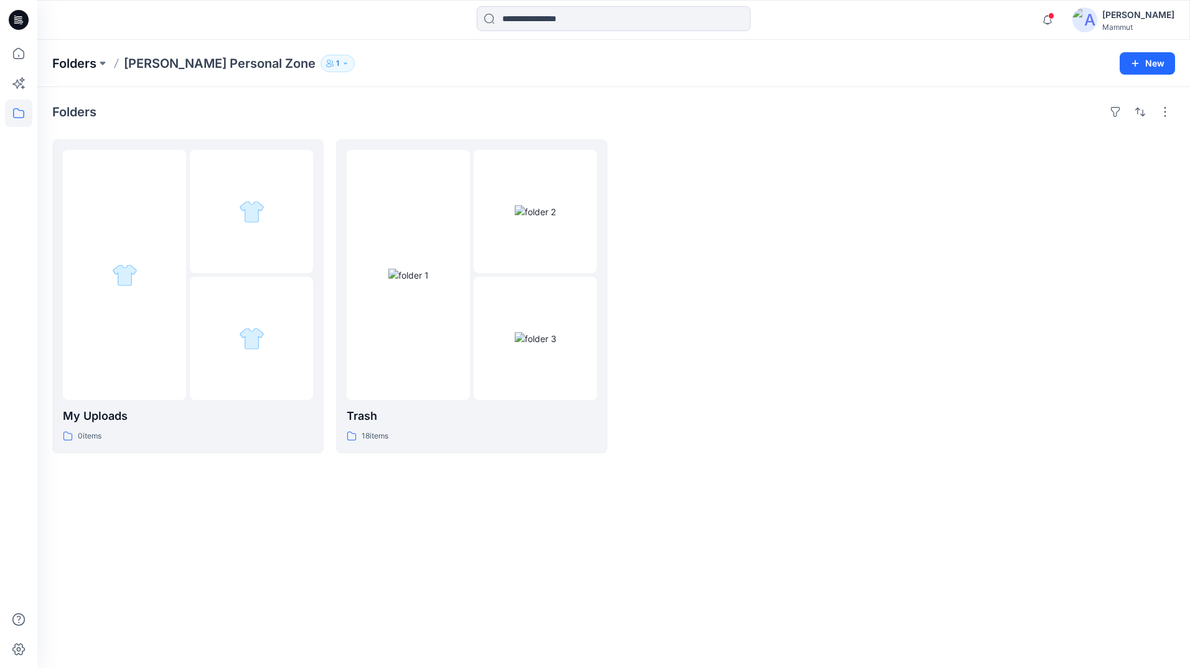
click at [68, 57] on p "Folders" at bounding box center [74, 63] width 44 height 17
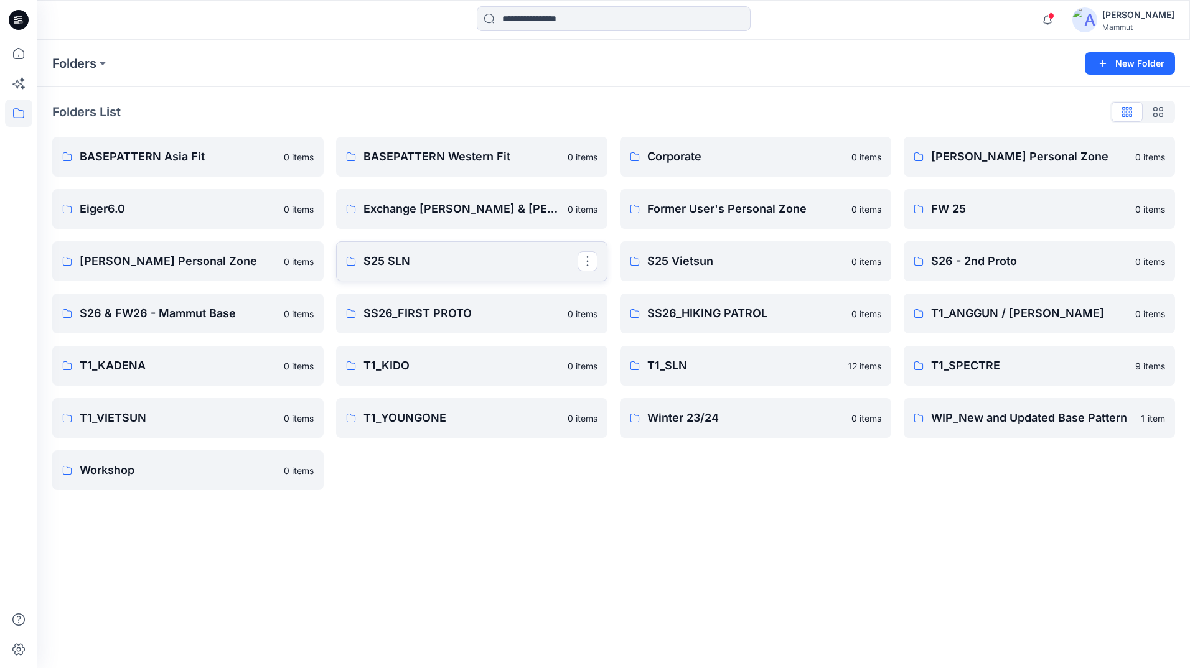
click at [436, 261] on p "S25 SLN" at bounding box center [470, 261] width 214 height 17
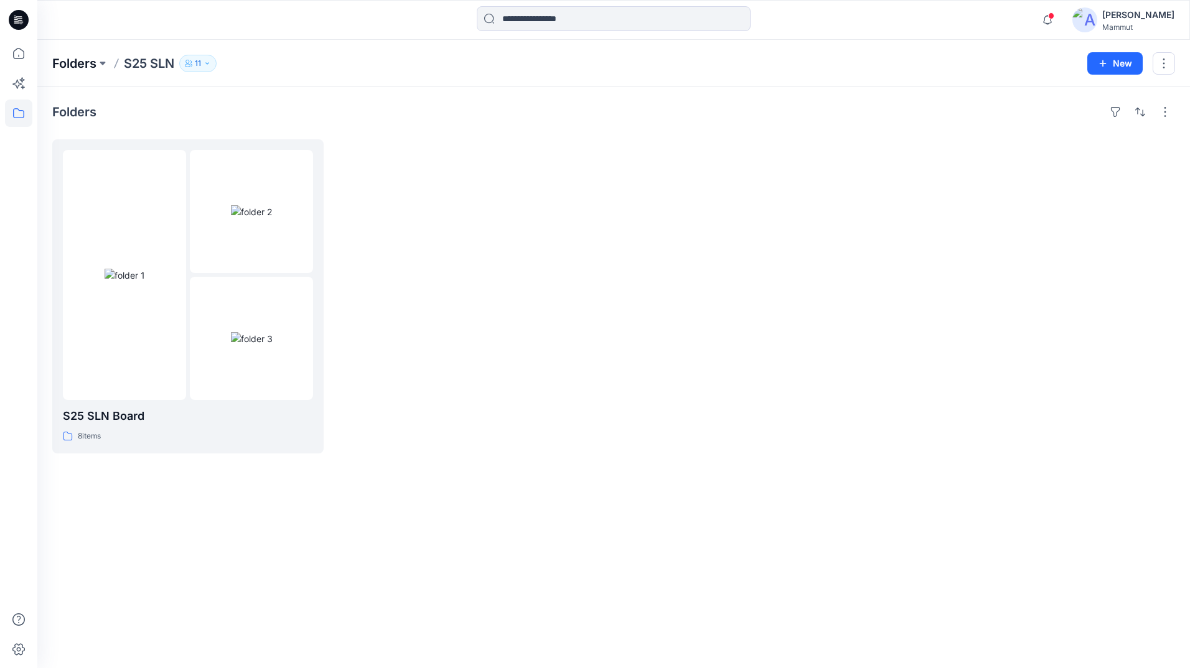
click at [84, 58] on p "Folders" at bounding box center [74, 63] width 44 height 17
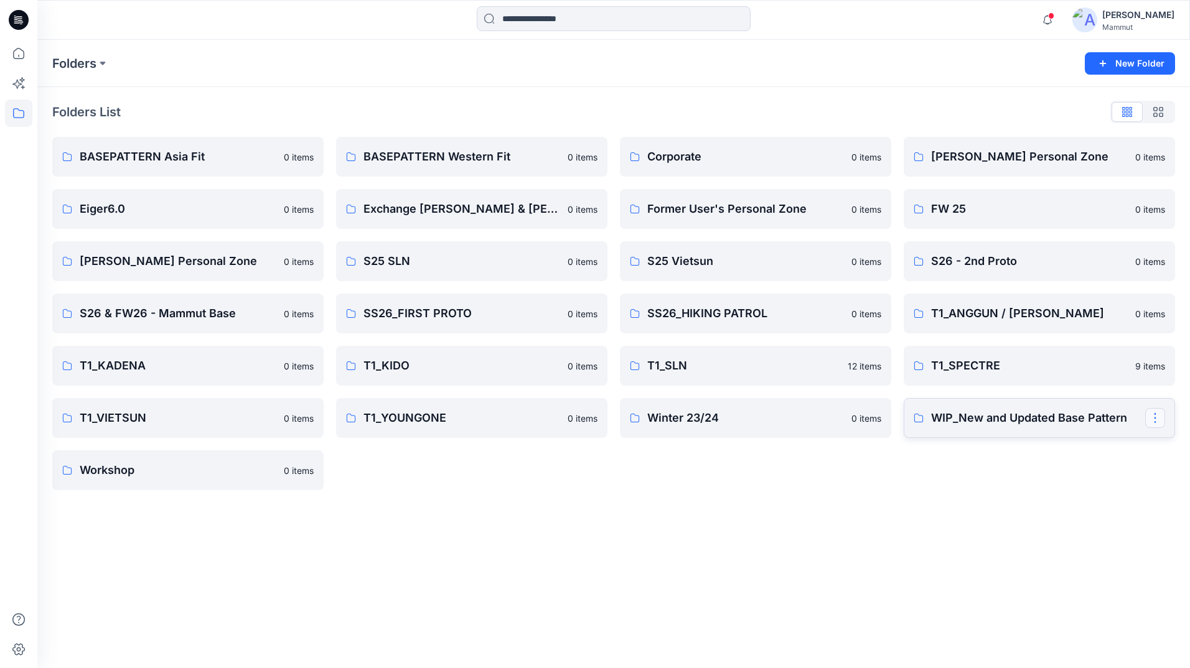
click at [1150, 423] on button "button" at bounding box center [1155, 418] width 20 height 20
click at [991, 416] on p "WIP_New and Updated Base Pattern" at bounding box center [1038, 417] width 214 height 17
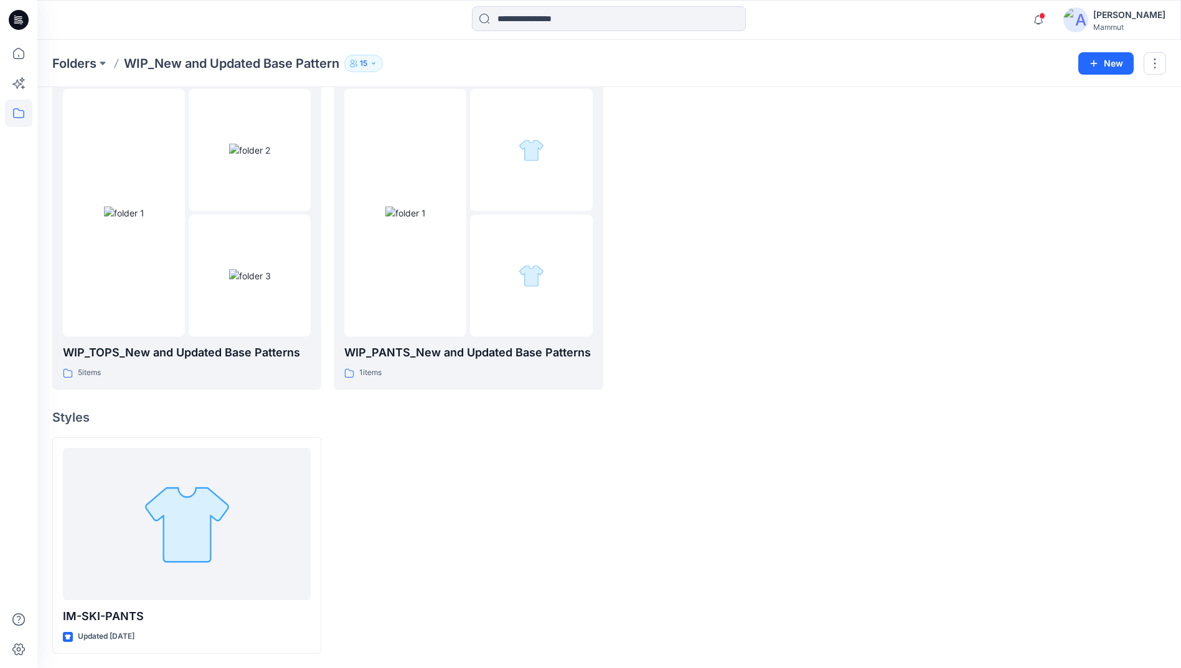
scroll to position [62, 0]
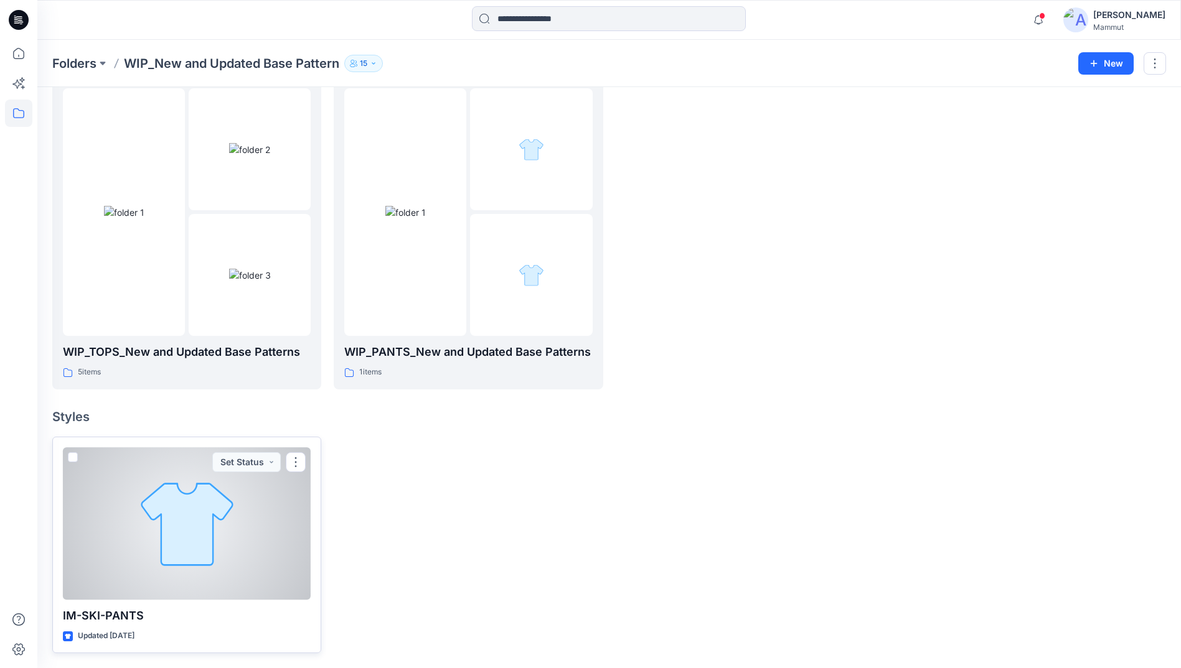
click at [193, 509] on div at bounding box center [187, 523] width 248 height 152
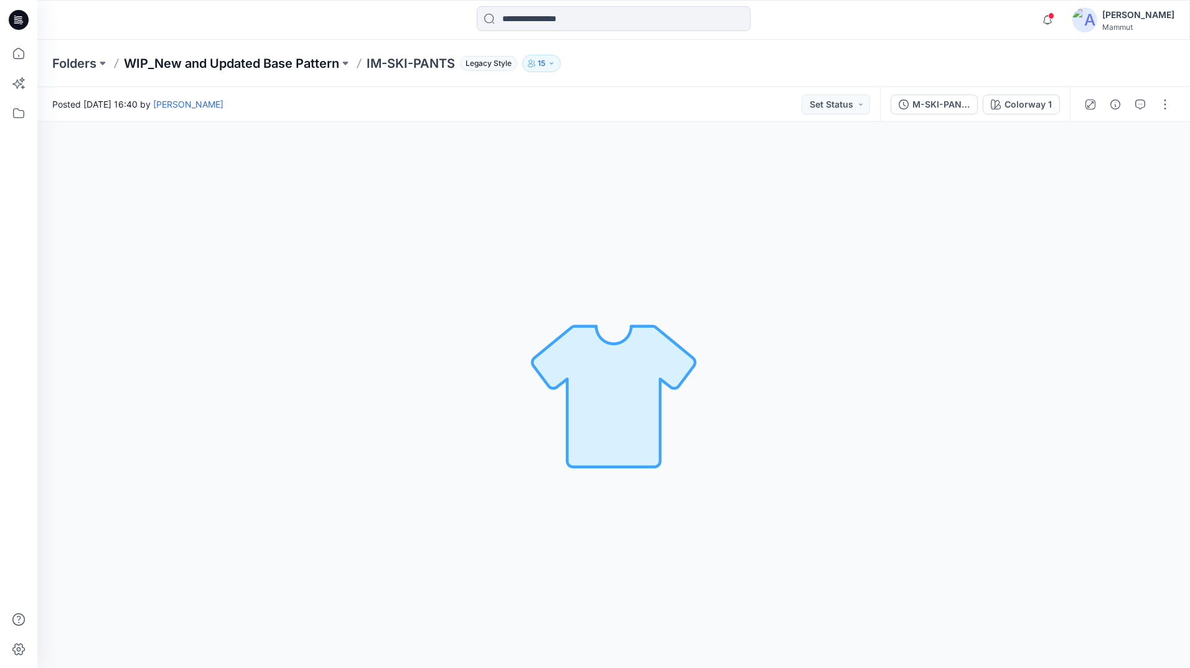
click at [293, 65] on p "WIP_New and Updated Base Pattern" at bounding box center [231, 63] width 215 height 17
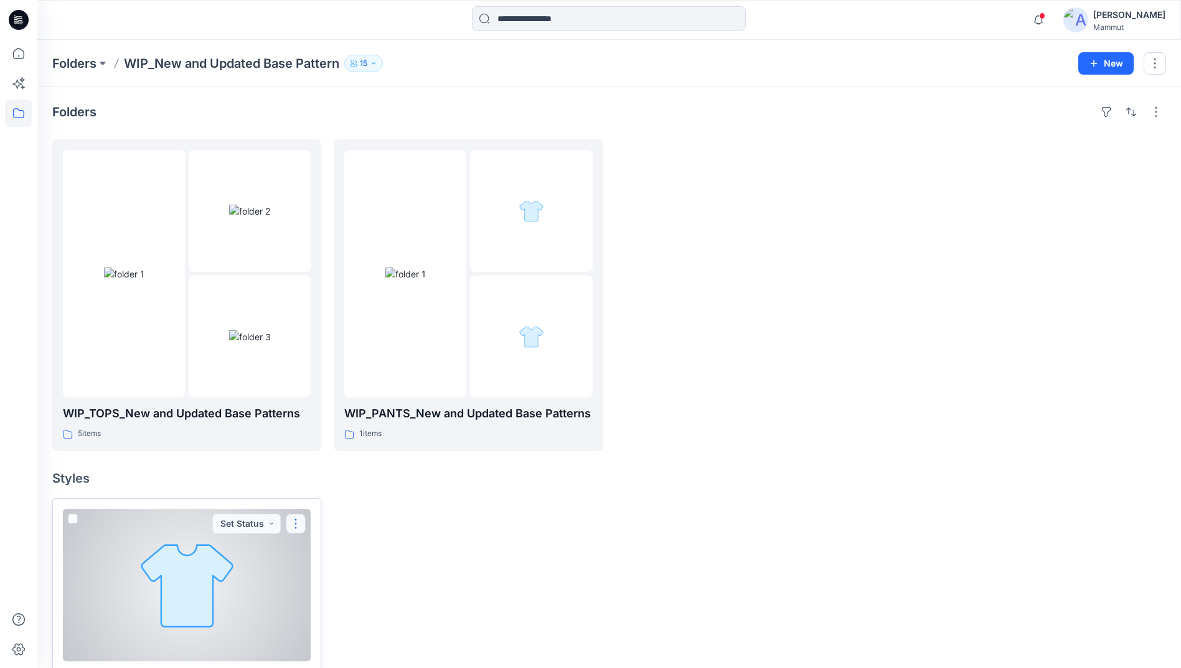
click at [297, 525] on button "button" at bounding box center [296, 524] width 20 height 20
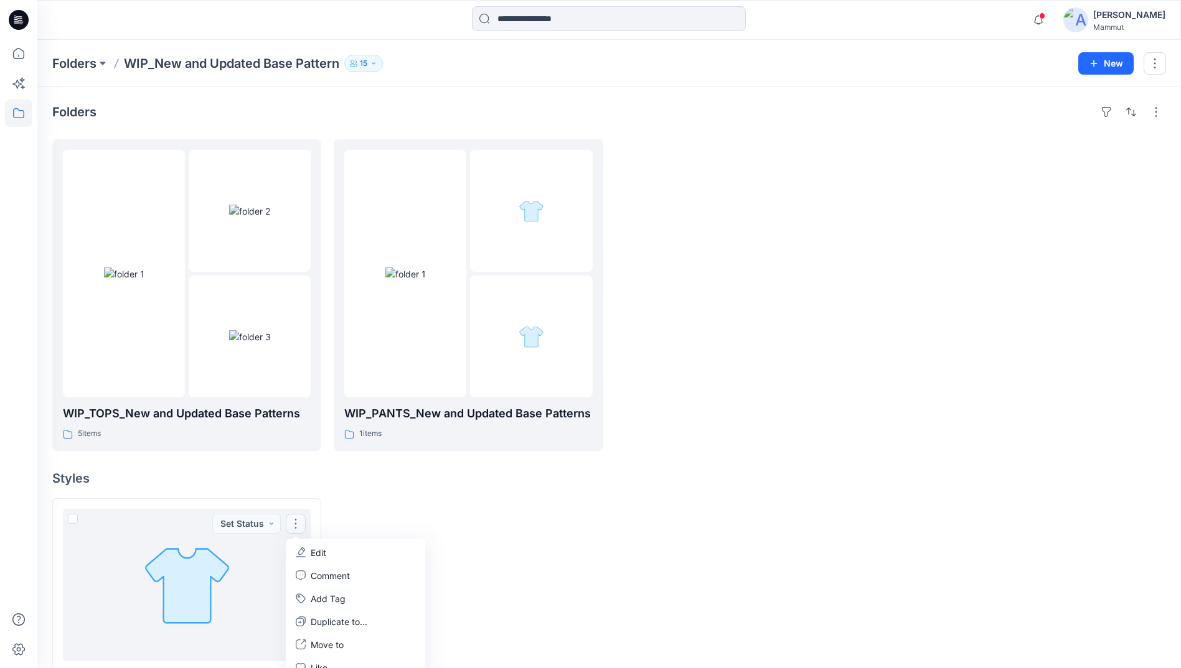
scroll to position [62, 0]
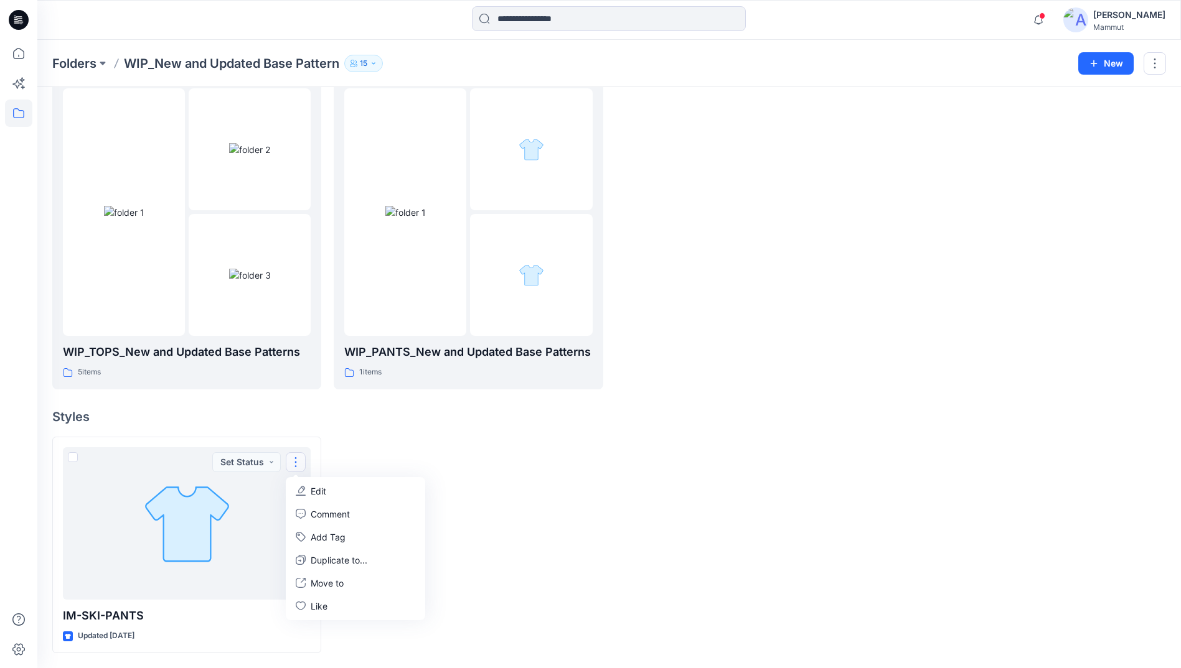
click at [594, 526] on div at bounding box center [468, 545] width 269 height 217
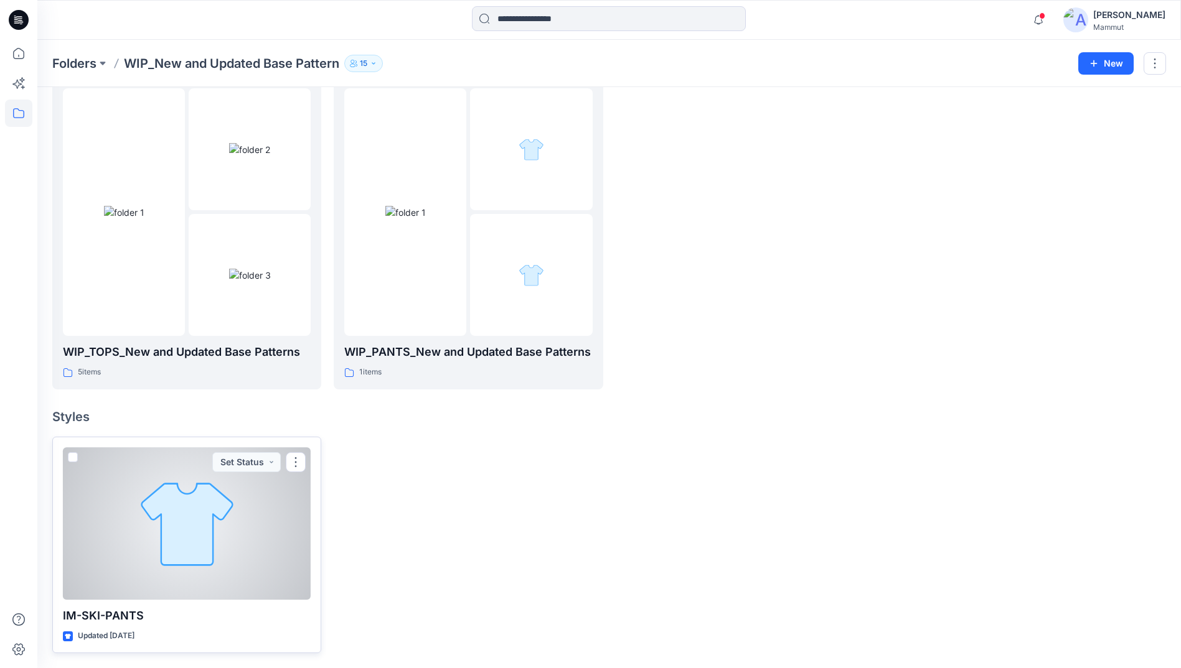
click at [70, 456] on span at bounding box center [73, 457] width 10 height 10
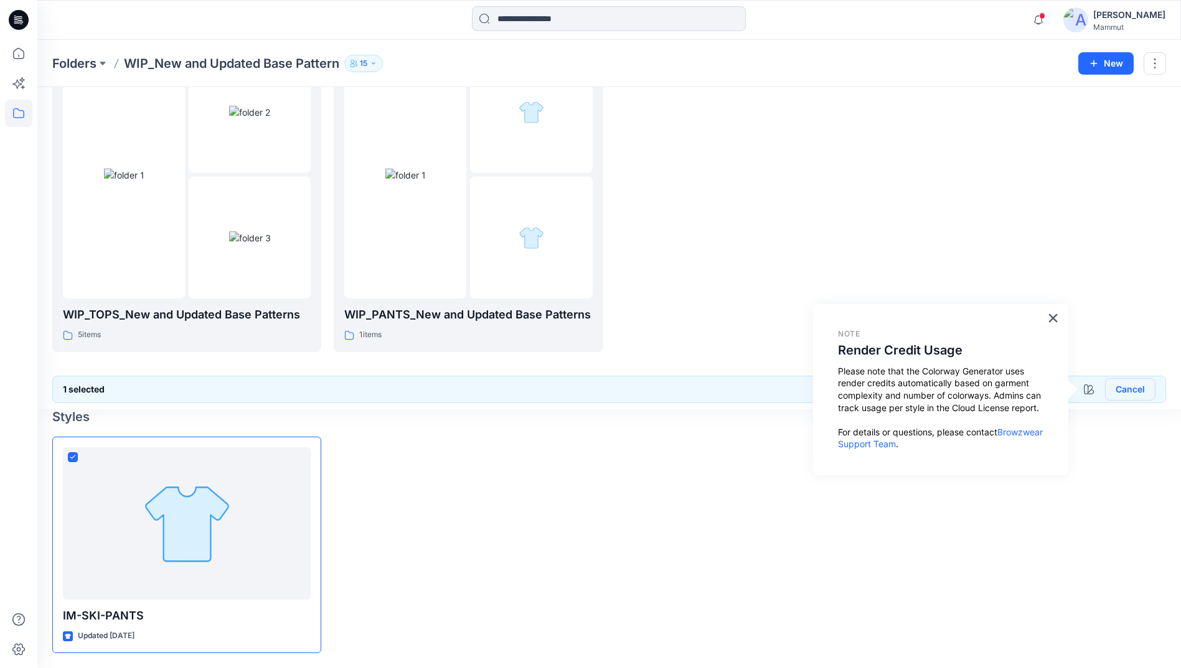
click at [1132, 392] on button "Cancel" at bounding box center [1130, 389] width 50 height 22
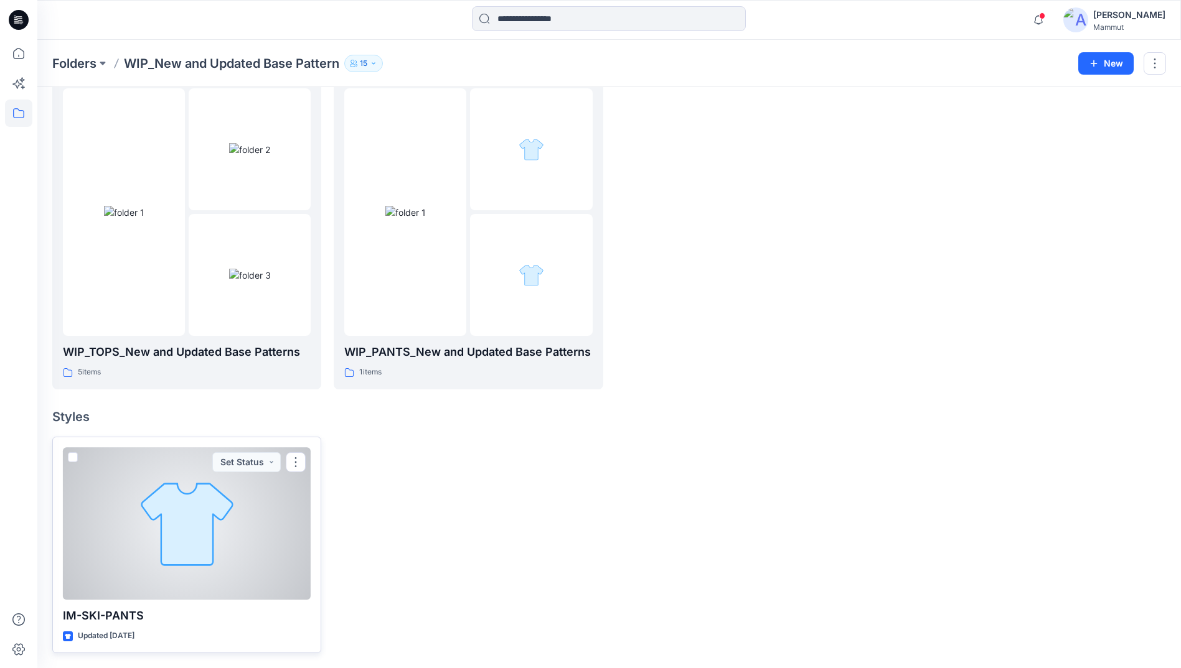
click at [68, 459] on span at bounding box center [73, 457] width 10 height 10
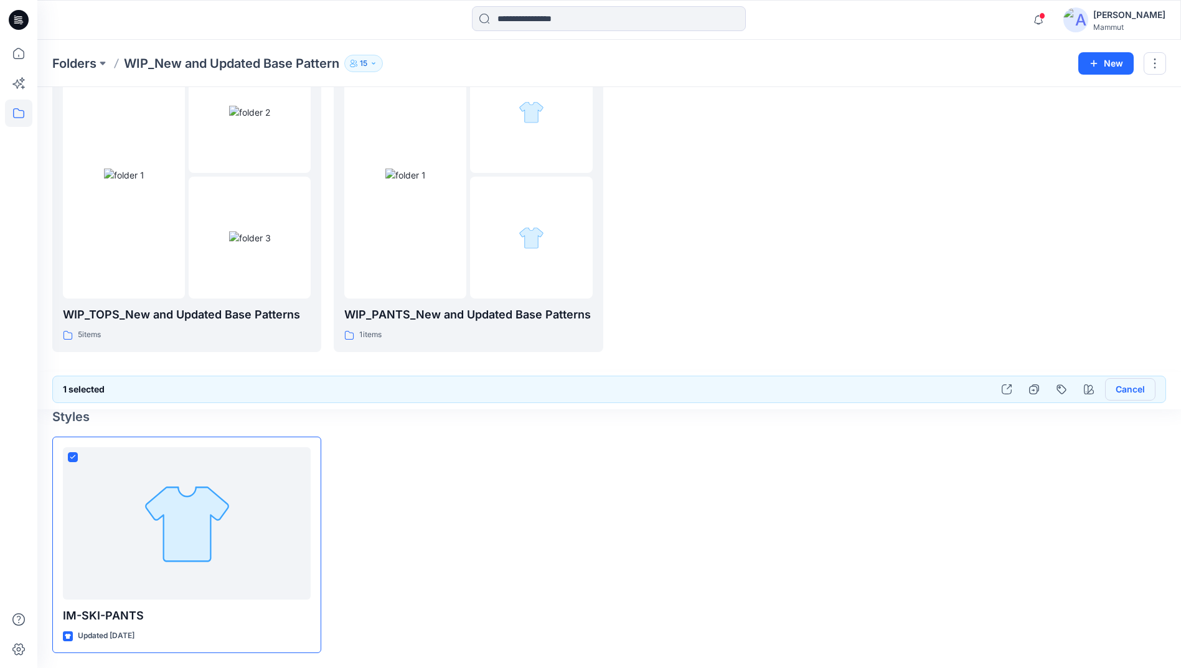
click at [1135, 393] on button "Cancel" at bounding box center [1130, 389] width 50 height 22
